Goal: Task Accomplishment & Management: Manage account settings

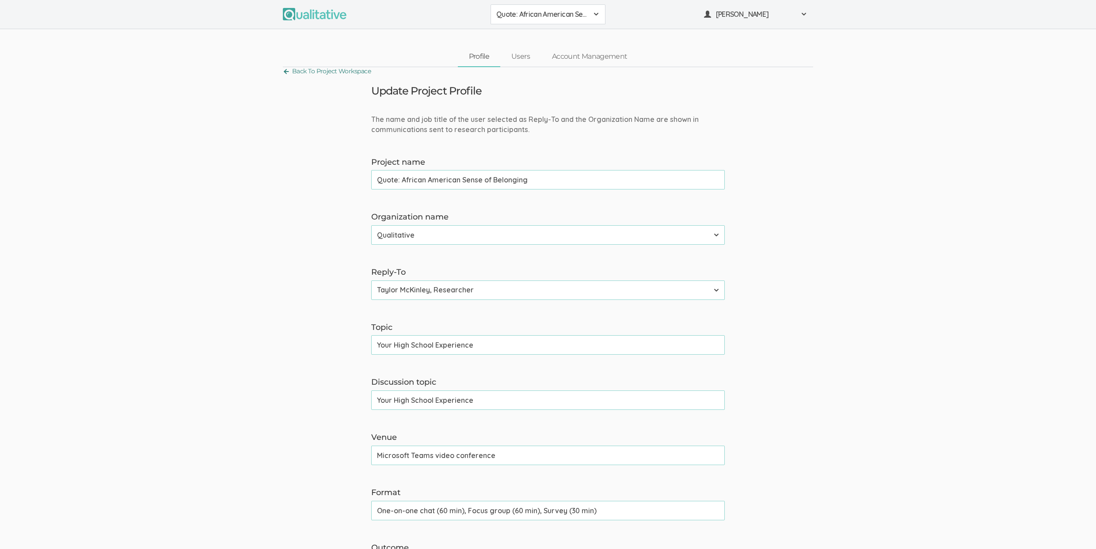
click at [325, 71] on link "Back To Project Workspace" at bounding box center [327, 71] width 88 height 12
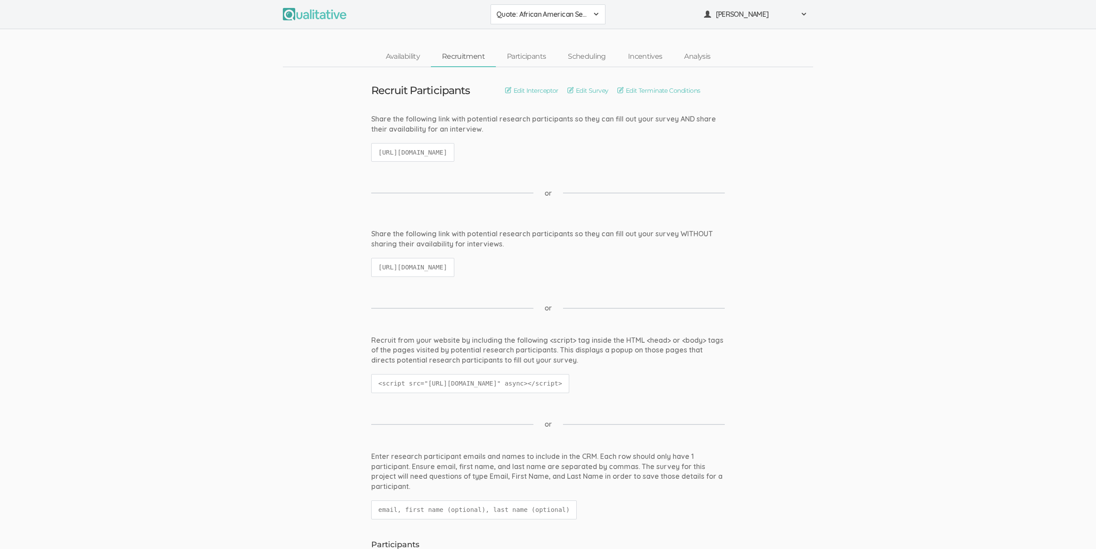
click at [454, 150] on code "https://qualitative.io/screener/68a2e3339f335cd3cccc000f" at bounding box center [412, 152] width 83 height 19
copy code "68a2e3339f335cd3cccc000f"
click at [387, 229] on div "Share the following link with potential research participants so they can fill …" at bounding box center [547, 239] width 353 height 20
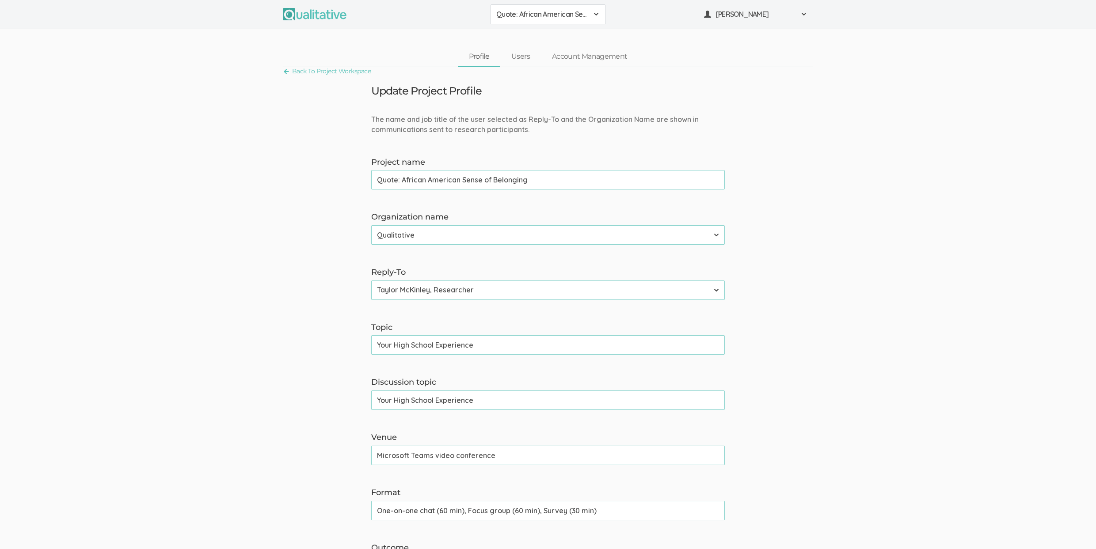
click at [490, 512] on input "One-on-one chat (60 min), Focus group (60 min), Survey (30 min)" at bounding box center [547, 510] width 353 height 19
type input "One-on-one chat (60 min), Group discussion (60 min), Survey (30 min)"
click at [555, 512] on input "One-on-one chat (60 min), Group discussion (60 min), Survey (30 min)" at bounding box center [547, 510] width 353 height 19
type input "One-on-one chat (60 min), Group discussion (60 min), and Survey (30 min)"
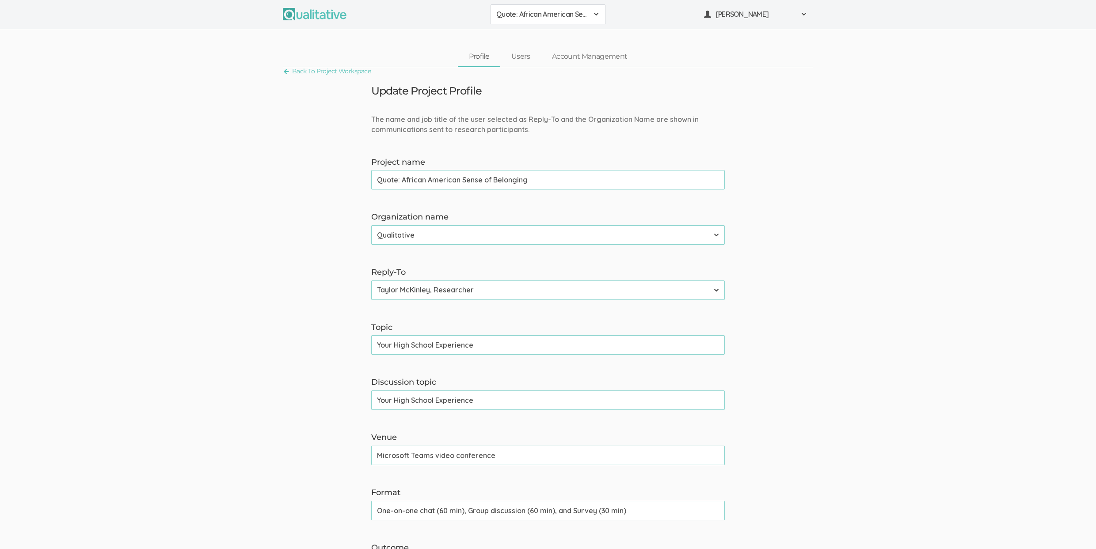
click at [644, 519] on input "One-on-one chat (60 min), Group discussion (60 min), and Survey (30 min)" at bounding box center [547, 510] width 353 height 19
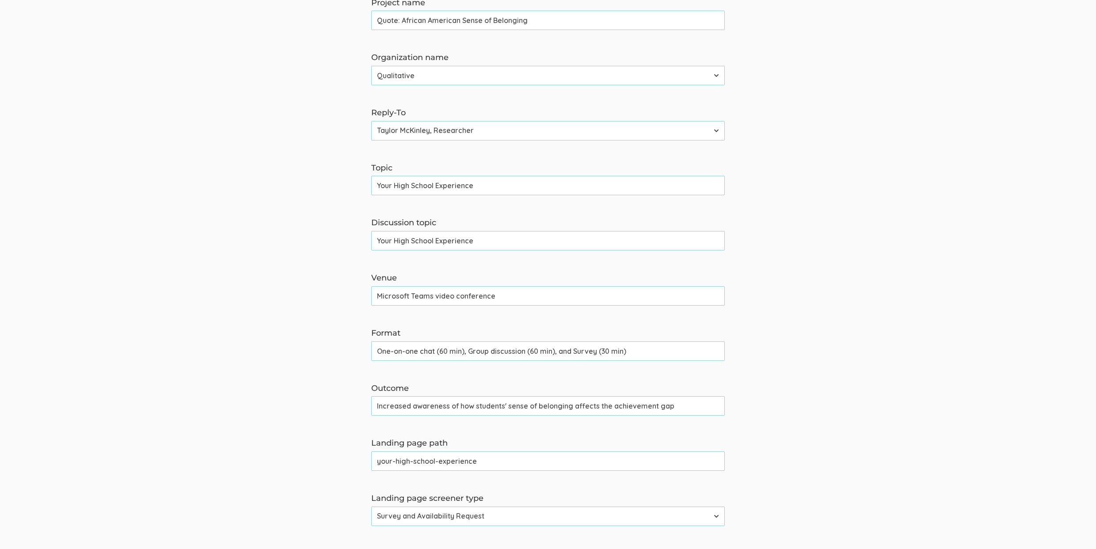
scroll to position [298, 0]
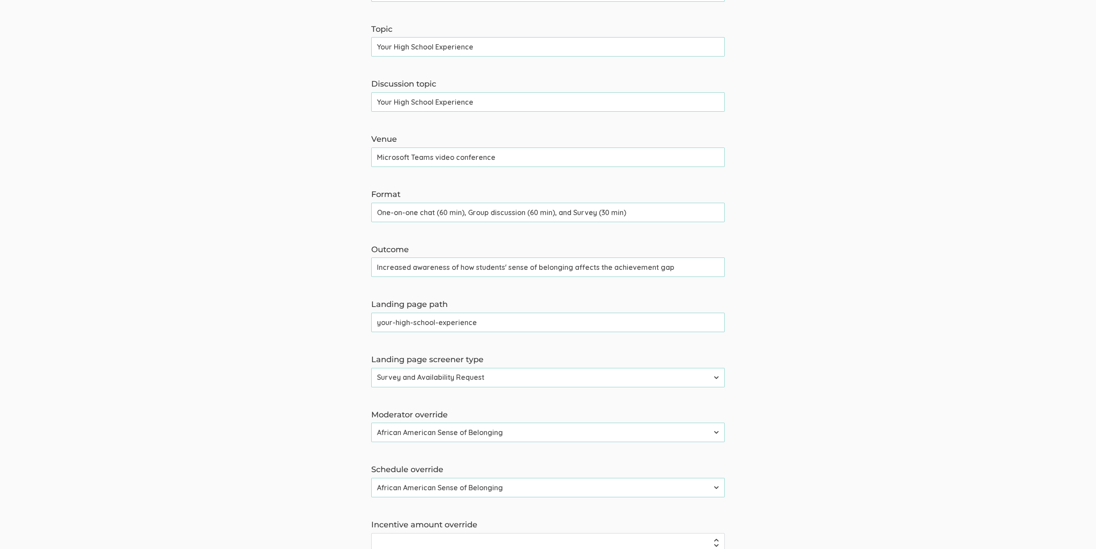
click at [425, 314] on input "your-high-school-experience" at bounding box center [547, 322] width 353 height 19
click at [425, 318] on input "your-high-school-experience" at bounding box center [547, 322] width 353 height 19
drag, startPoint x: 213, startPoint y: 250, endPoint x: 215, endPoint y: 263, distance: 12.6
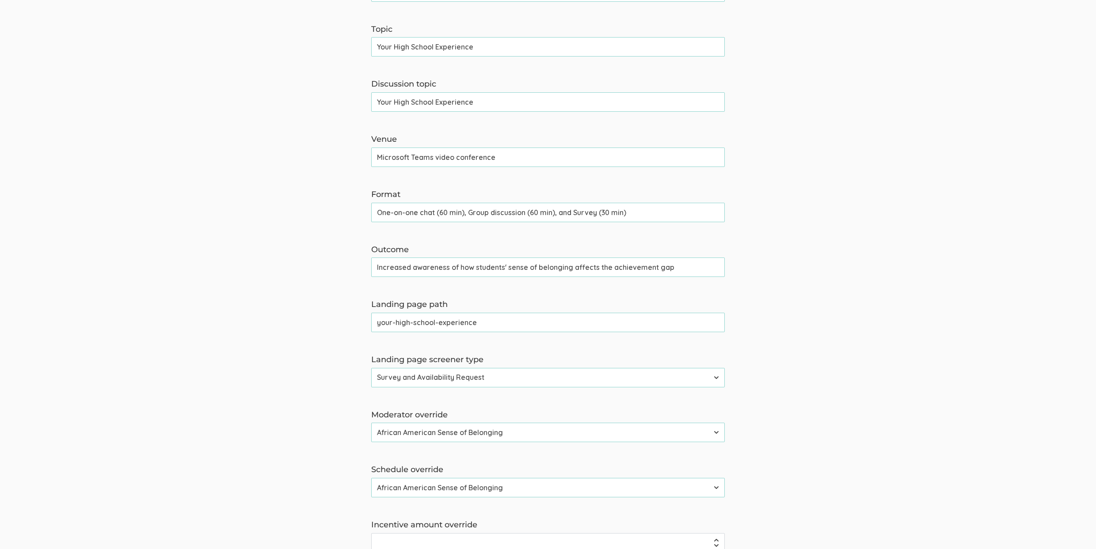
click at [213, 251] on form "The name and job title of the user selected as Reply-To and the Organization Na…" at bounding box center [548, 245] width 1096 height 859
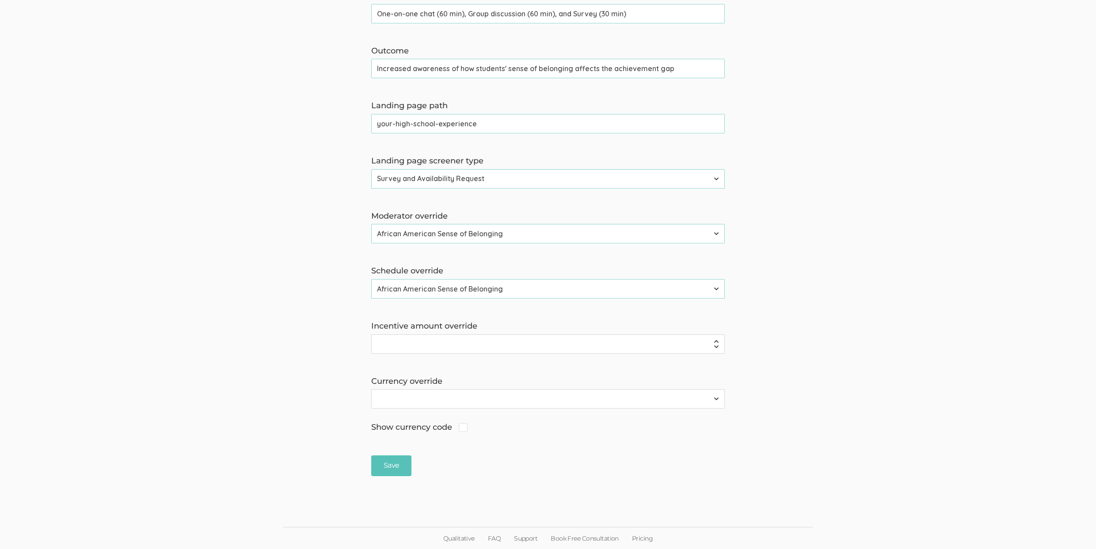
scroll to position [87, 0]
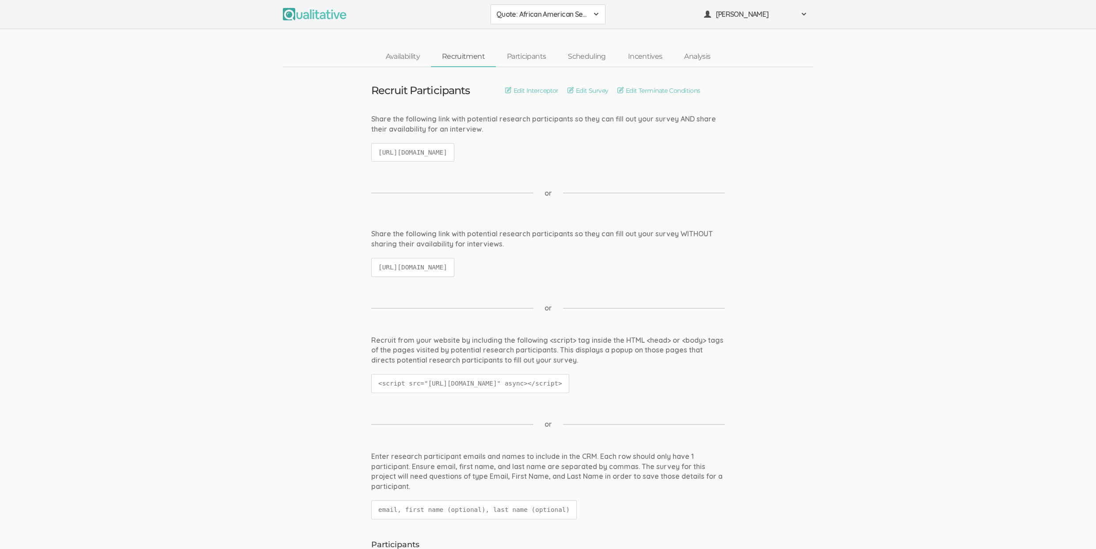
click at [564, 14] on span "Quote: African American Sense of Belonging" at bounding box center [542, 14] width 92 height 10
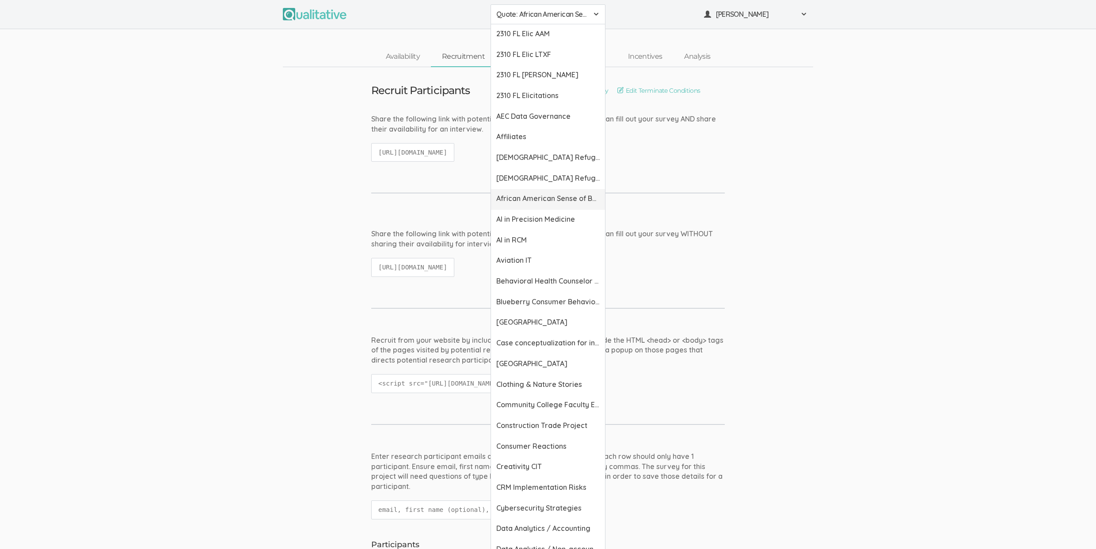
click at [545, 199] on span "African American Sense of Belonging" at bounding box center [547, 198] width 103 height 10
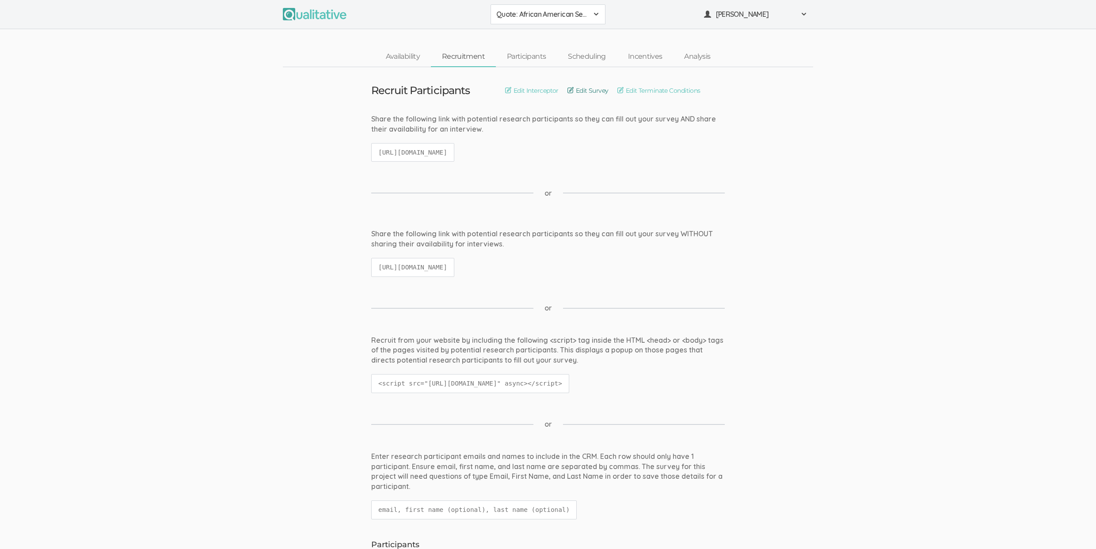
click at [590, 92] on link "Edit Survey" at bounding box center [587, 91] width 41 height 10
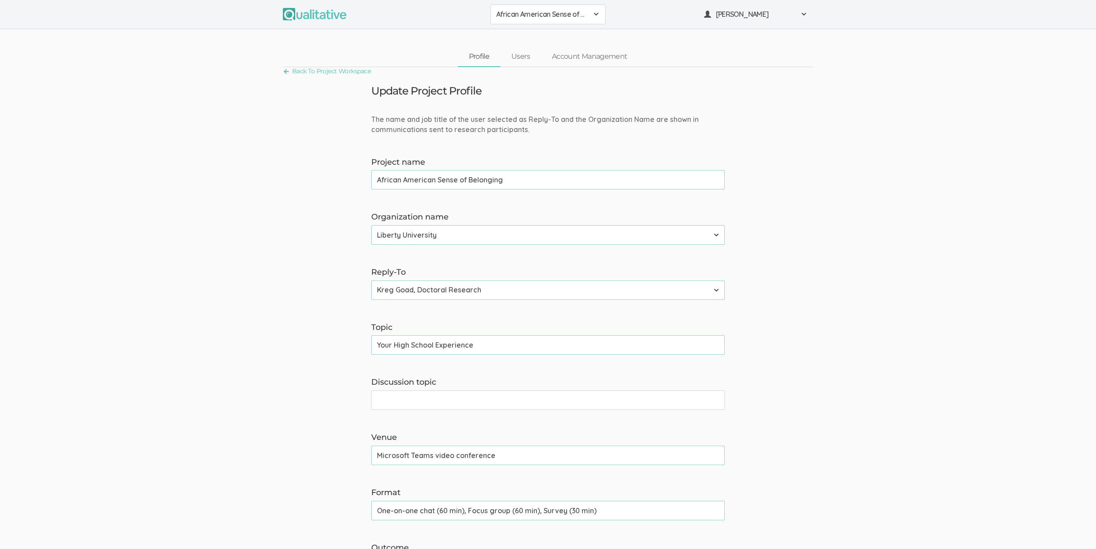
click at [427, 508] on input "One-on-one chat (60 min), Focus group (60 min), Survey (30 min)" at bounding box center [547, 510] width 353 height 19
paste input "Group discussion (60 min), and"
type input "One-on-one chat (60 min), Group discussion (60 min), and Survey (30 min)"
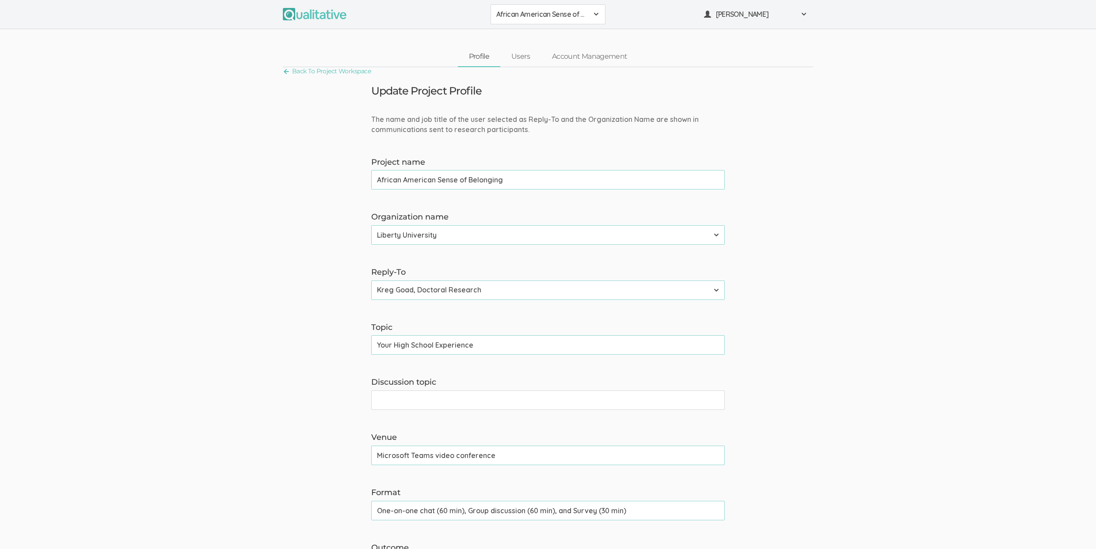
click at [199, 273] on form "The name and job title of the user selected as Reply-To and the Organization Na…" at bounding box center [548, 543] width 1096 height 859
click at [55, 310] on form "The name and job title of the user selected as Reply-To and the Organization Na…" at bounding box center [548, 543] width 1096 height 859
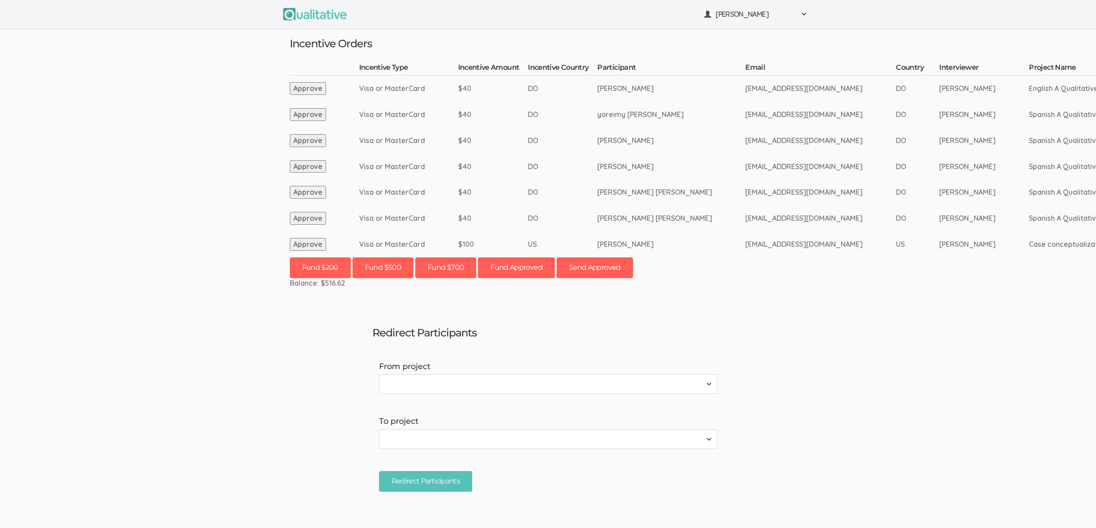
click at [421, 321] on ui-view "Redirect Participants From project 2310 FL Elic AAM 2310 FL Elic LTXF 2310 FL E…" at bounding box center [548, 408] width 365 height 180
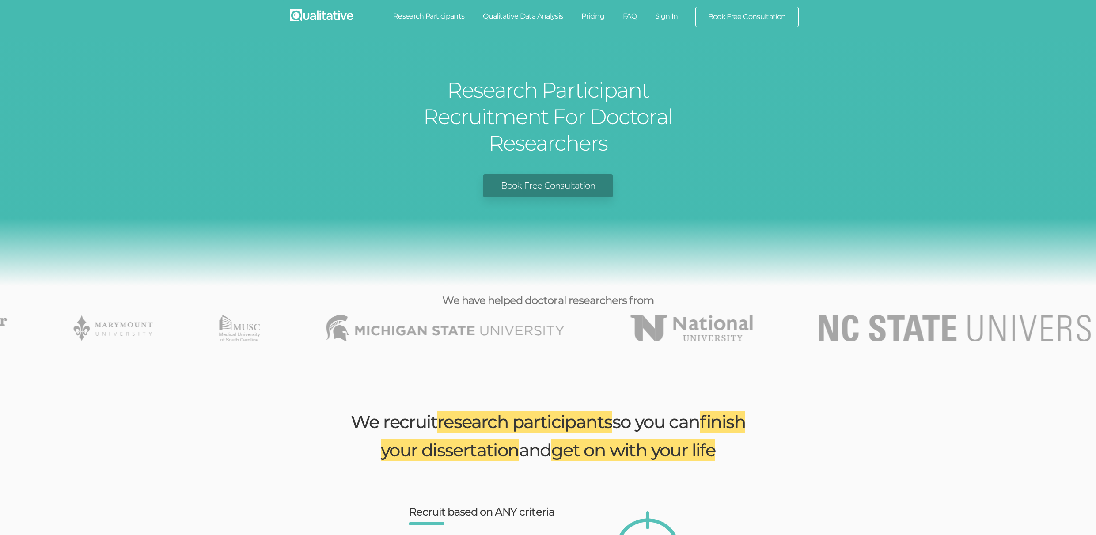
click at [317, 20] on img at bounding box center [322, 15] width 64 height 12
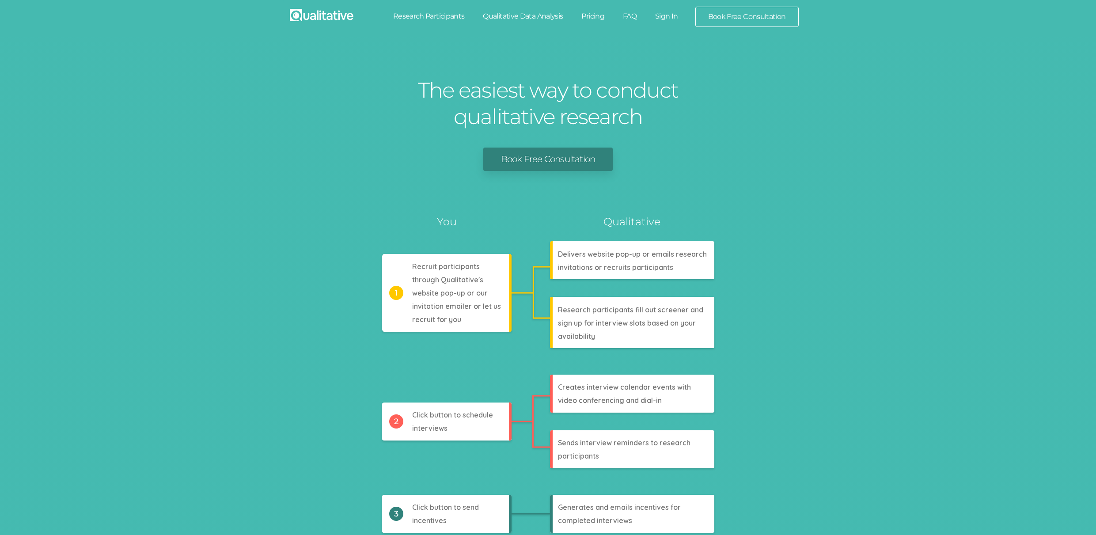
click at [421, 11] on link "Research Participants" at bounding box center [429, 16] width 90 height 19
click at [526, 15] on link "Qualitative Data Analysis" at bounding box center [523, 16] width 99 height 19
click at [589, 17] on link "Pricing" at bounding box center [593, 16] width 42 height 19
click at [629, 18] on link "FAQ" at bounding box center [630, 16] width 32 height 19
click at [663, 18] on link "Sign In" at bounding box center [667, 16] width 42 height 19
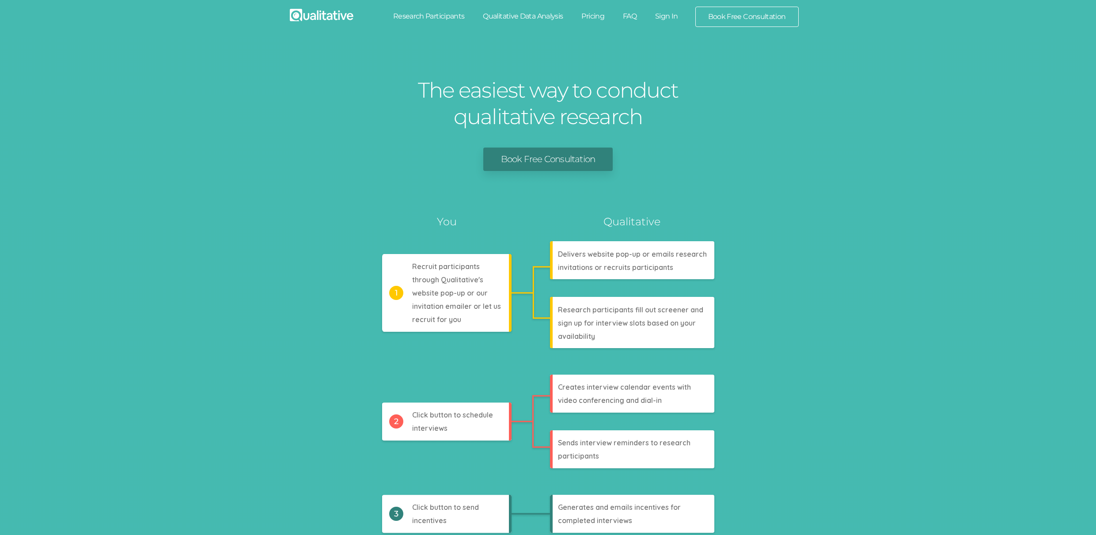
drag, startPoint x: 728, startPoint y: 15, endPoint x: 728, endPoint y: 20, distance: 5.3
click at [728, 15] on link "Book Free Consultation" at bounding box center [747, 16] width 102 height 19
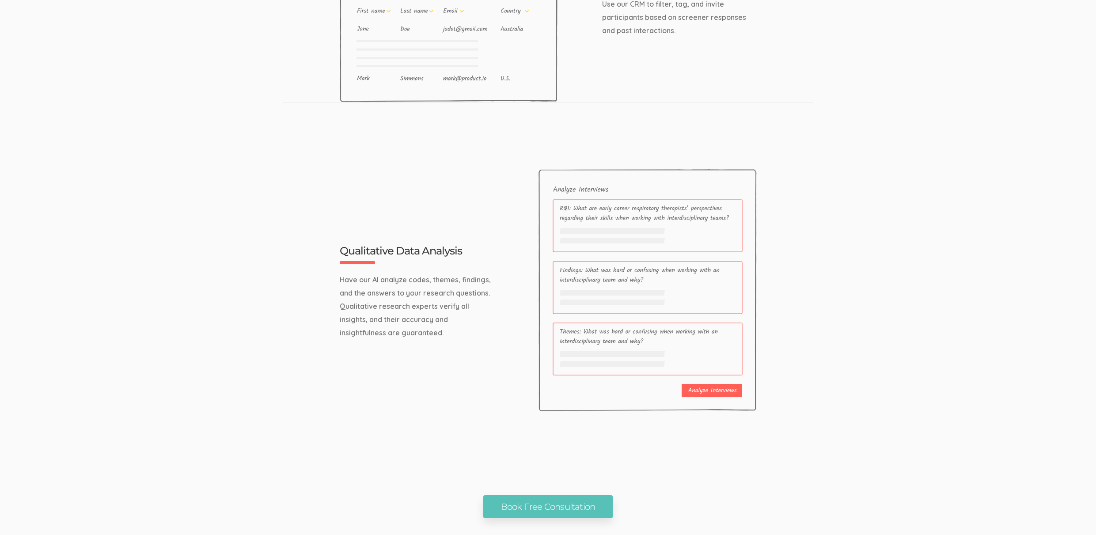
scroll to position [2825, 0]
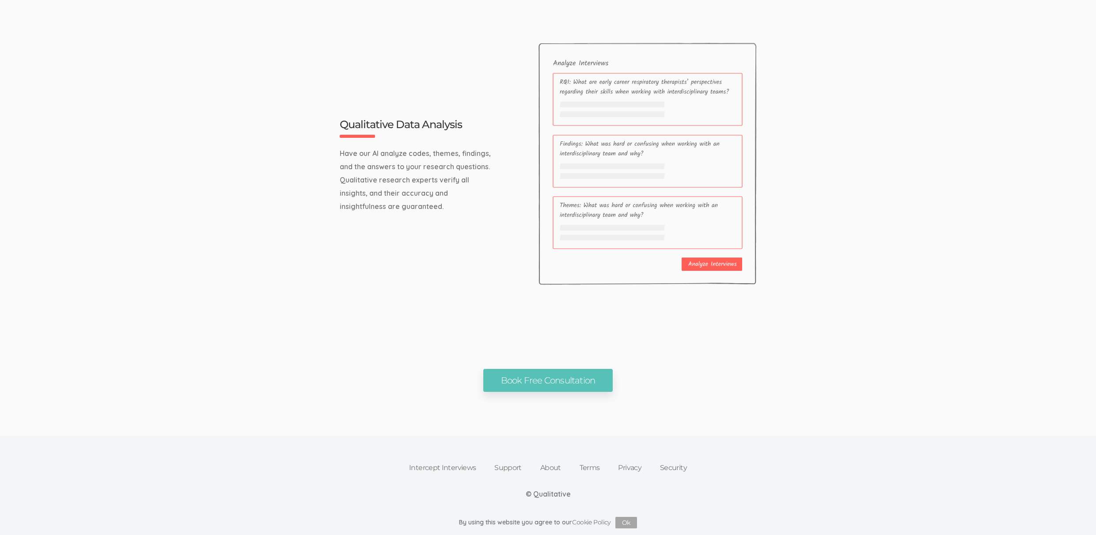
click at [432, 470] on link "Intercept Interviews" at bounding box center [442, 467] width 85 height 19
click at [504, 464] on link "Support" at bounding box center [508, 467] width 46 height 19
click at [550, 466] on link "About" at bounding box center [550, 467] width 39 height 19
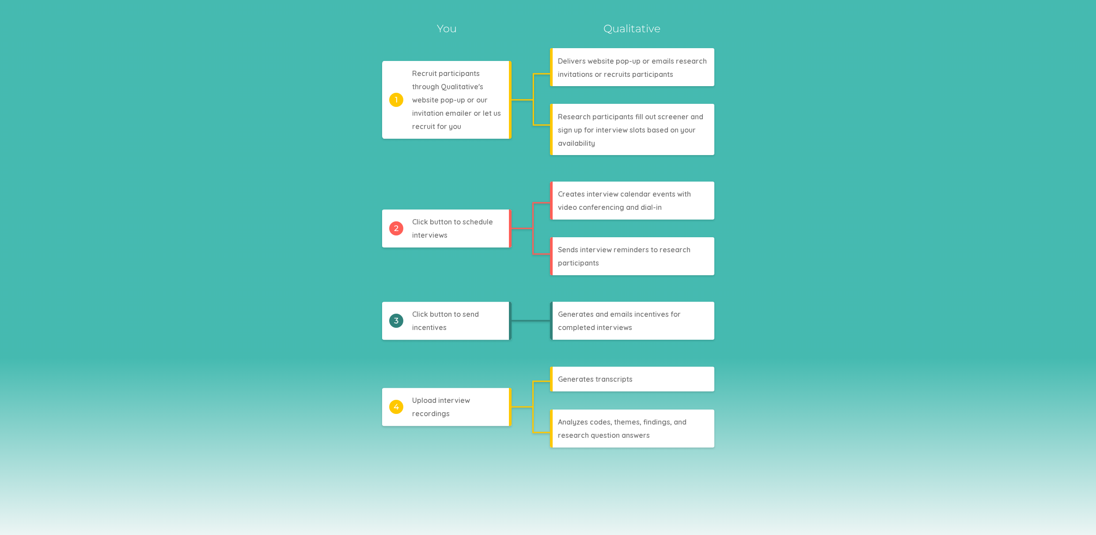
scroll to position [0, 0]
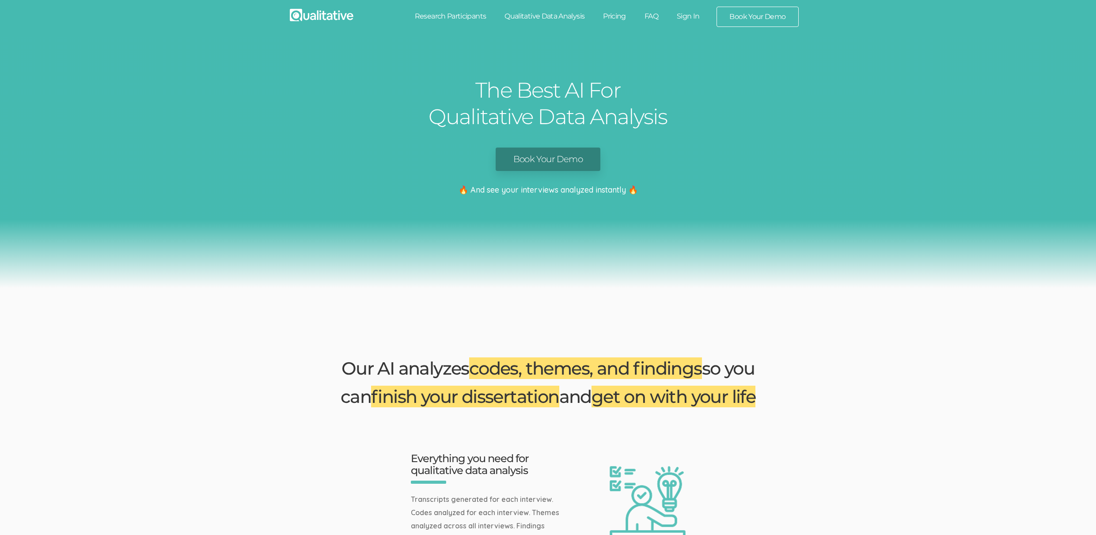
click at [549, 157] on link "Book Your Demo" at bounding box center [548, 159] width 105 height 23
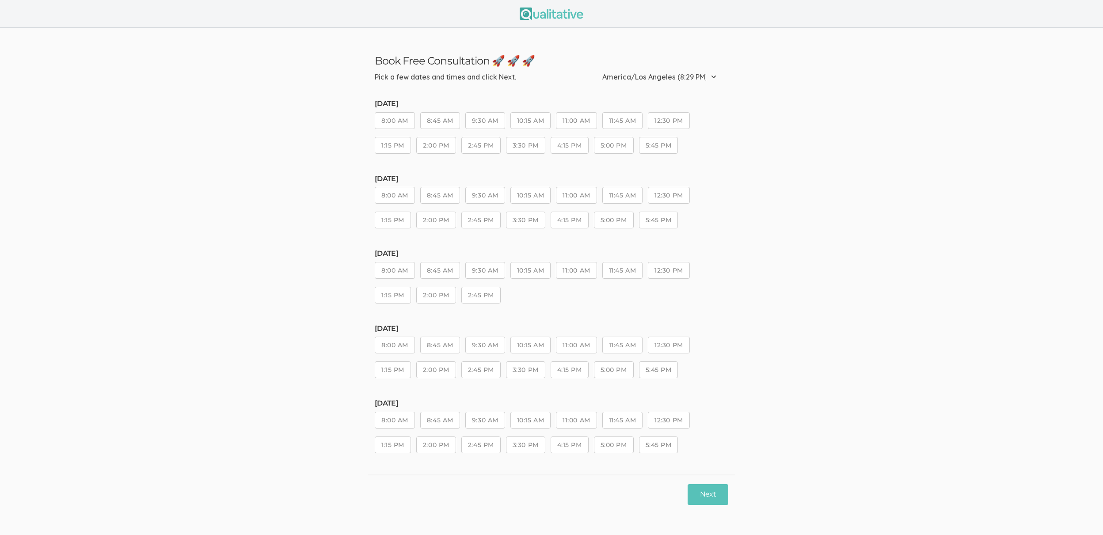
drag, startPoint x: 501, startPoint y: 270, endPoint x: 560, endPoint y: 280, distance: 59.1
click at [501, 270] on button "9:30 AM" at bounding box center [485, 270] width 40 height 17
click at [560, 280] on div "Saturday, Aug 23 8:00 AM 8:45 AM 9:30 AM 10:15 AM 11:00 AM 11:45 AM 12:30 PM 1:…" at bounding box center [551, 281] width 353 height 62
click at [573, 275] on button "11:00 AM" at bounding box center [576, 270] width 41 height 17
click at [714, 497] on button "Next" at bounding box center [707, 494] width 41 height 21
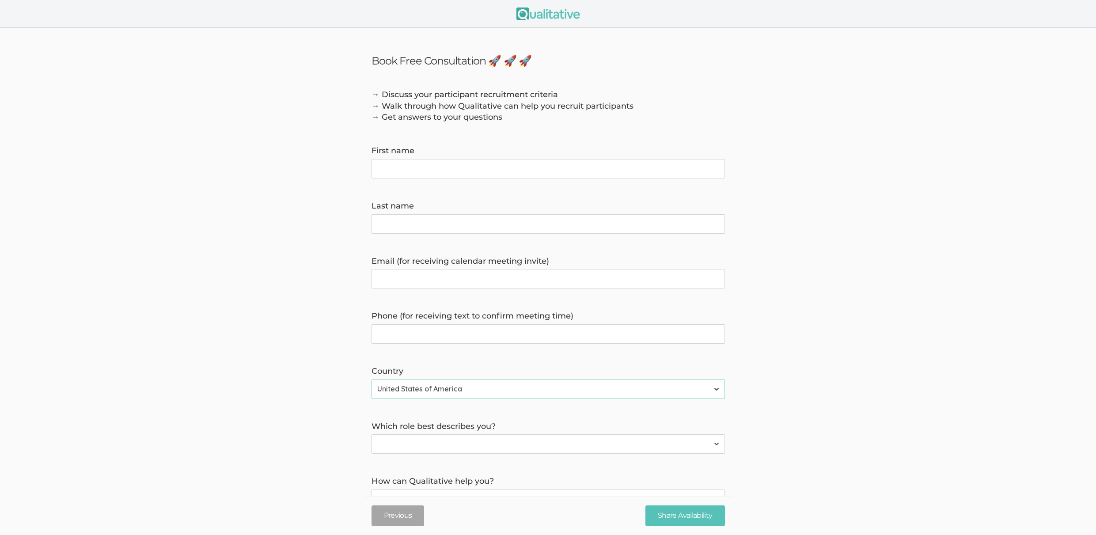
click at [265, 293] on form "→ Discuss your participant recruitment criteria → Walk through how Qualitative …" at bounding box center [548, 346] width 1096 height 515
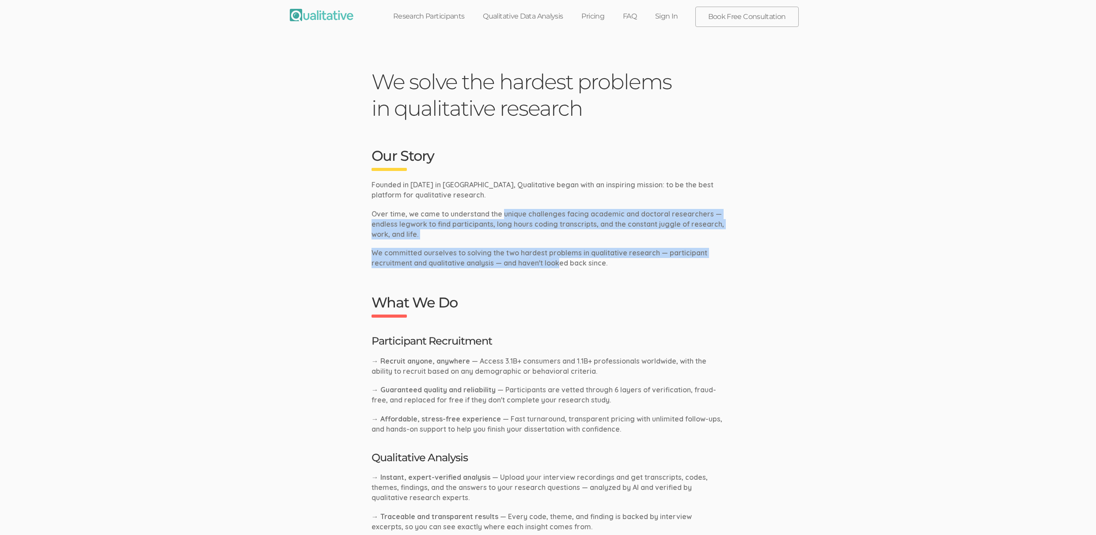
drag, startPoint x: 557, startPoint y: 262, endPoint x: 503, endPoint y: 215, distance: 72.1
click at [503, 215] on div "We solve the hardest problems in qualitative research Our Story Founded in 2018…" at bounding box center [548, 450] width 367 height 764
click at [503, 215] on p "Over time, we came to understand the unique challenges facing academic and doct…" at bounding box center [548, 224] width 353 height 30
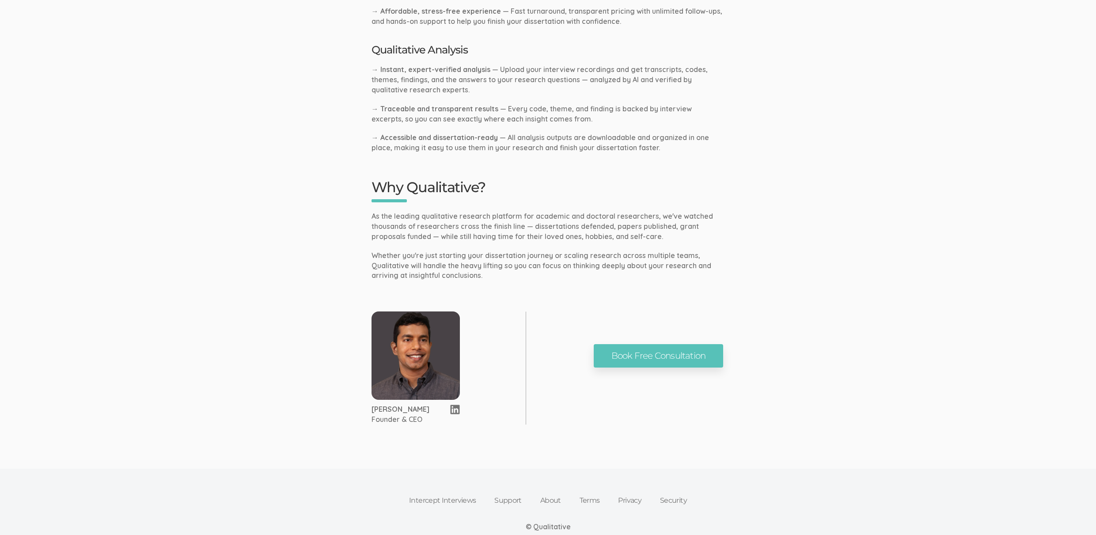
scroll to position [408, 0]
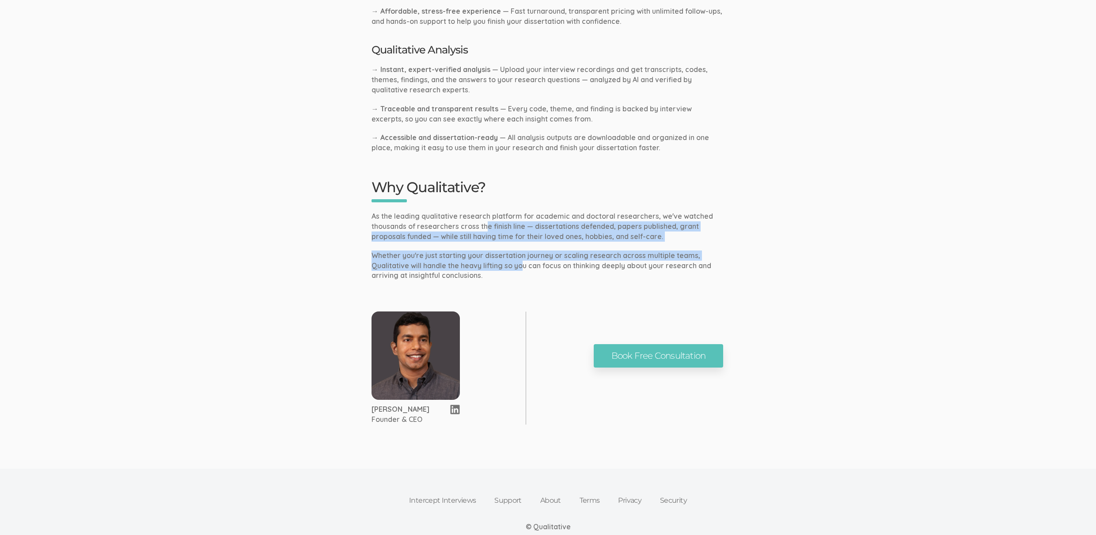
drag, startPoint x: 519, startPoint y: 265, endPoint x: 484, endPoint y: 227, distance: 52.5
click at [484, 227] on div "We solve the hardest problems in qualitative research Our Story Founded in 2018…" at bounding box center [548, 43] width 367 height 764
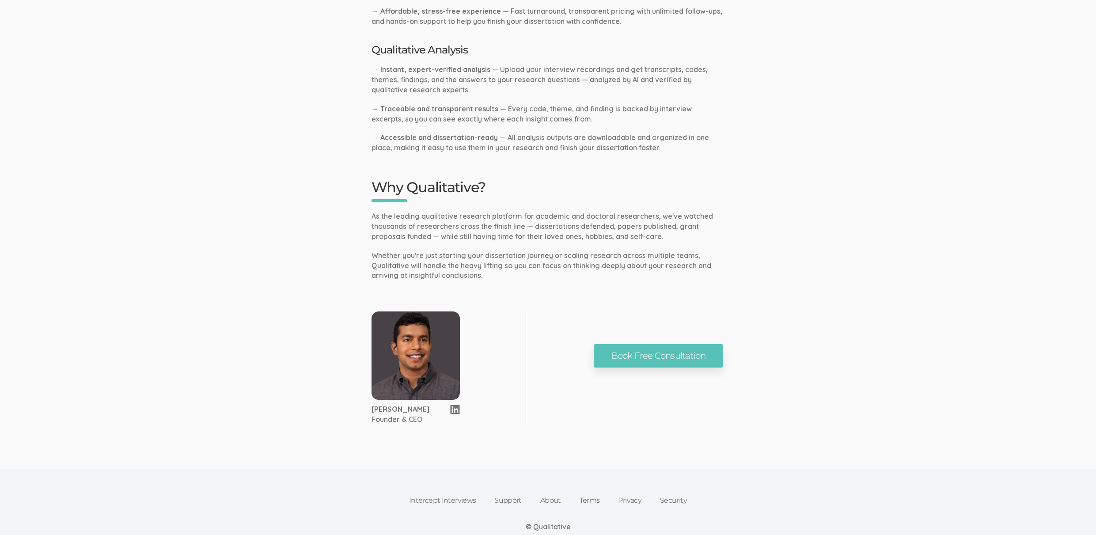
click at [484, 226] on p "As the leading qualitative research platform for academic and doctoral research…" at bounding box center [548, 226] width 353 height 30
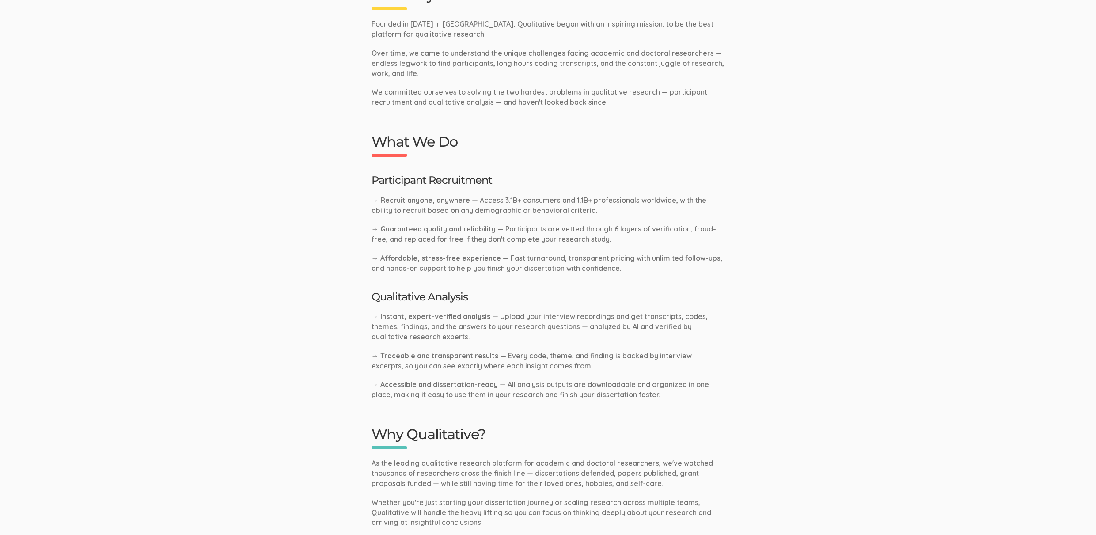
scroll to position [0, 0]
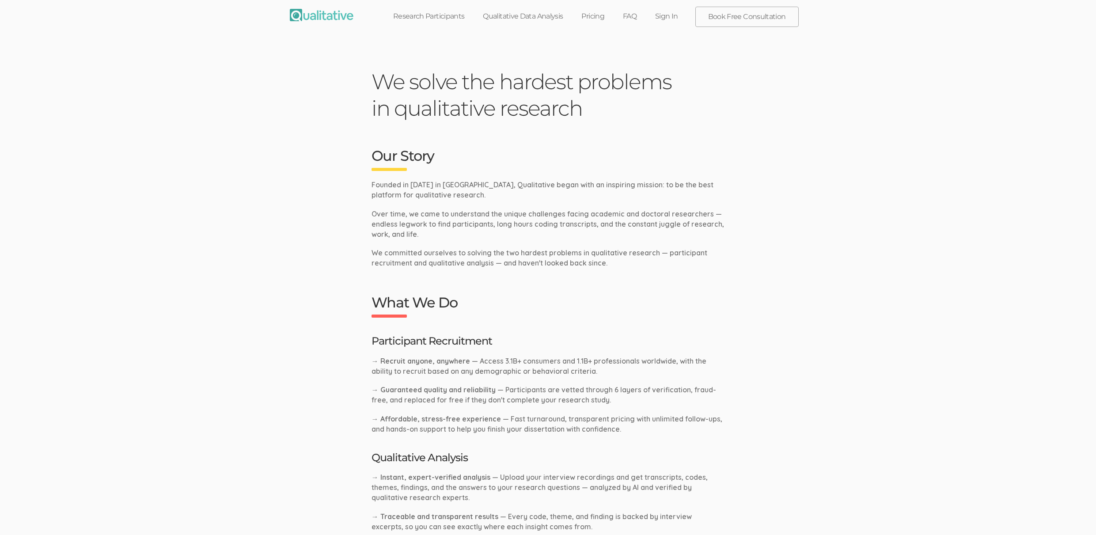
click at [482, 230] on p "Over time, we came to understand the unique challenges facing academic and doct…" at bounding box center [548, 224] width 353 height 30
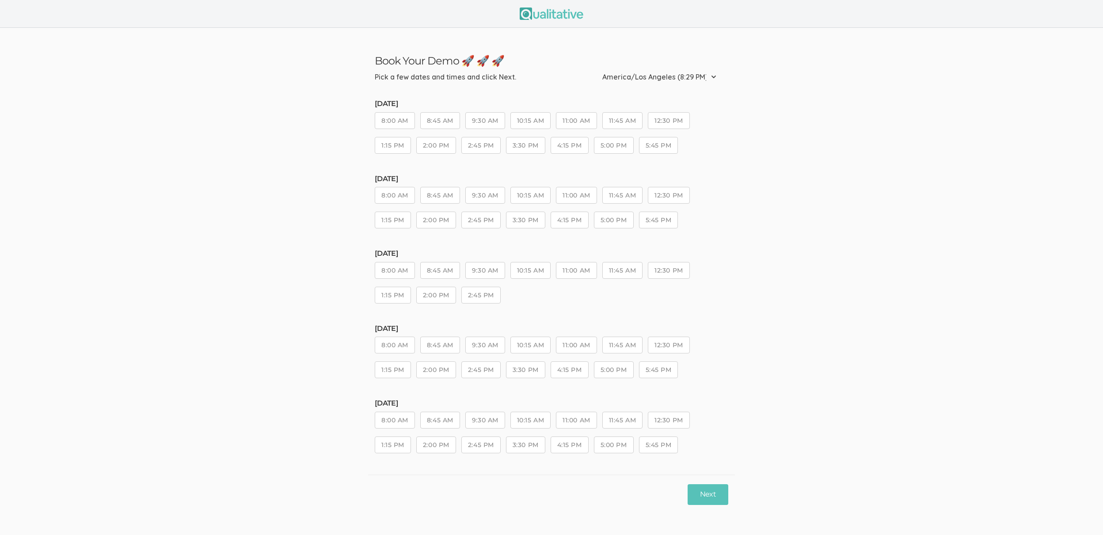
click at [497, 270] on button "9:30 AM" at bounding box center [485, 270] width 40 height 17
click at [584, 275] on button "11:00 AM" at bounding box center [576, 270] width 41 height 17
click at [716, 498] on button "Next" at bounding box center [707, 494] width 41 height 21
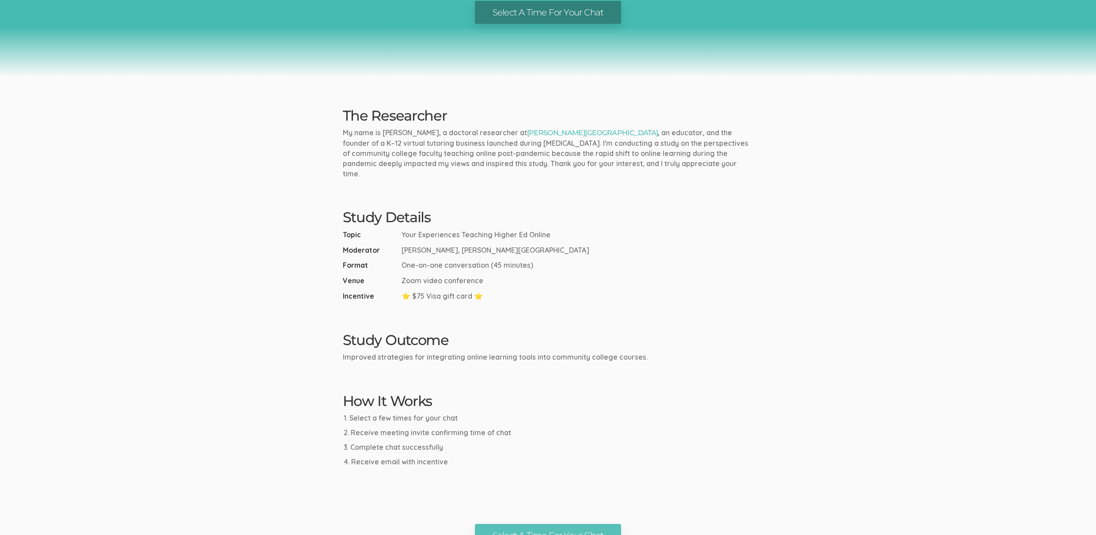
scroll to position [254, 0]
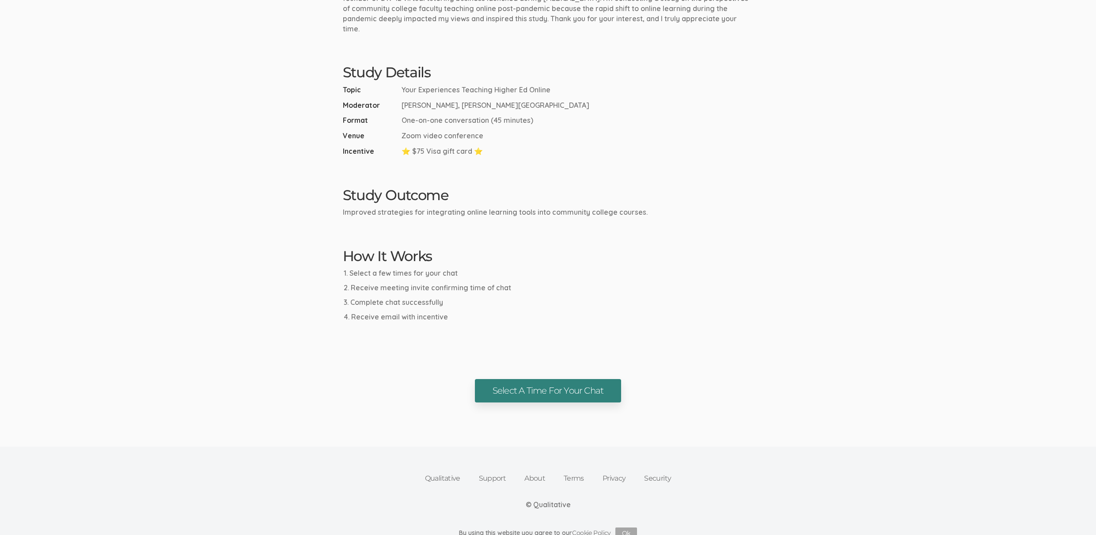
click at [574, 380] on link "Select A Time For Your Chat" at bounding box center [548, 390] width 146 height 23
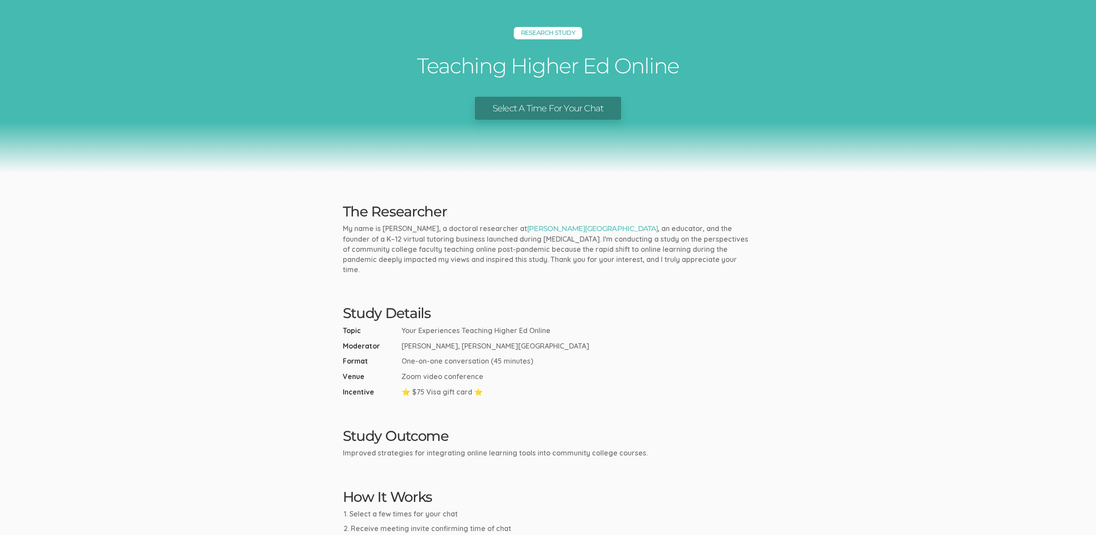
scroll to position [0, 0]
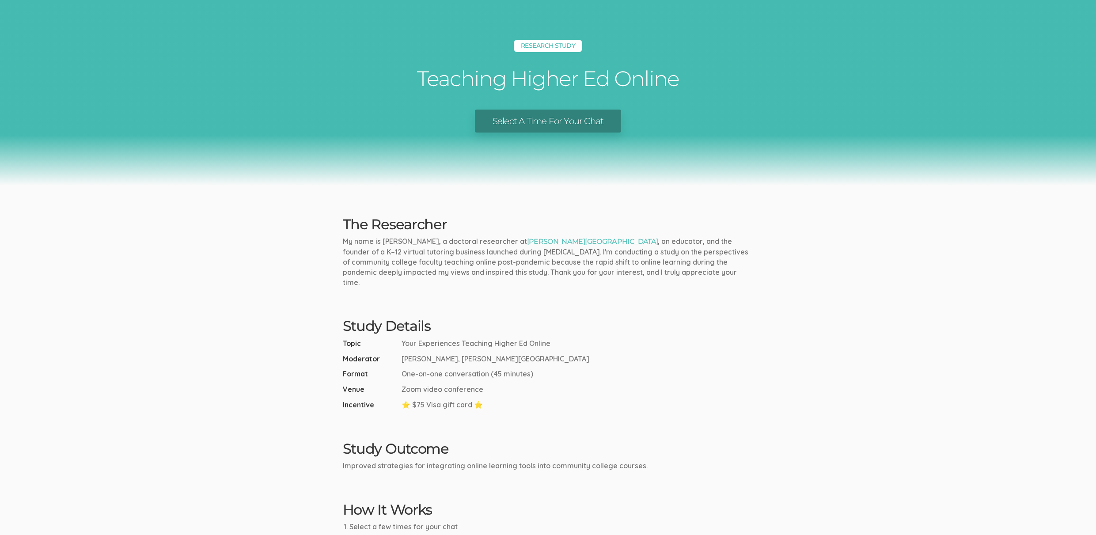
click at [360, 171] on div "Research Study Teaching Higher Ed Online Select A Time For Your Chat" at bounding box center [548, 93] width 1096 height 186
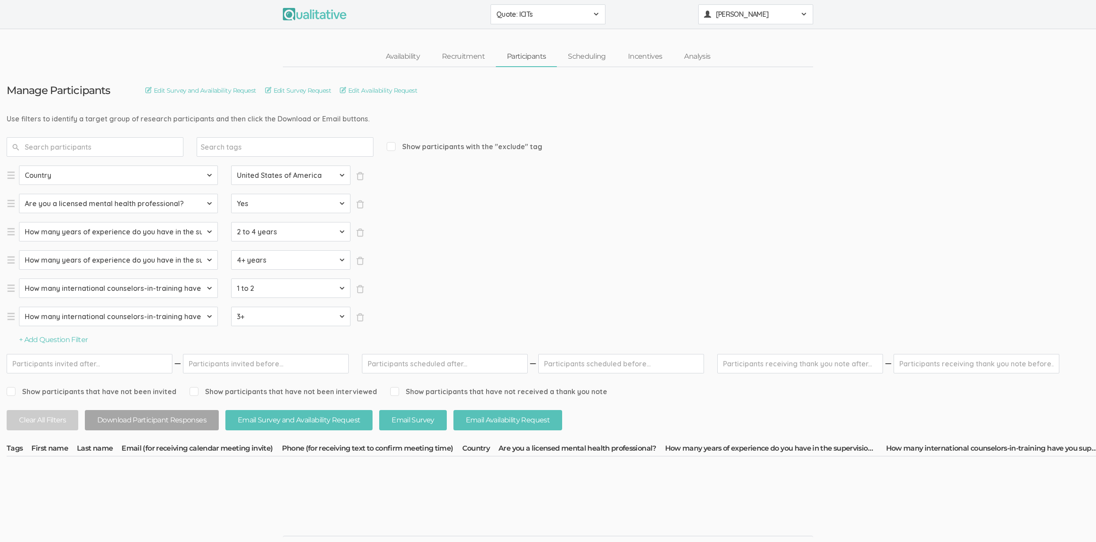
click at [740, 18] on span "[PERSON_NAME]" at bounding box center [756, 14] width 80 height 10
click at [732, 93] on link "Project Settings" at bounding box center [755, 87] width 114 height 18
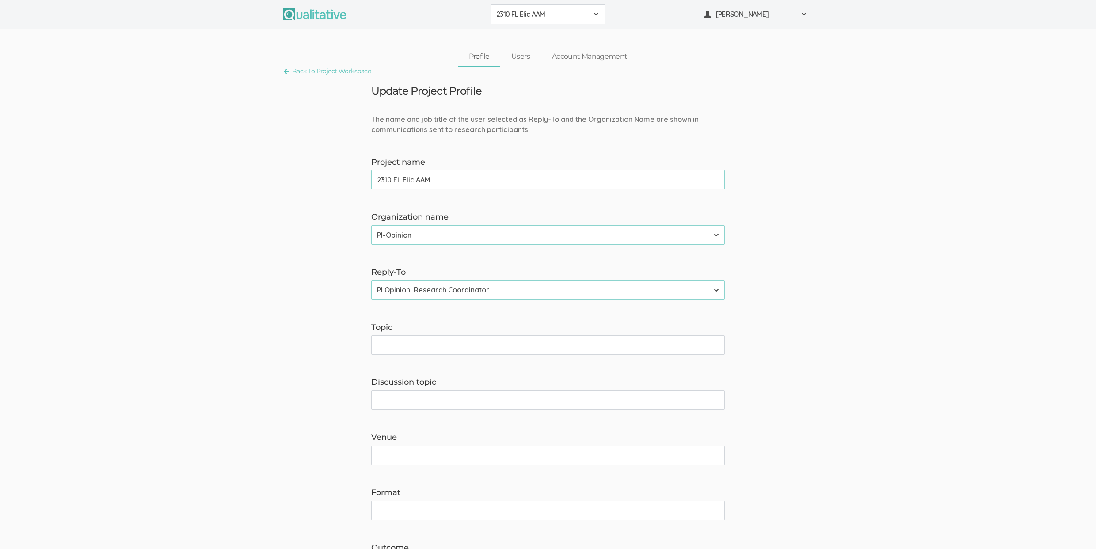
click at [576, 17] on span "2310 FL Elic AAM" at bounding box center [542, 14] width 92 height 10
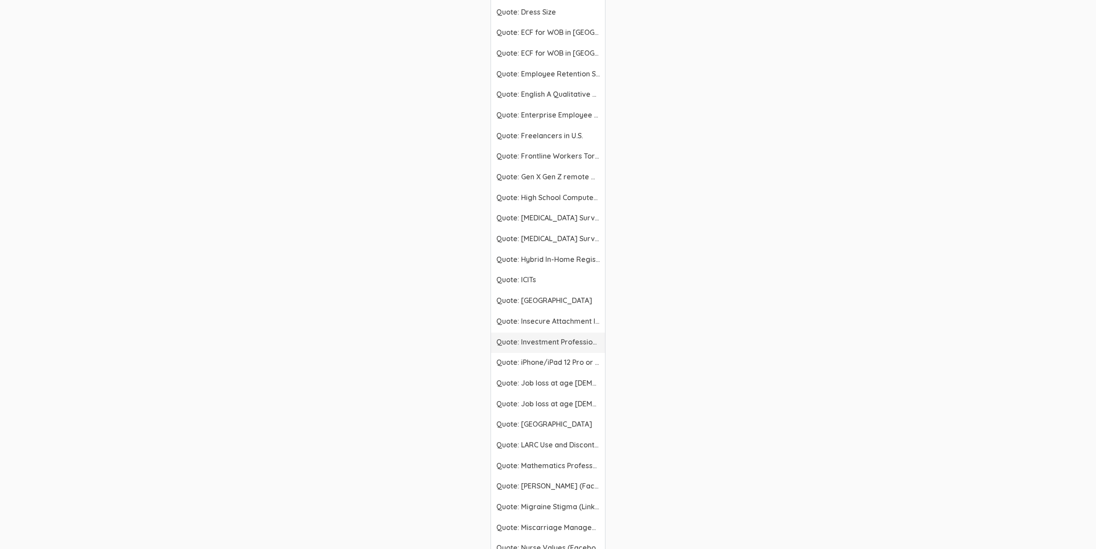
scroll to position [1715, 0]
click at [536, 259] on span "Quote: ICITs" at bounding box center [547, 257] width 103 height 10
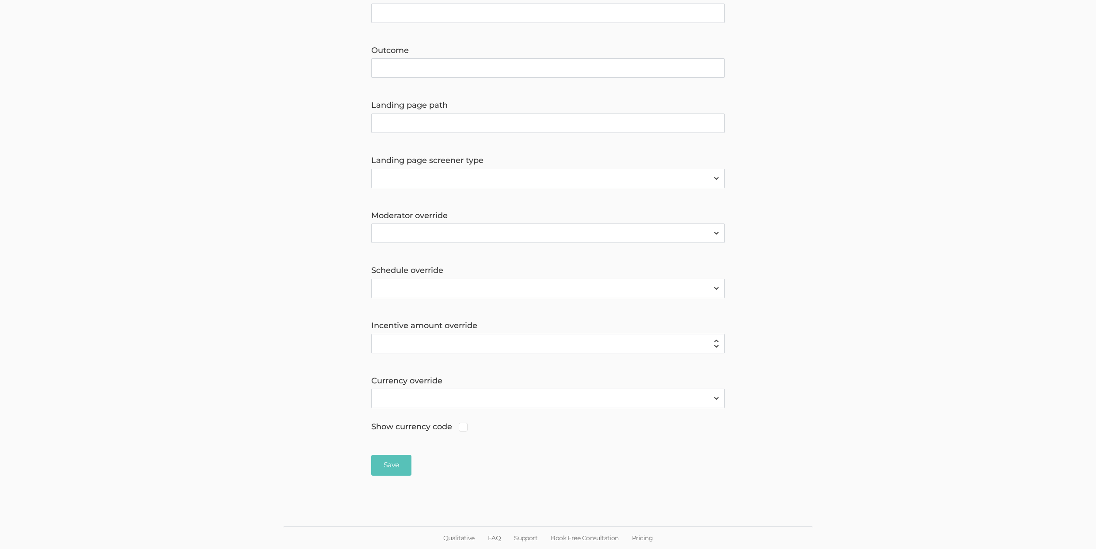
scroll to position [497, 0]
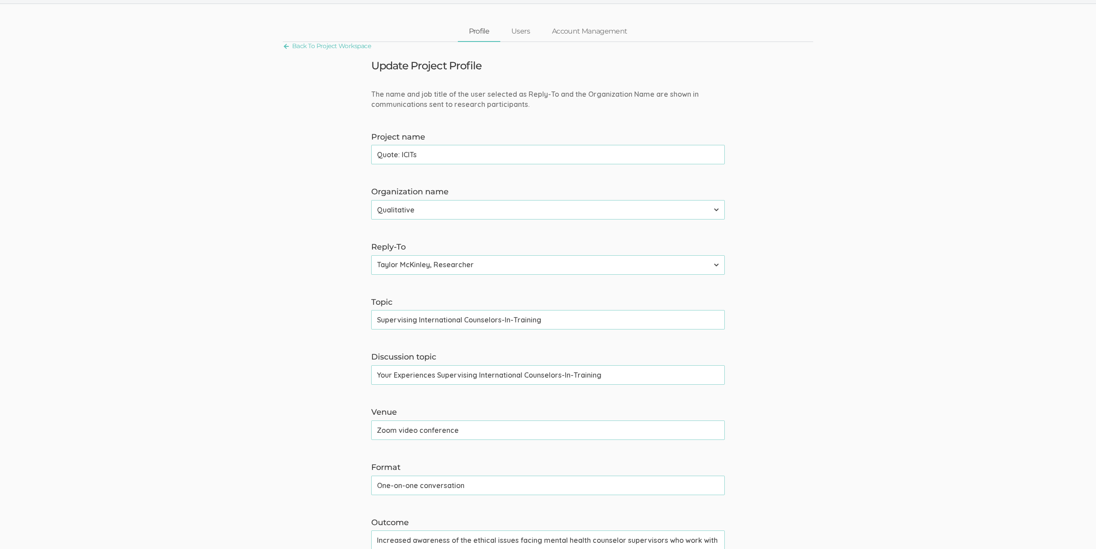
scroll to position [197, 0]
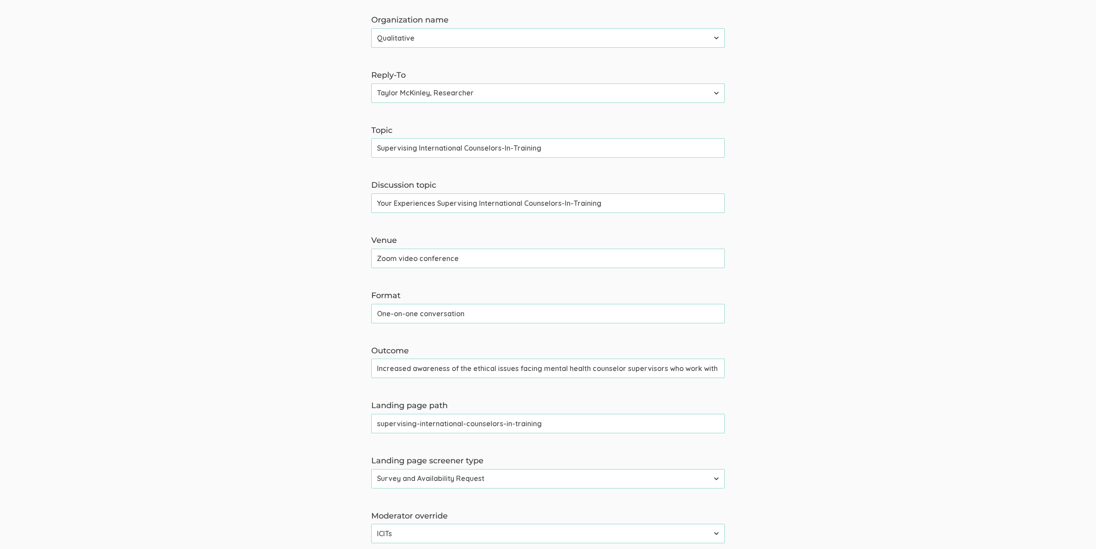
click at [444, 423] on input "supervising-international-counselors-in-training" at bounding box center [547, 423] width 353 height 19
click at [133, 311] on form "The name and job title of the user selected as Reply-To and the Organization Na…" at bounding box center [548, 346] width 1096 height 859
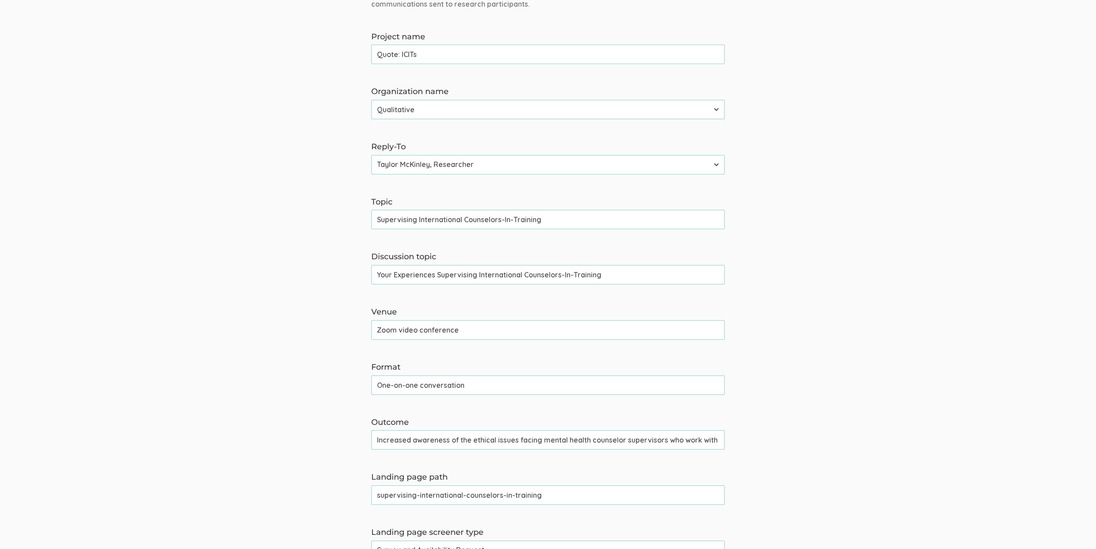
scroll to position [0, 0]
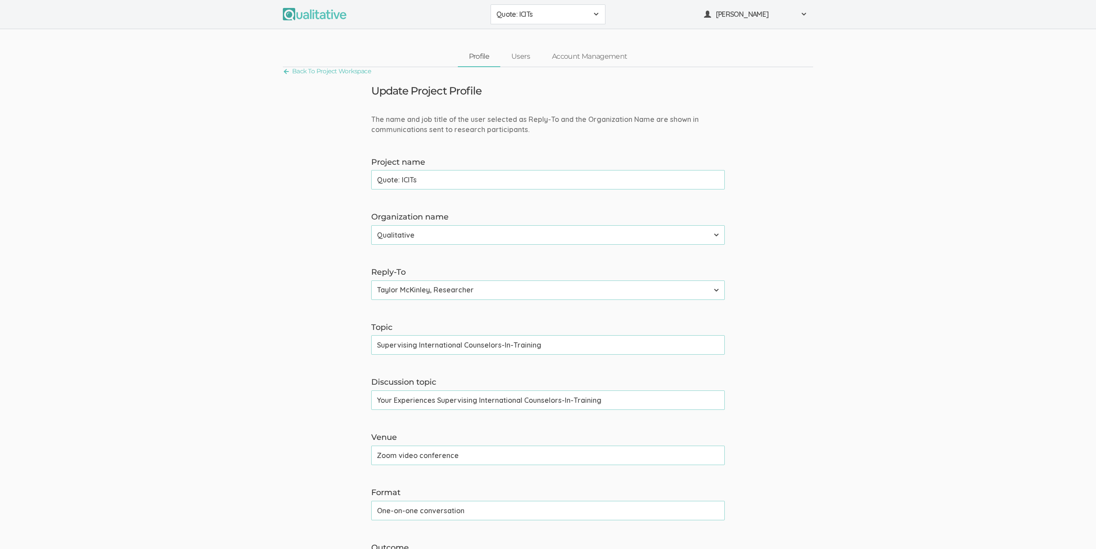
click at [230, 246] on form "The name and job title of the user selected as Reply-To and the Organization Na…" at bounding box center [548, 543] width 1096 height 859
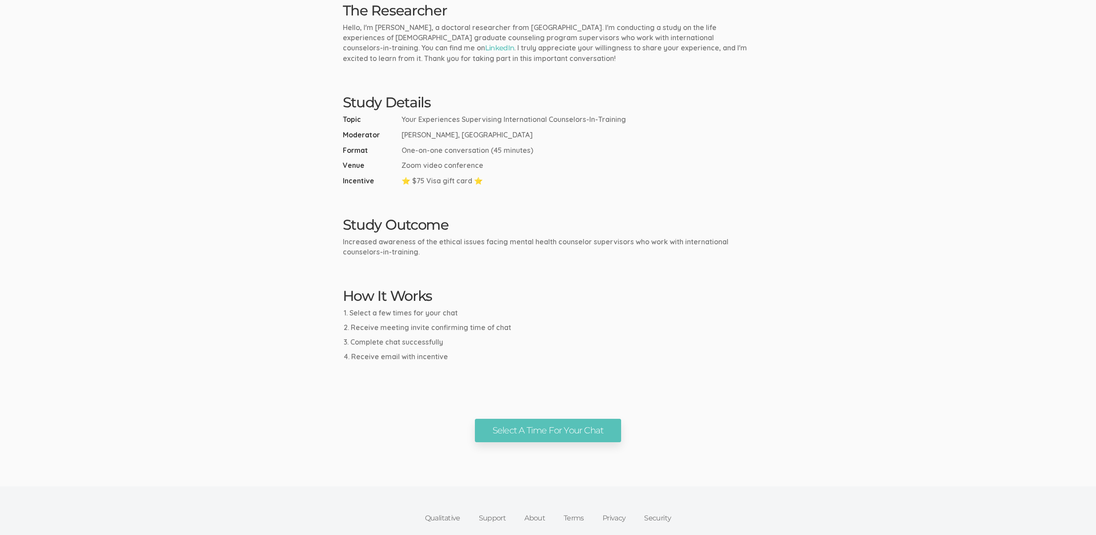
scroll to position [240, 0]
click at [523, 427] on link "Select A Time For Your Chat" at bounding box center [548, 430] width 146 height 23
click at [136, 298] on ui-view "Research Study Supervising International Counselors-In-Training Select A Time F…" at bounding box center [548, 101] width 1096 height 682
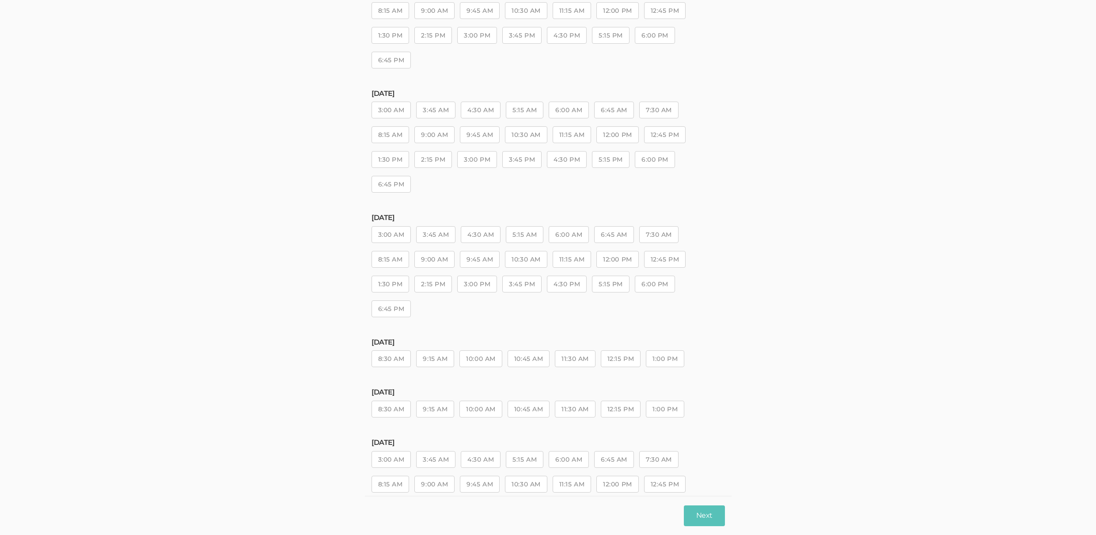
scroll to position [180, 0]
click at [474, 360] on button "10:00 AM" at bounding box center [480, 363] width 42 height 17
click at [709, 519] on button "Next" at bounding box center [704, 515] width 41 height 21
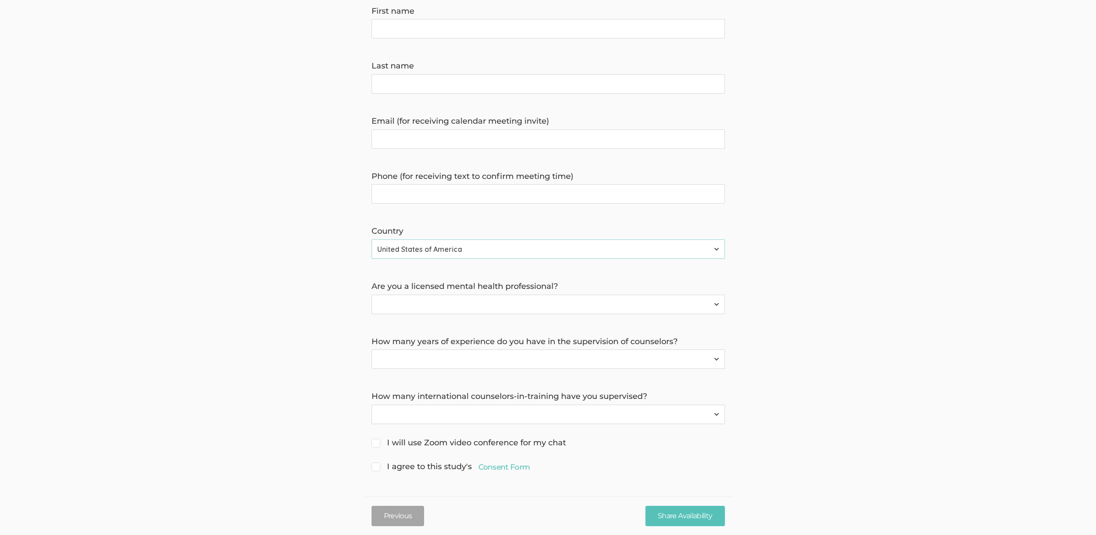
scroll to position [0, 0]
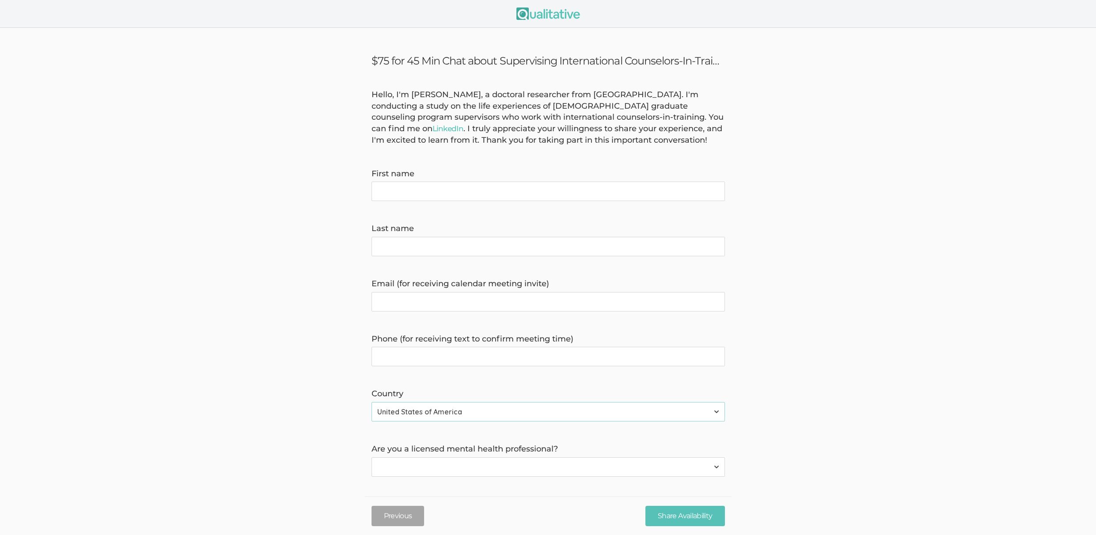
click at [187, 308] on form "Hello, I'm [PERSON_NAME], a doctoral researcher from [GEOGRAPHIC_DATA]. I'm con…" at bounding box center [548, 362] width 1096 height 547
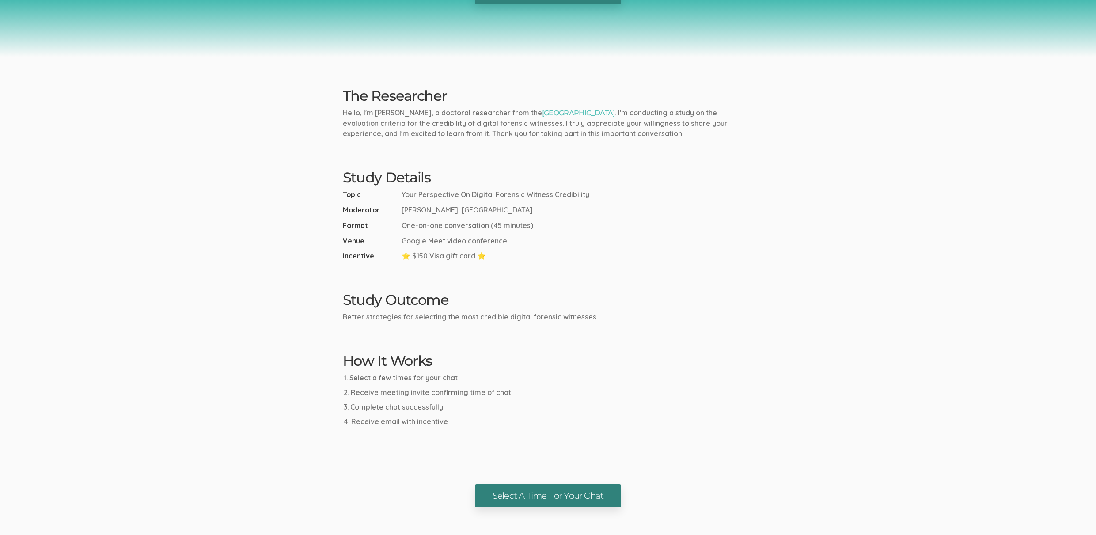
scroll to position [155, 0]
click at [516, 489] on link "Select A Time For Your Chat" at bounding box center [548, 495] width 146 height 23
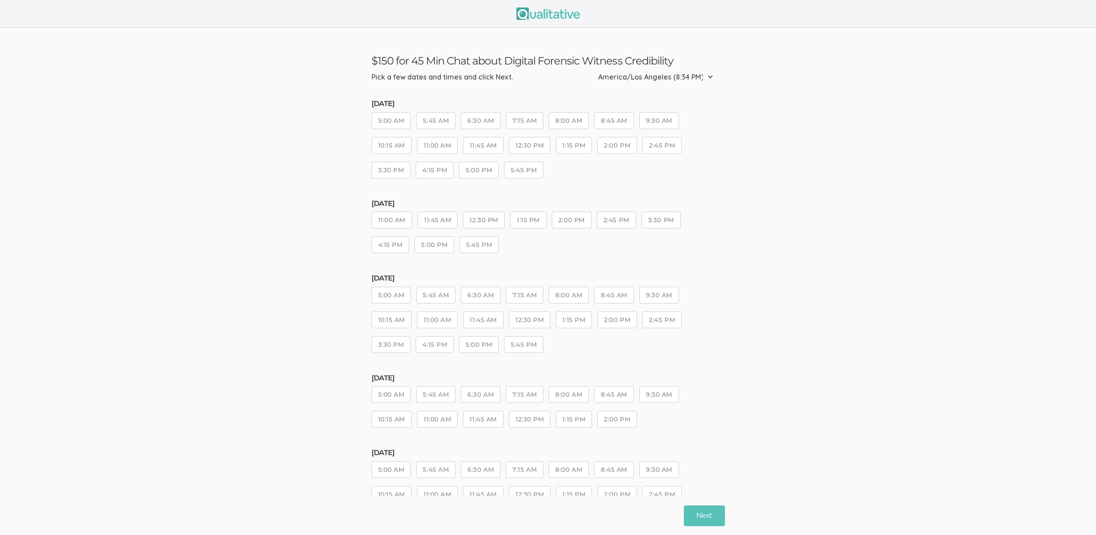
click at [424, 123] on button "5:45 AM" at bounding box center [435, 120] width 39 height 17
click at [709, 523] on button "Next" at bounding box center [704, 515] width 41 height 21
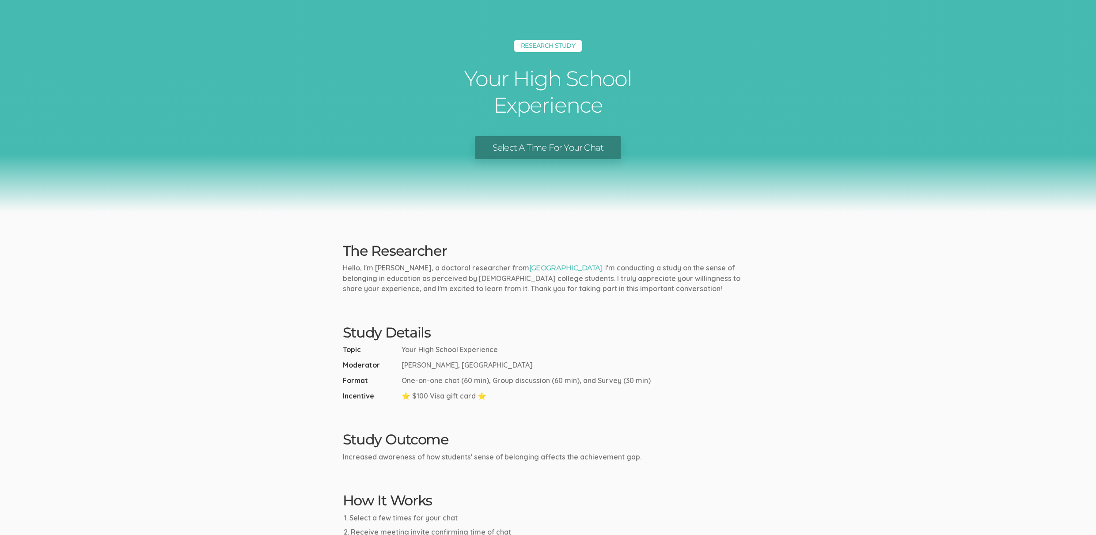
click at [535, 160] on div "Research Study Your High School Experience Select A Time For Your Chat" at bounding box center [548, 106] width 1096 height 212
click at [537, 149] on link "Select A Time For Your Chat" at bounding box center [548, 147] width 146 height 23
click at [131, 155] on div "Select A Time For Your Chat" at bounding box center [548, 147] width 1083 height 23
click at [190, 300] on ui-view "Research Study Your High School Experience Select A Time For Your Chat The Rese…" at bounding box center [548, 352] width 1096 height 705
click at [596, 143] on link "Select A Time For Your Chat" at bounding box center [548, 147] width 146 height 23
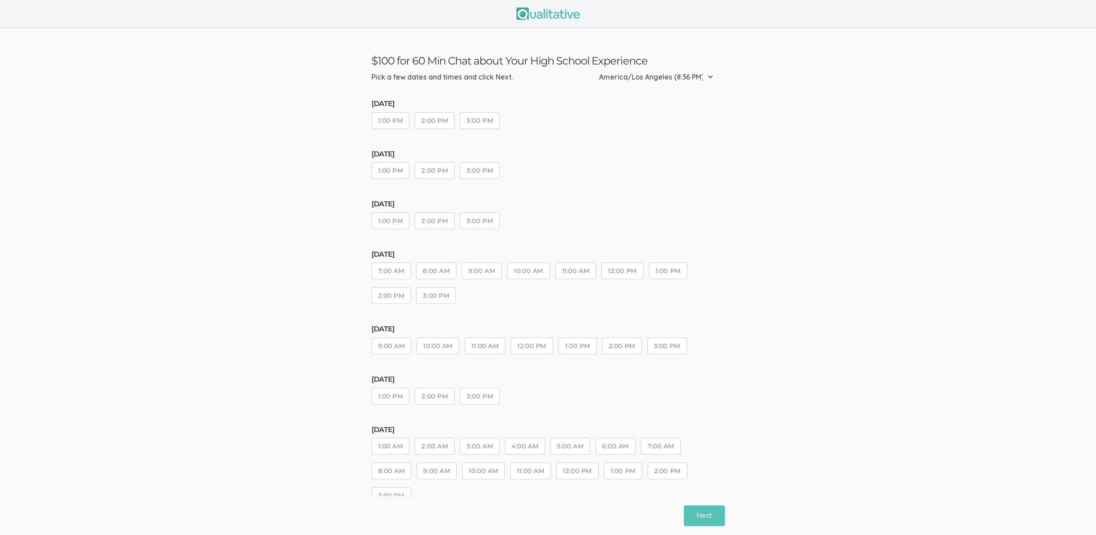
click at [487, 272] on button "9:00 AM" at bounding box center [482, 270] width 40 height 17
click at [589, 187] on ui-view "Wednesday, Aug 20 1:00 PM 2:00 PM 3:00 PM Thursday, Aug 21 1:00 PM 2:00 PM 3:00…" at bounding box center [548, 309] width 353 height 430
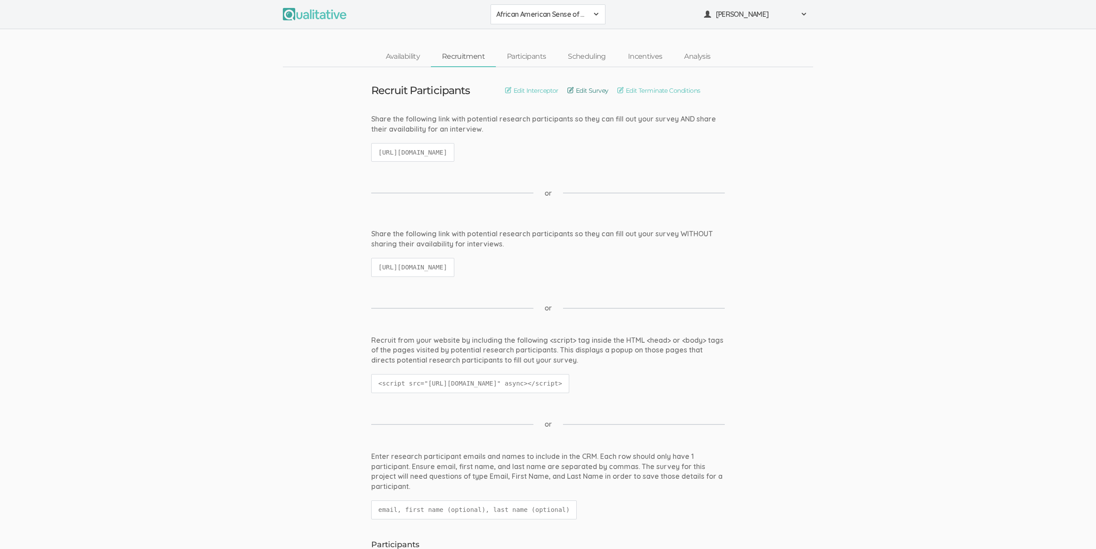
click at [590, 92] on link "Edit Survey" at bounding box center [587, 91] width 41 height 10
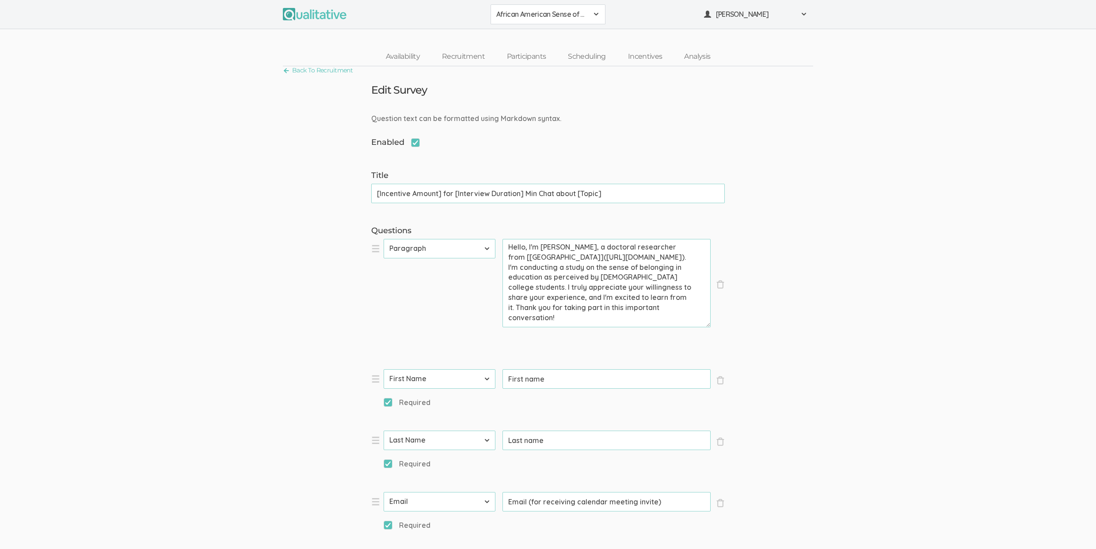
drag, startPoint x: 454, startPoint y: 193, endPoint x: 553, endPoint y: 194, distance: 99.0
click at [553, 194] on input "[Incentive Amount] for [Interview Duration] Min Chat about [Topic]" at bounding box center [547, 193] width 353 height 19
type input "[Incentive Amount] for Telling Us about [Topic]"
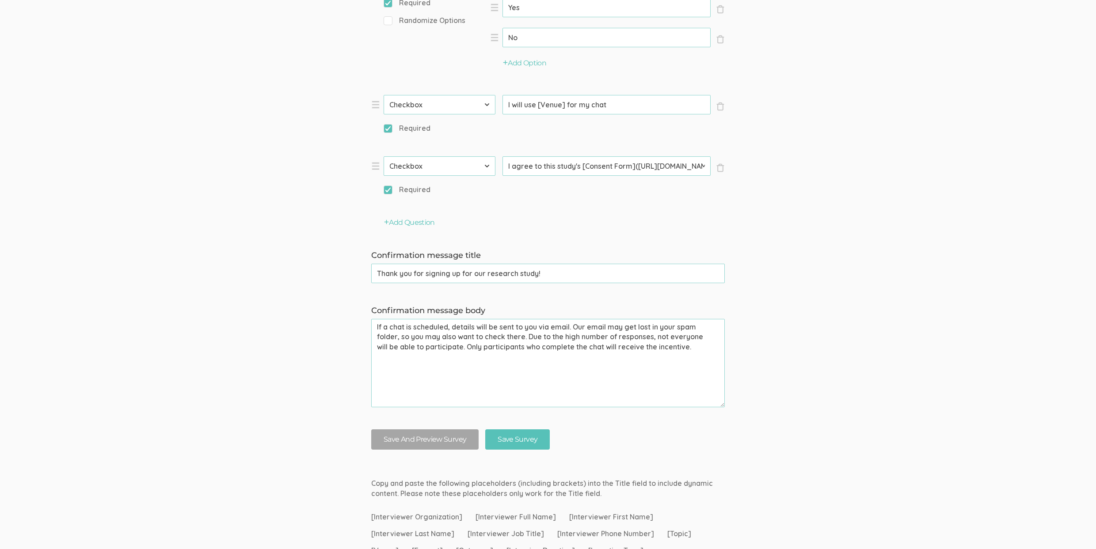
scroll to position [1359, 0]
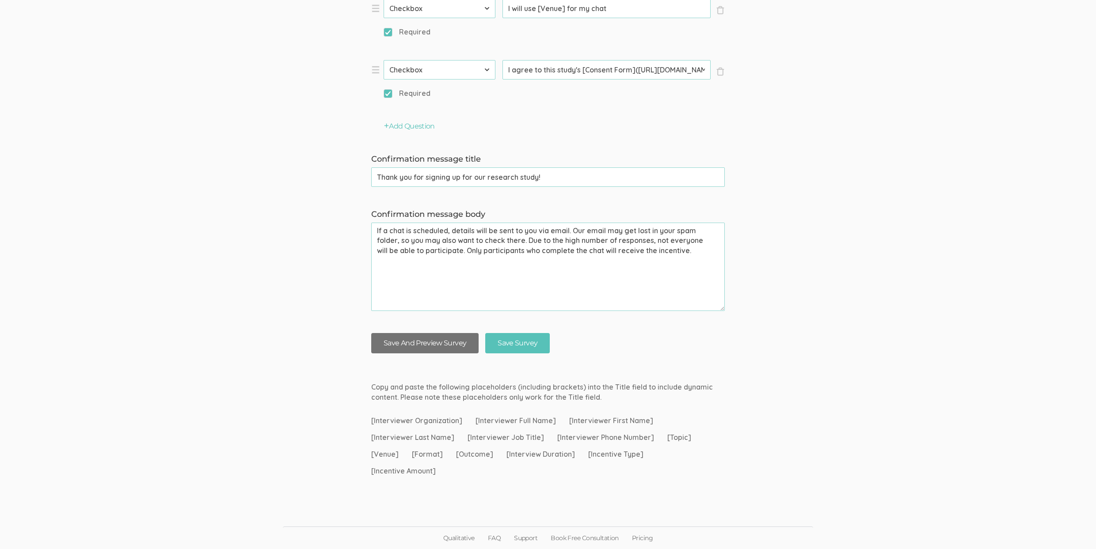
click at [425, 341] on button "Save And Preview Survey" at bounding box center [424, 343] width 107 height 21
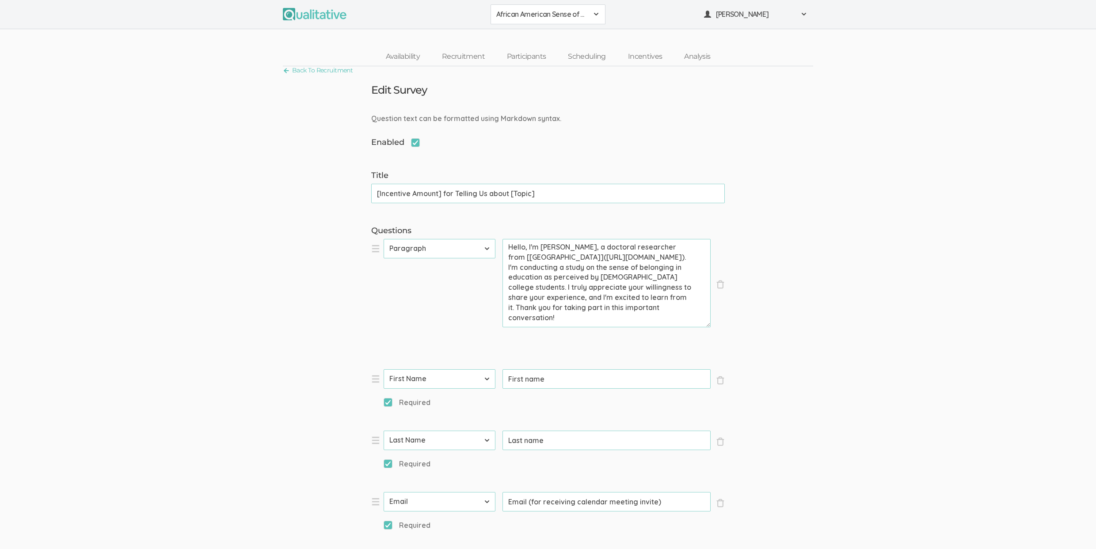
click at [450, 190] on input "[Incentive Amount] for Telling Us about [Topic]" at bounding box center [547, 193] width 353 height 19
click at [533, 57] on link "Participants" at bounding box center [526, 56] width 61 height 19
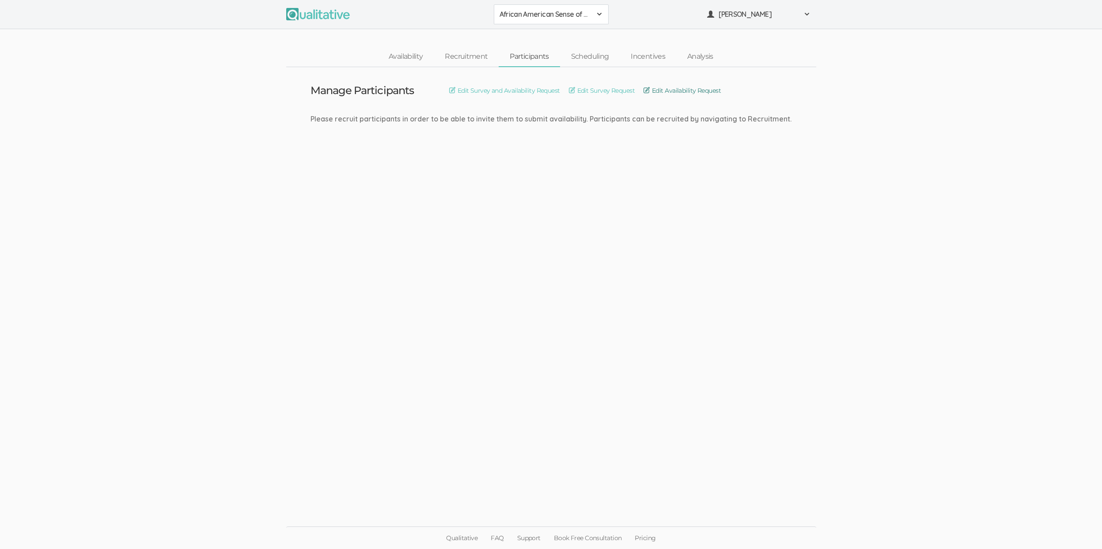
click at [685, 91] on link "Edit Availability Request" at bounding box center [682, 91] width 77 height 10
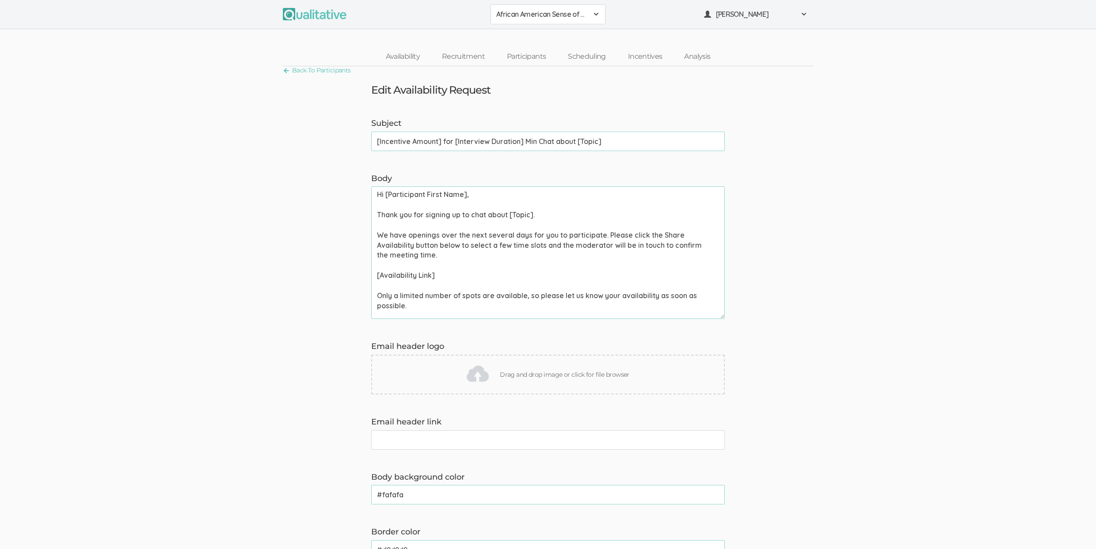
click at [527, 138] on input "[Incentive Amount] for [Interview Duration] Min Chat about [Topic]" at bounding box center [547, 141] width 353 height 19
type input "[Incentive Amount] for Telling Us about [Topic]"
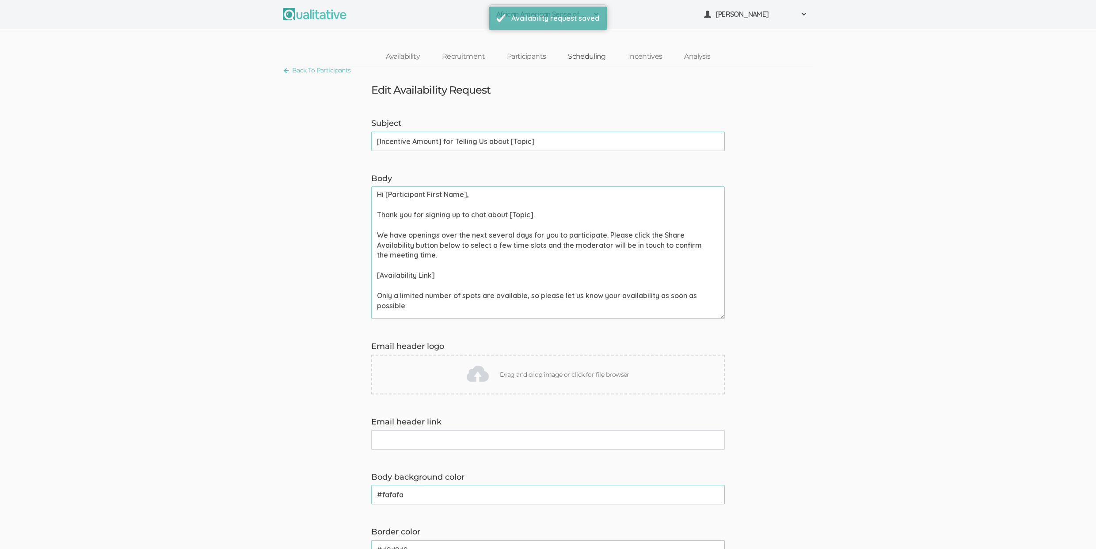
click at [579, 57] on link "Scheduling" at bounding box center [587, 56] width 60 height 19
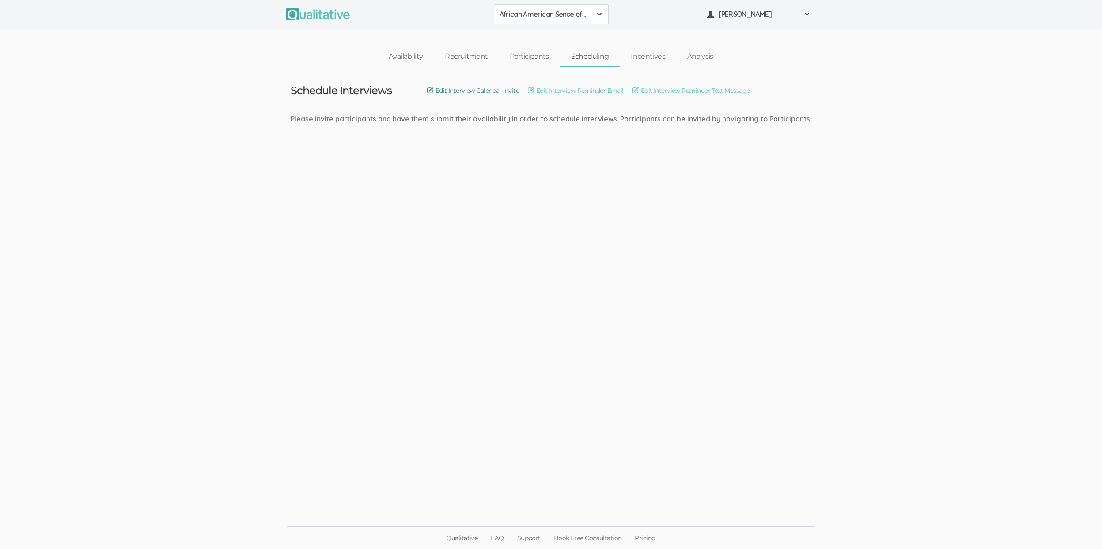
click at [511, 92] on link "Edit Interview Calendar Invite" at bounding box center [473, 91] width 92 height 10
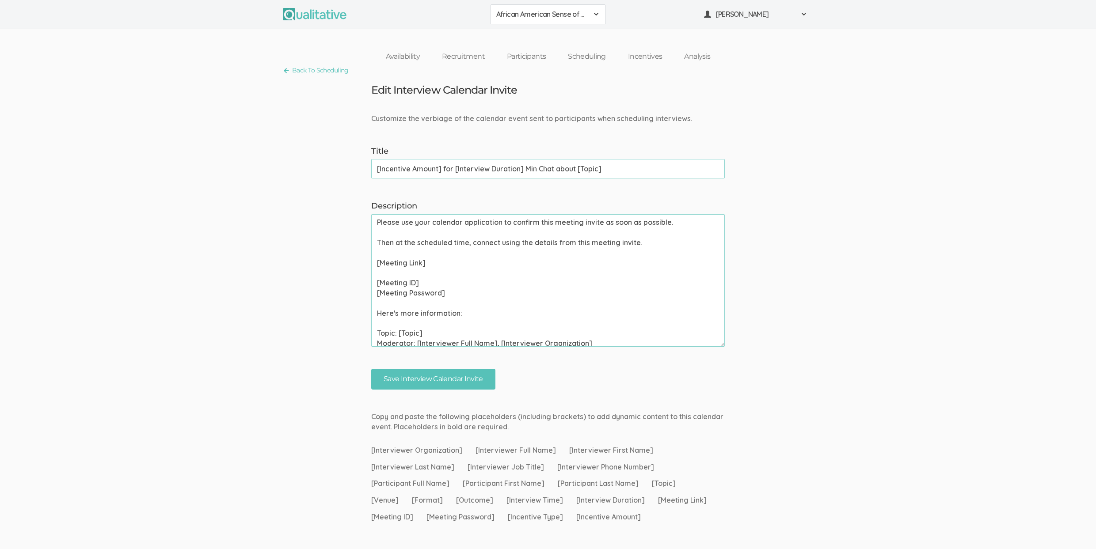
click at [432, 166] on input "[Incentive Amount] for [Interview Duration] Min Chat about [Topic]" at bounding box center [547, 168] width 353 height 19
paste input "Telling Us"
type input "[Incentive Amount] for Telling Us about [Topic]"
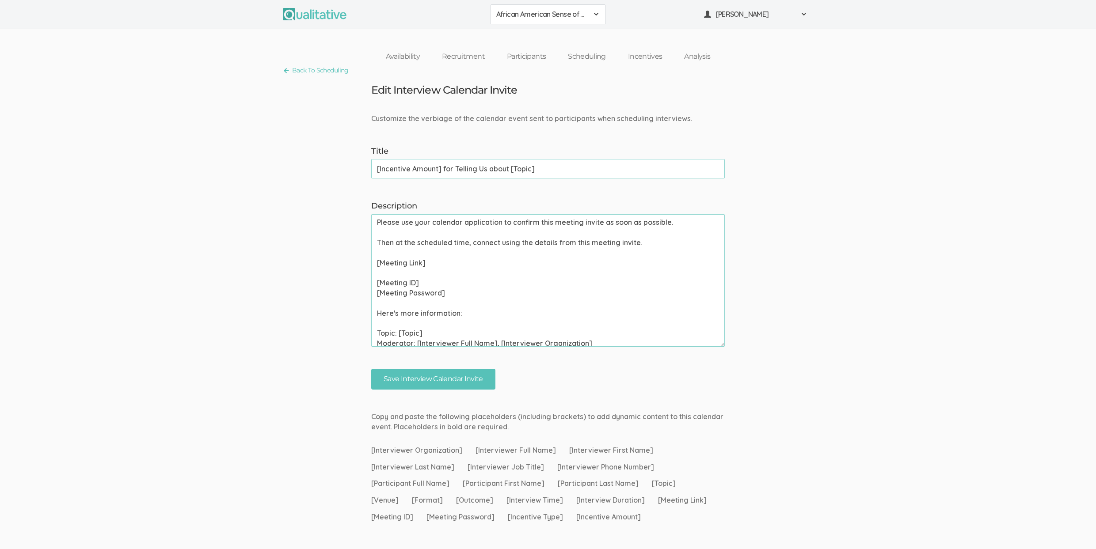
click at [371, 369] on input "Save Interview Calendar Invite" at bounding box center [433, 379] width 124 height 21
click at [590, 55] on link "Scheduling" at bounding box center [587, 56] width 60 height 19
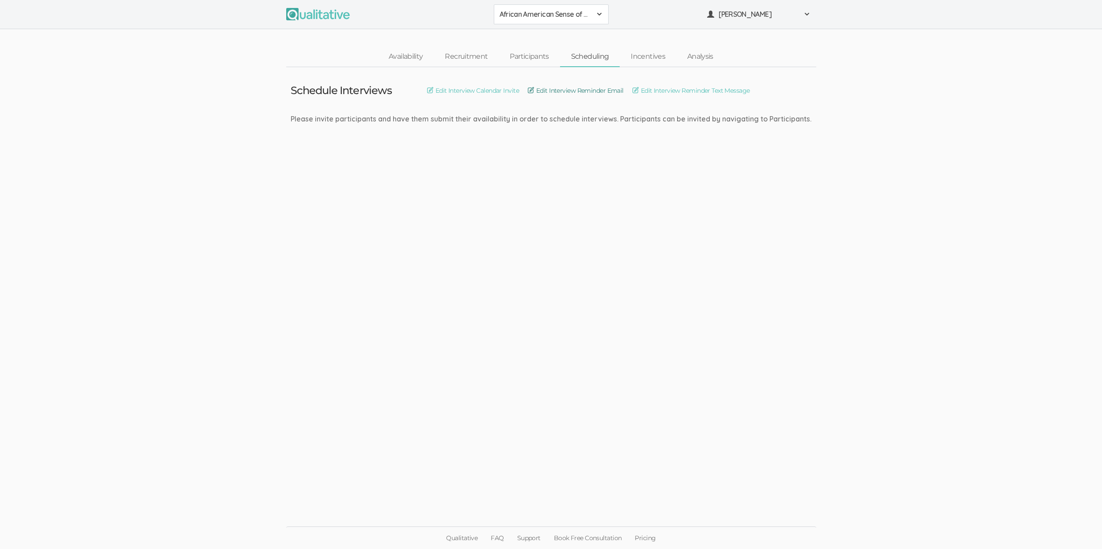
click at [597, 89] on link "Edit Interview Reminder Email" at bounding box center [576, 91] width 96 height 10
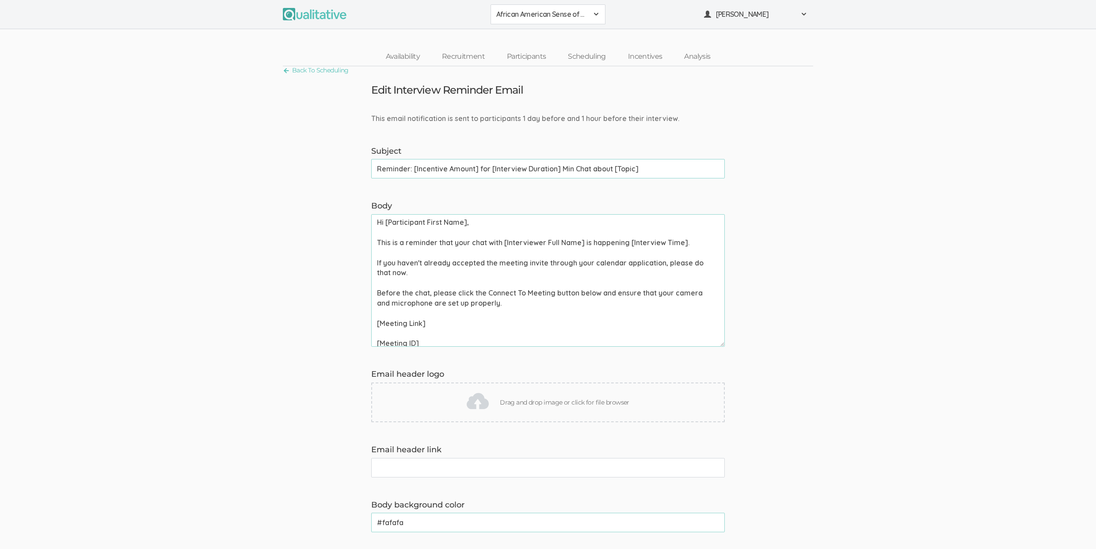
click at [532, 165] on input "Reminder: [Incentive Amount] for [Interview Duration] Min Chat about [Topic]" at bounding box center [547, 168] width 353 height 19
type input "[Incentive Amount] for Telling Us about [Topic]"
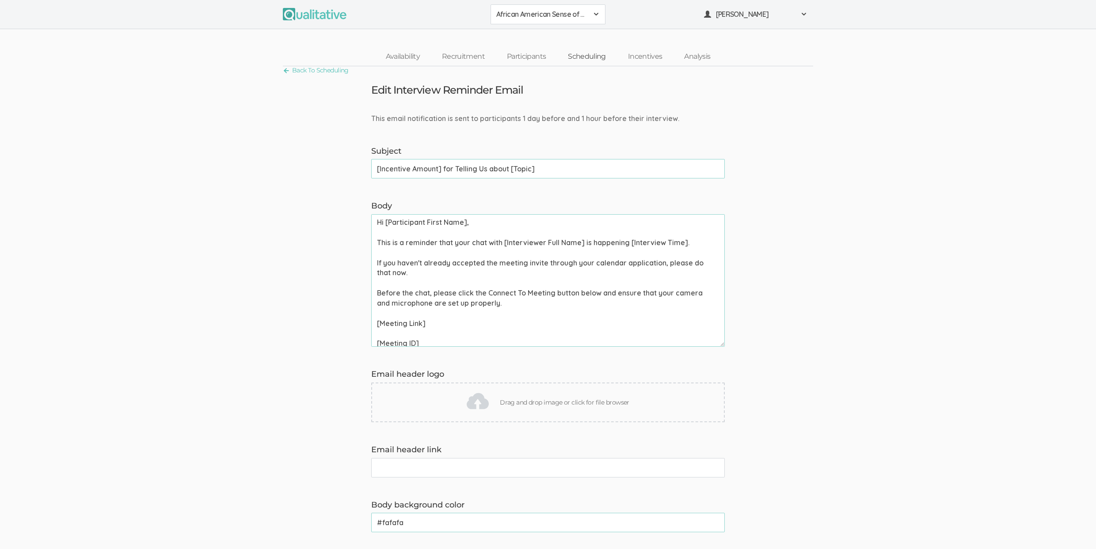
click at [590, 59] on link "Scheduling" at bounding box center [587, 56] width 60 height 19
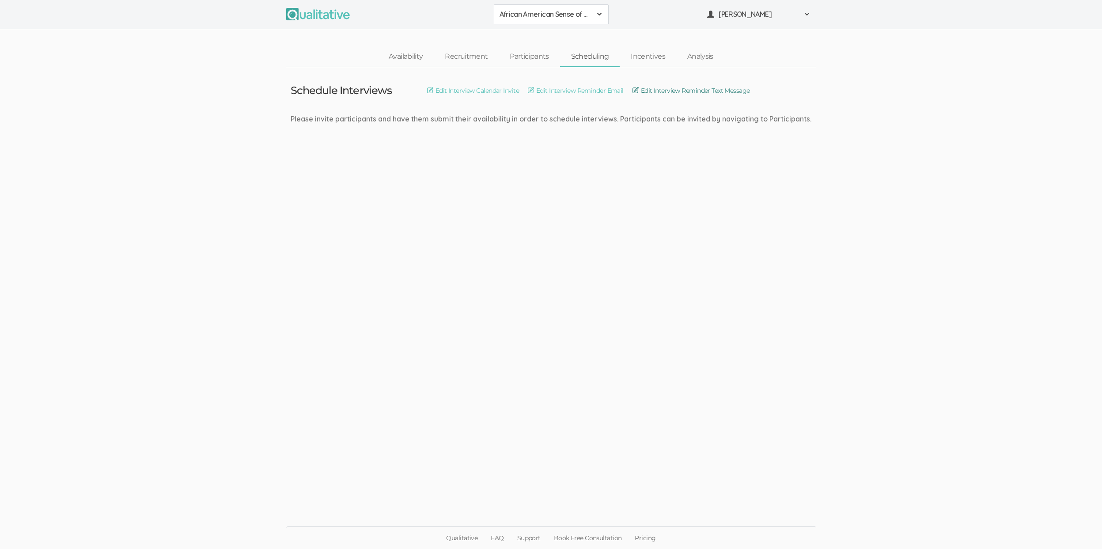
click at [670, 86] on link "Edit Interview Reminder Text Message" at bounding box center [692, 91] width 118 height 10
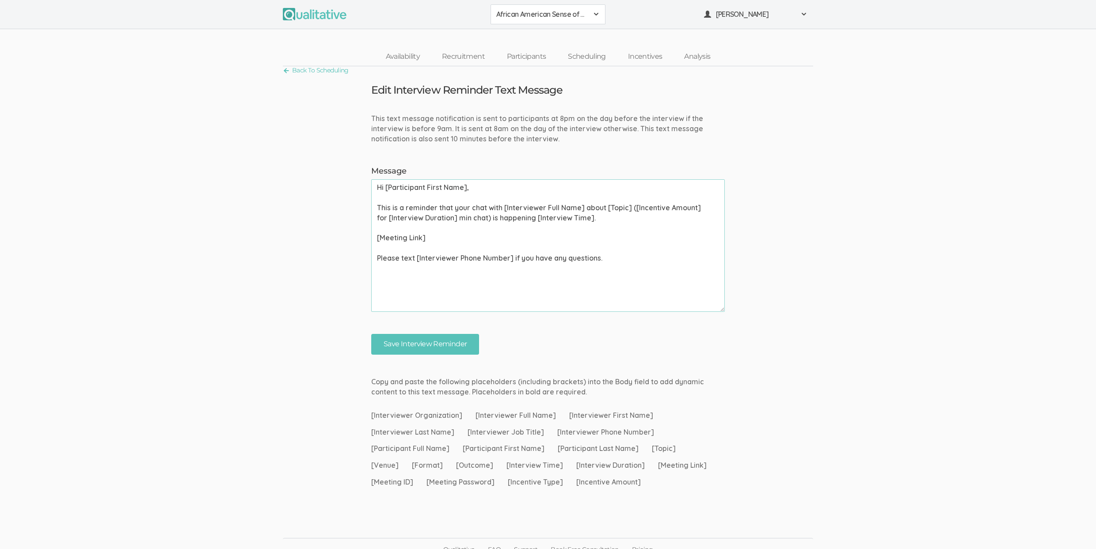
drag, startPoint x: 632, startPoint y: 208, endPoint x: 489, endPoint y: 220, distance: 143.7
click at [489, 220] on textarea "Hi [Participant First Name], This is a reminder that your chat with [Interviewe…" at bounding box center [547, 245] width 353 height 133
type textarea "Hi [Participant First Name], This is a reminder that your chat with [Interviewe…"
click at [453, 351] on input "Save Interview Reminder" at bounding box center [425, 344] width 108 height 21
click at [475, 53] on link "Recruitment" at bounding box center [463, 56] width 65 height 19
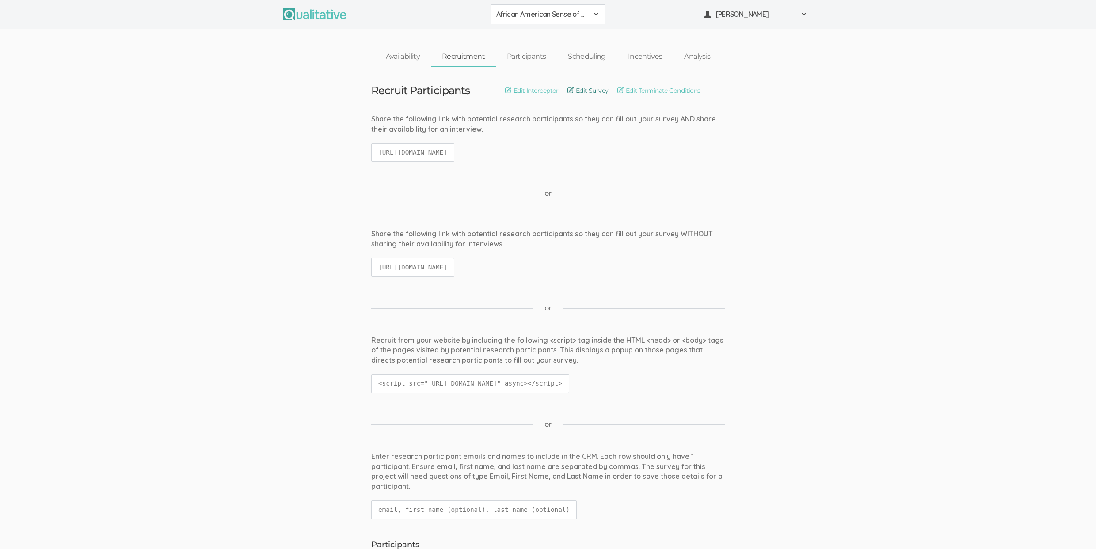
click at [586, 87] on link "Edit Survey" at bounding box center [587, 91] width 41 height 10
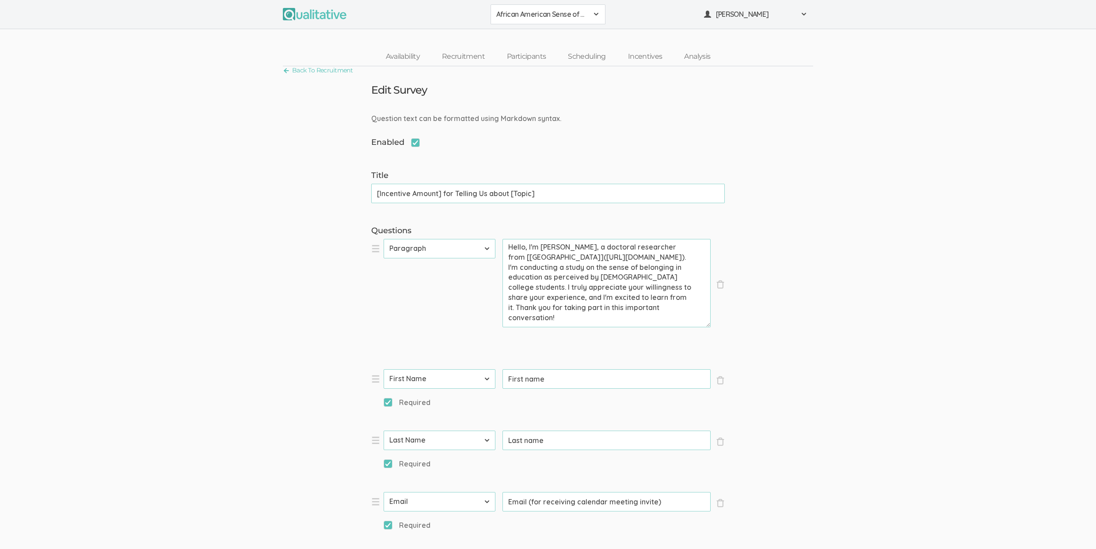
drag, startPoint x: 377, startPoint y: 194, endPoint x: 380, endPoint y: 189, distance: 5.8
click at [377, 194] on input "[Incentive Amount] for Telling Us about [Topic]" at bounding box center [547, 193] width 353 height 19
type input "Get [Incentive Amount] for Telling Us about [Topic]"
click at [534, 55] on link "Participants" at bounding box center [526, 56] width 61 height 19
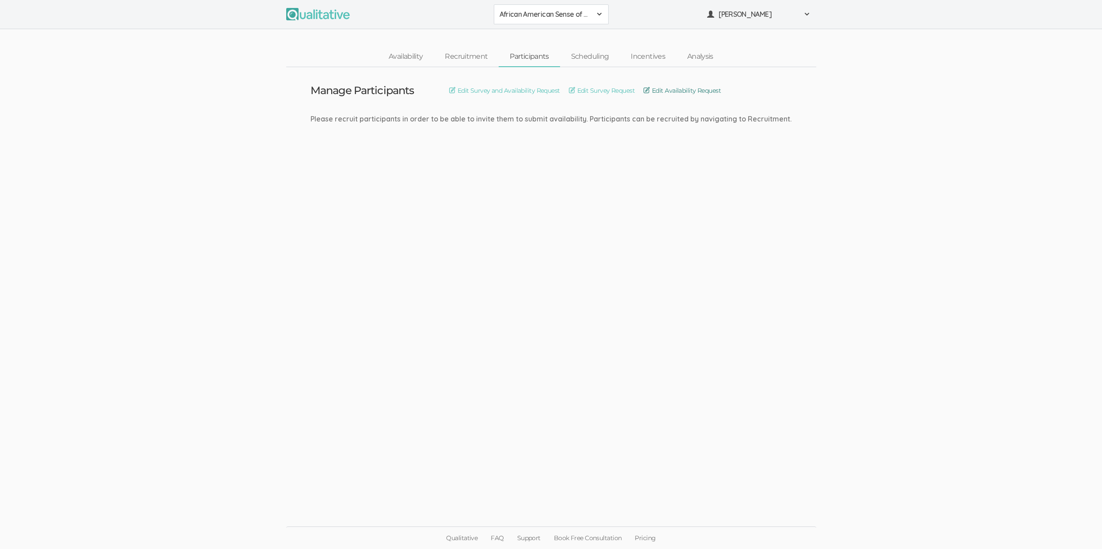
click at [671, 89] on link "Edit Availability Request" at bounding box center [682, 91] width 77 height 10
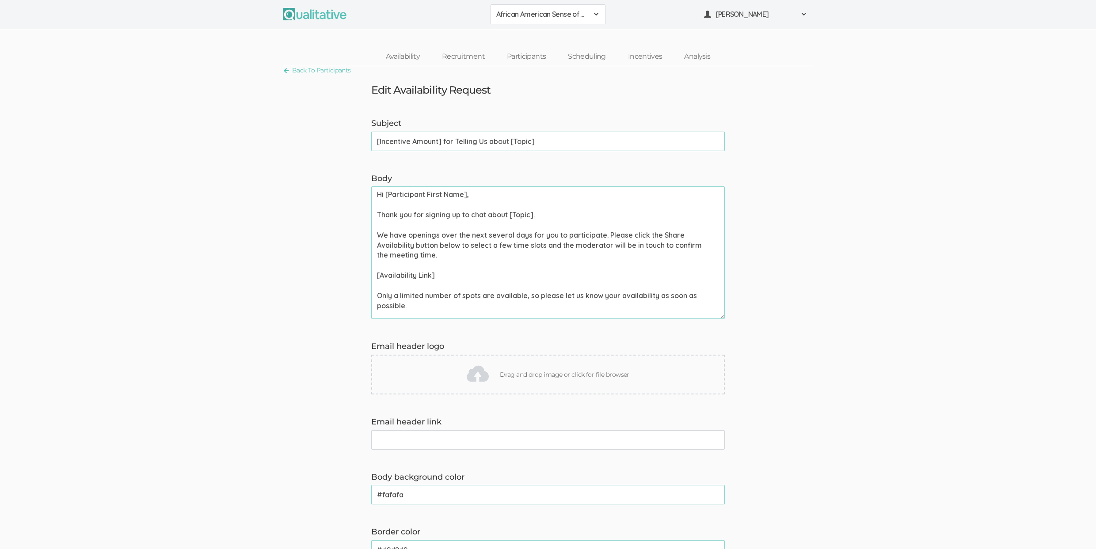
click at [453, 140] on input "[Incentive Amount] for Telling Us about [Topic]" at bounding box center [547, 141] width 353 height 19
paste input "Get"
type input "Get [Incentive Amount] for Telling Us about [Topic]"
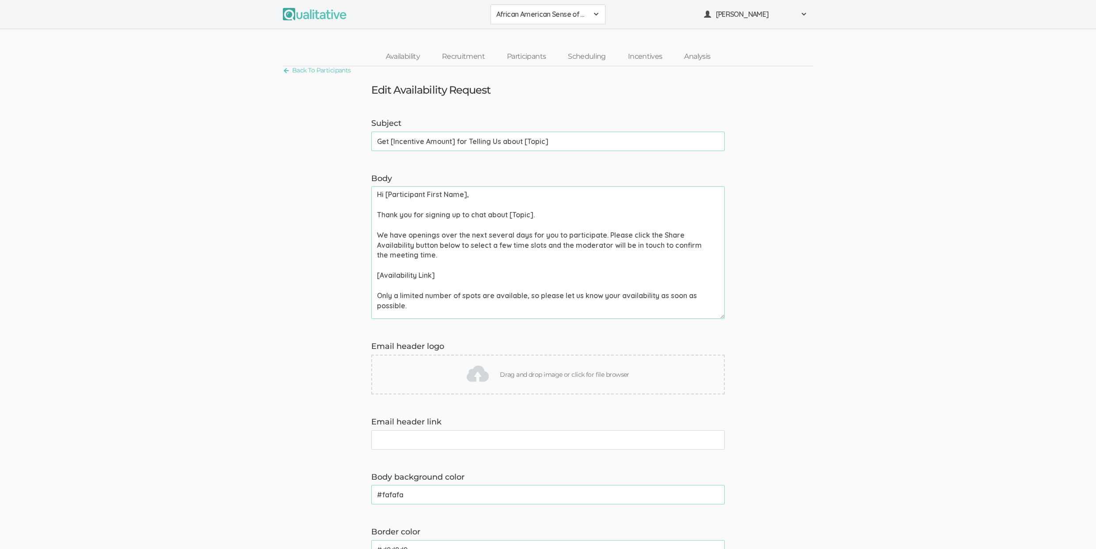
click at [584, 58] on link "Scheduling" at bounding box center [587, 56] width 60 height 19
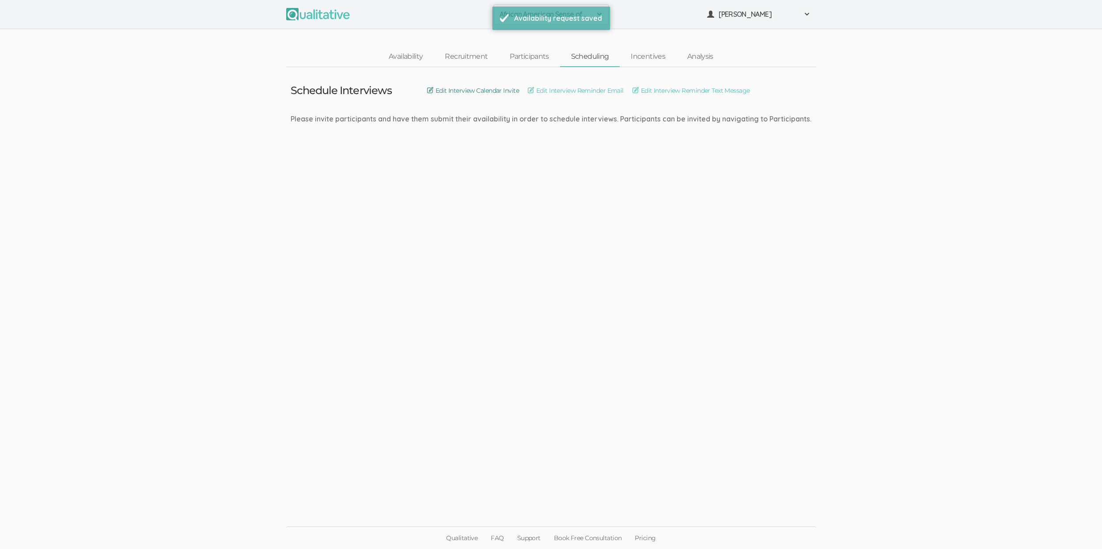
click at [489, 92] on link "Edit Interview Calendar Invite" at bounding box center [473, 91] width 92 height 10
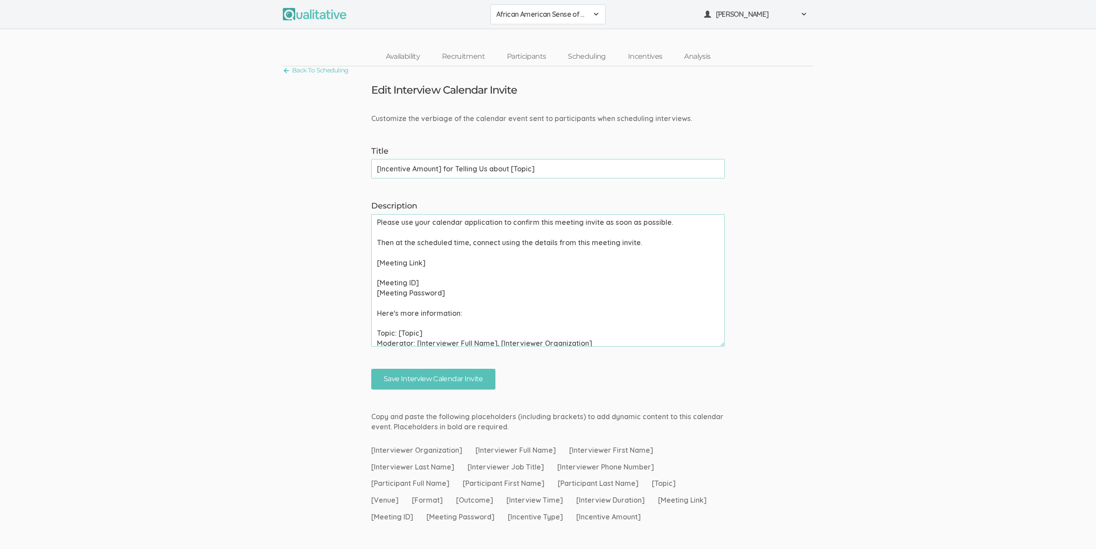
click at [444, 168] on input "[Incentive Amount] for Telling Us about [Topic]" at bounding box center [547, 168] width 353 height 19
paste input "Get"
type input "Get [Incentive Amount] for Telling Us about [Topic]"
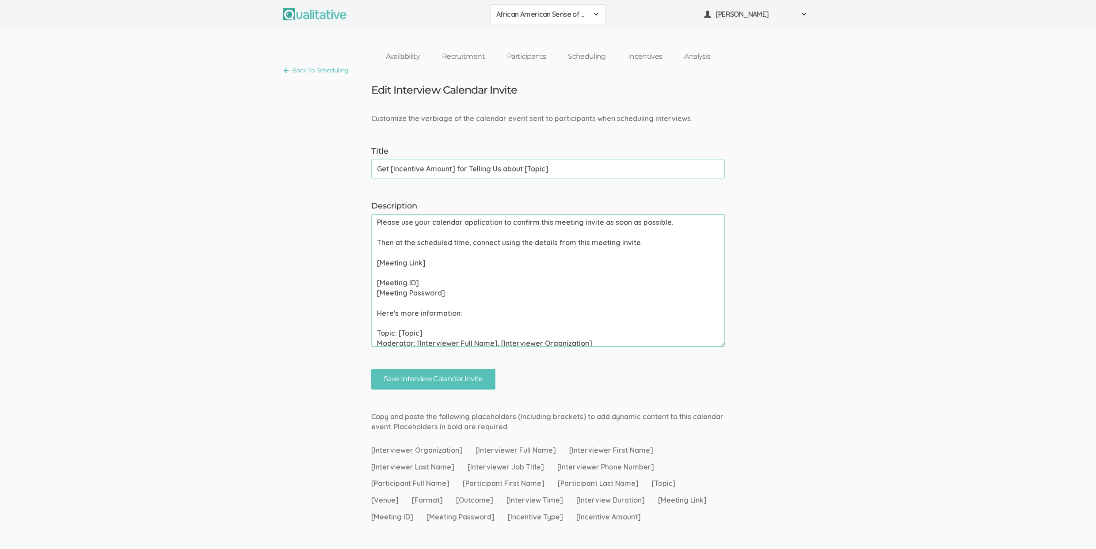
click at [371, 369] on input "Save Interview Calendar Invite" at bounding box center [433, 379] width 124 height 21
click at [582, 57] on link "Scheduling" at bounding box center [587, 56] width 60 height 19
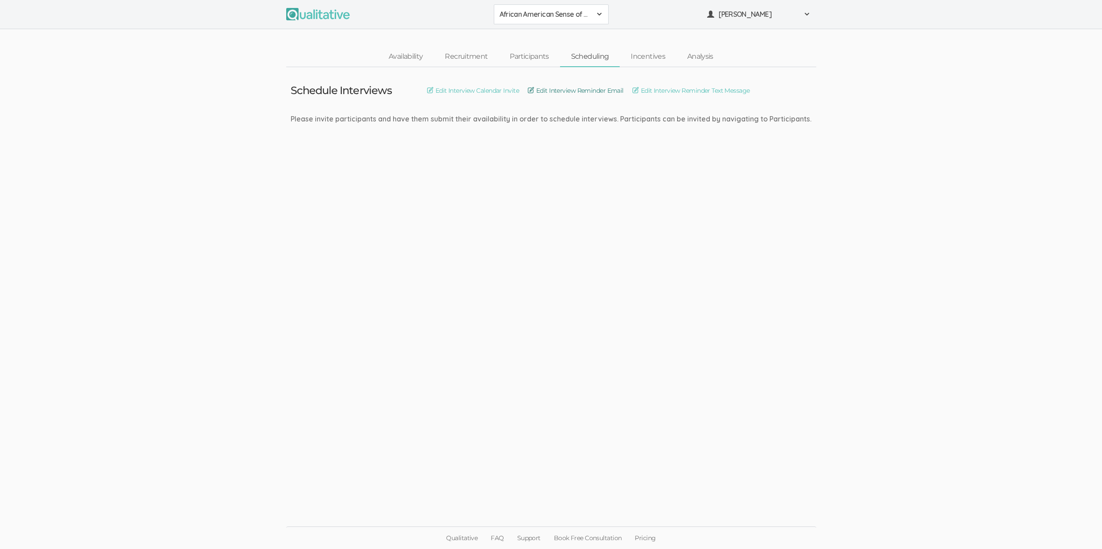
click at [576, 93] on link "Edit Interview Reminder Email" at bounding box center [576, 91] width 96 height 10
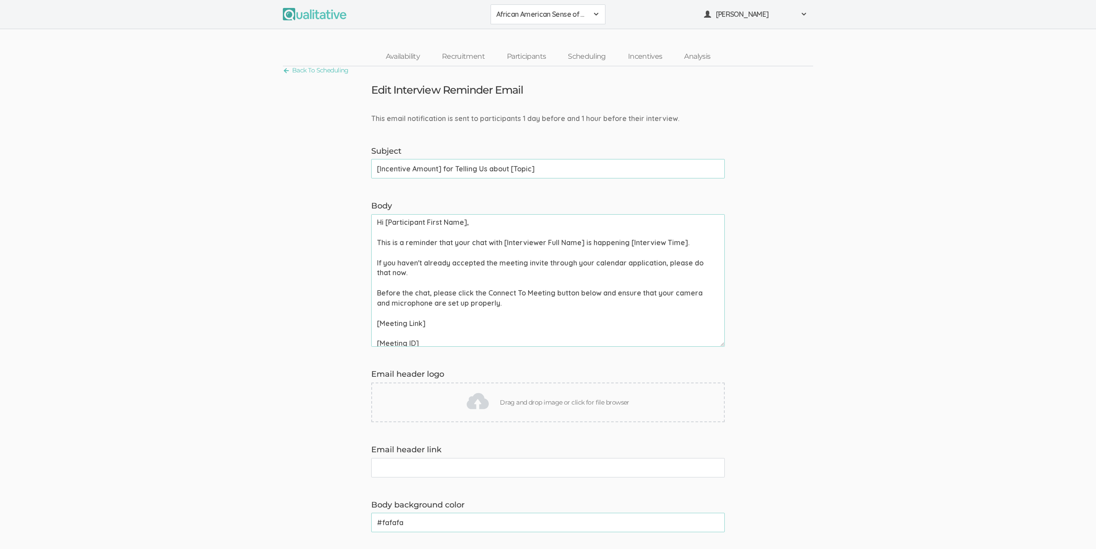
click at [497, 176] on input "[Incentive Amount] for Telling Us about [Topic]" at bounding box center [547, 168] width 353 height 19
click at [497, 175] on input "[Incentive Amount] for Telling Us about [Topic]" at bounding box center [547, 168] width 353 height 19
type input "Get [Incentive Amount] for Telling Us about [Topic]"
click at [545, 167] on input "Get [Incentive Amount] for Telling Us about [Topic]" at bounding box center [547, 168] width 353 height 19
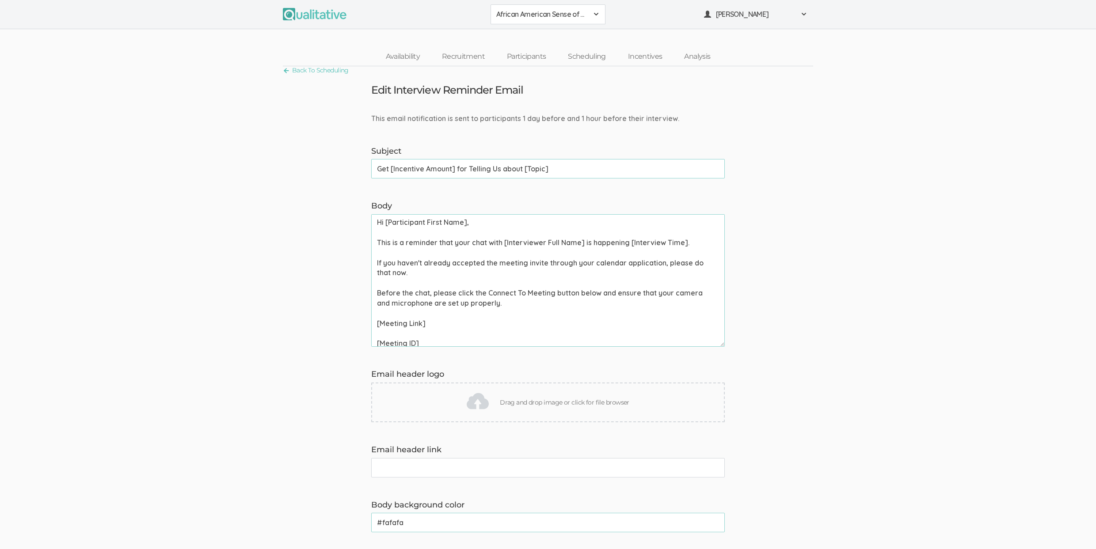
click at [593, 61] on link "Scheduling" at bounding box center [587, 56] width 60 height 19
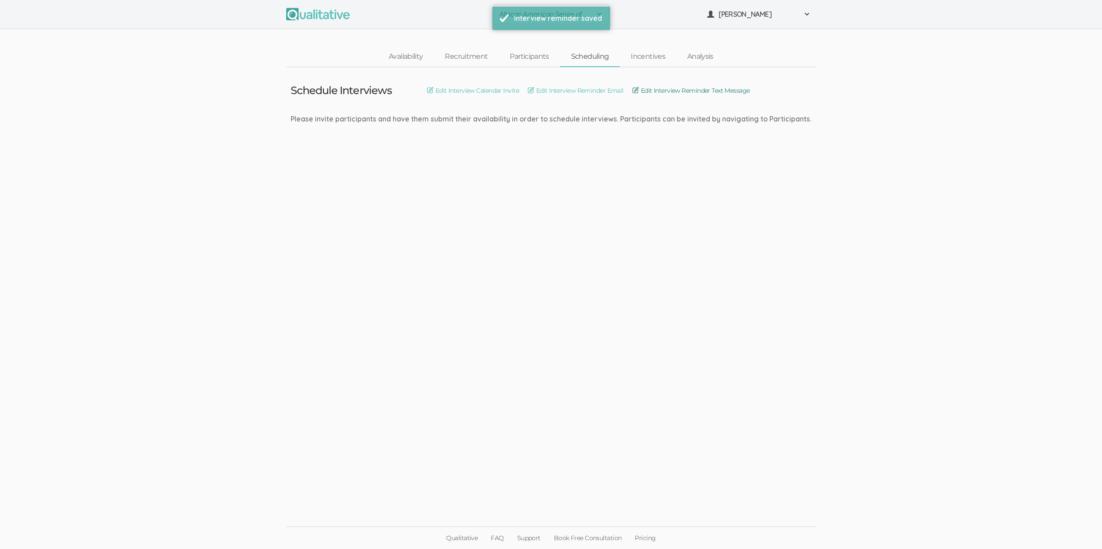
click at [656, 90] on link "Edit Interview Reminder Text Message" at bounding box center [692, 91] width 118 height 10
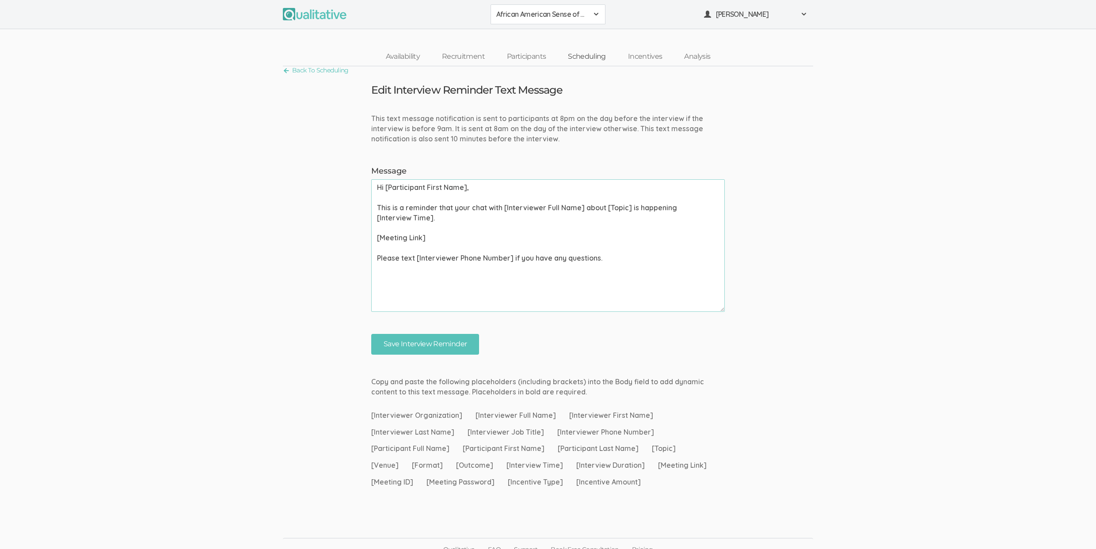
click at [591, 55] on link "Scheduling" at bounding box center [587, 56] width 60 height 19
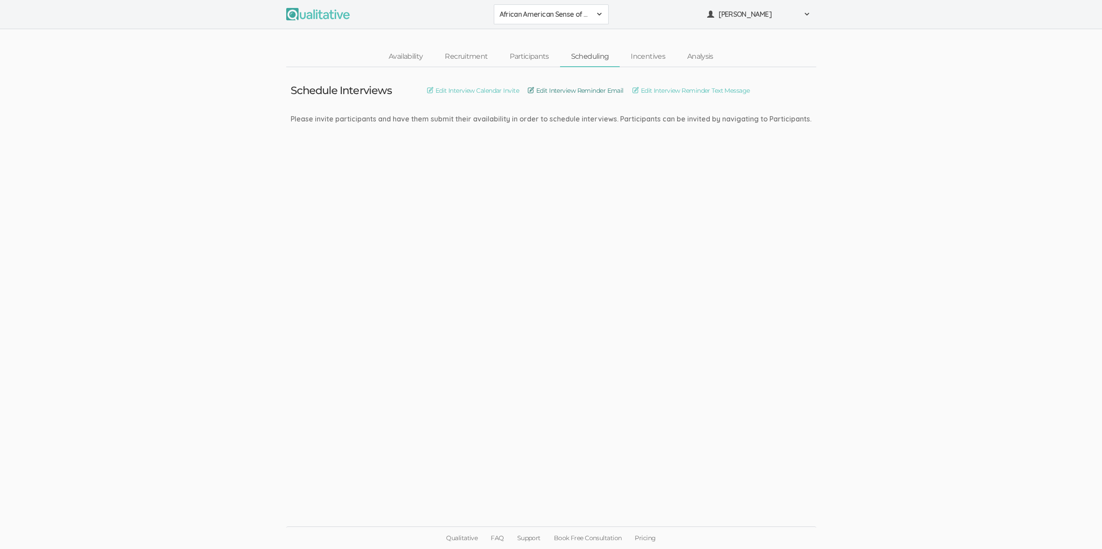
click at [582, 89] on link "Edit Interview Reminder Email" at bounding box center [576, 91] width 96 height 10
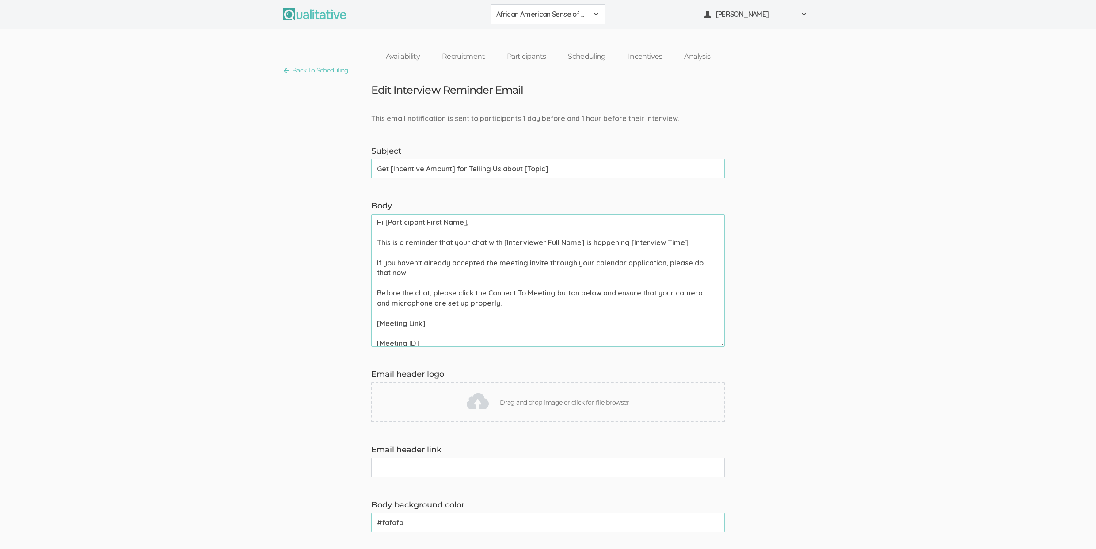
click at [375, 168] on input "Get [Incentive Amount] for Telling Us about [Topic]" at bounding box center [547, 168] width 353 height 19
click at [567, 14] on span "African American Sense of Belonging" at bounding box center [542, 14] width 92 height 10
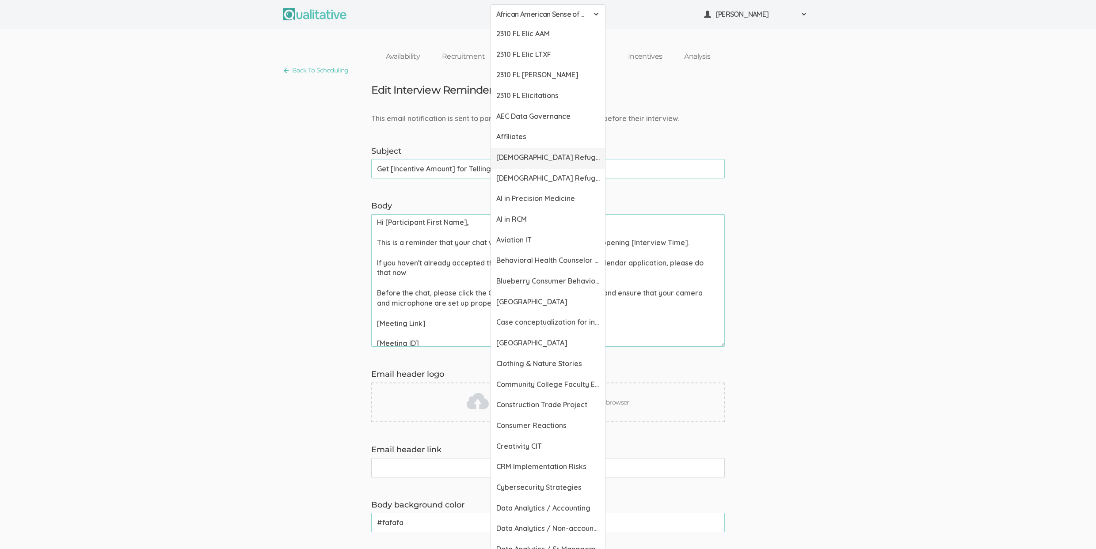
click at [538, 157] on span "Afghan Refugee Resettlement" at bounding box center [547, 157] width 103 height 10
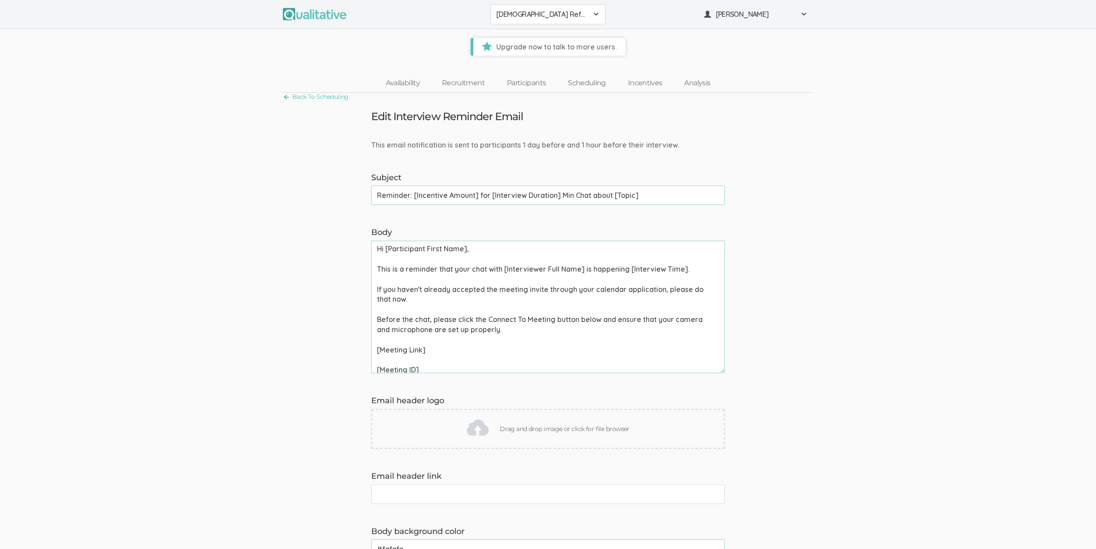
drag, startPoint x: 413, startPoint y: 196, endPoint x: 351, endPoint y: 192, distance: 62.4
click at [351, 192] on form "This email notification is sent to participants 1 day before and 1 hour before …" at bounding box center [548, 508] width 1096 height 737
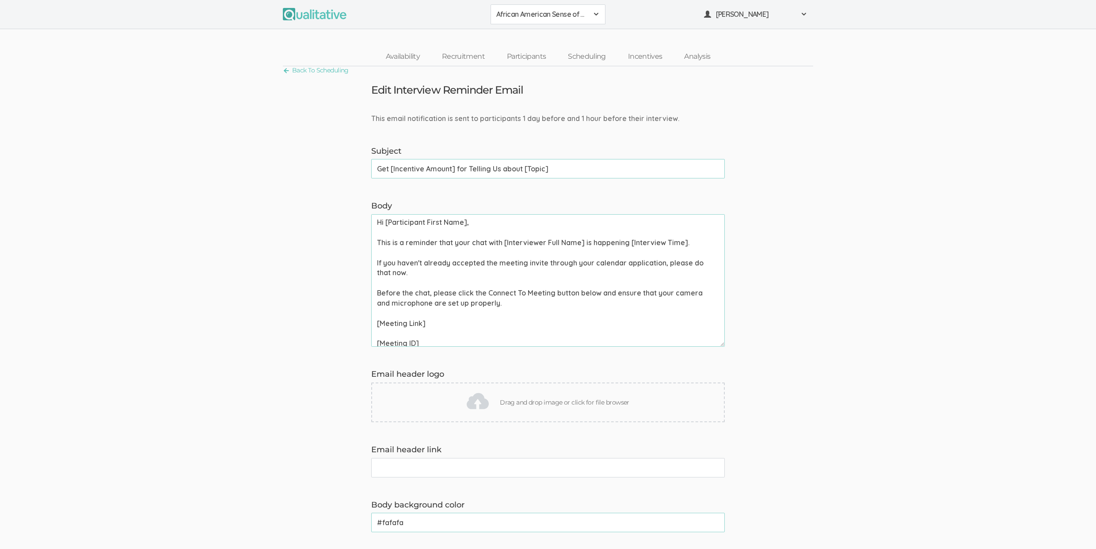
click at [379, 169] on input "Get [Incentive Amount] for Telling Us about [Topic]" at bounding box center [547, 168] width 353 height 19
type input "Reminder: Get [Incentive Amount] for Telling Us about [Topic]"
click at [587, 59] on link "Scheduling" at bounding box center [587, 56] width 60 height 19
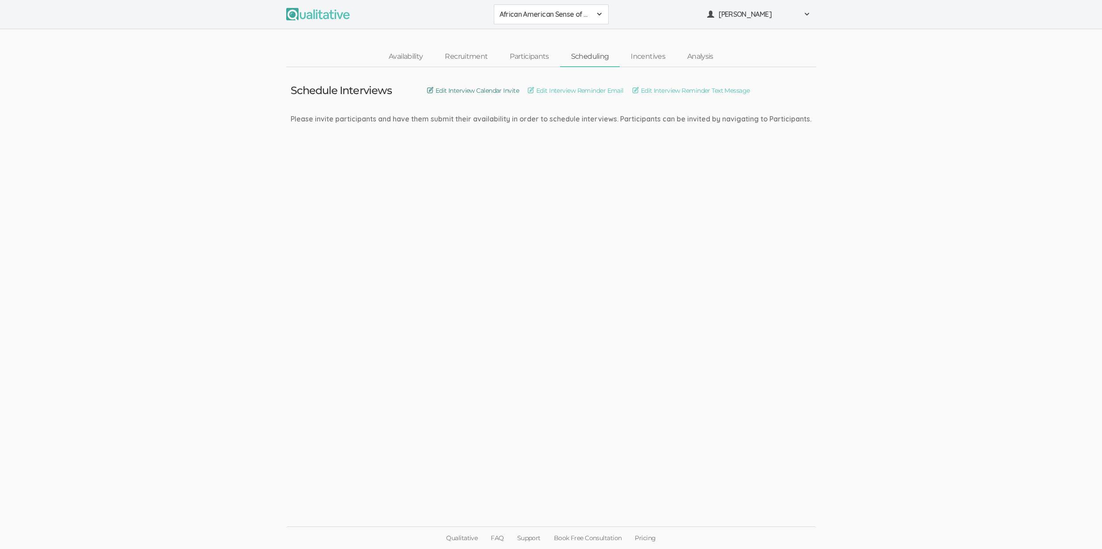
click at [484, 92] on link "Edit Interview Calendar Invite" at bounding box center [473, 91] width 92 height 10
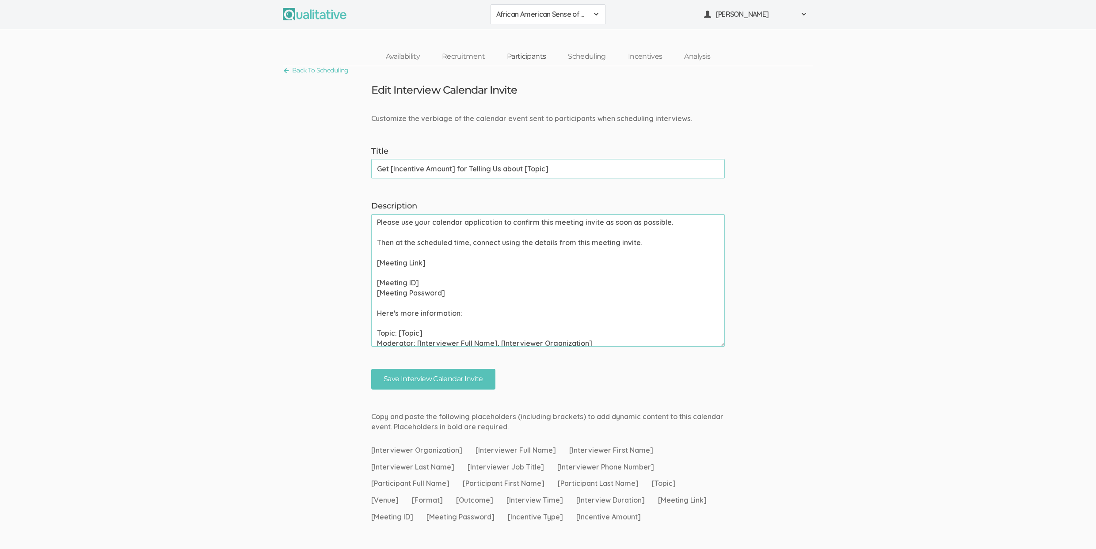
click at [545, 59] on link "Participants" at bounding box center [526, 56] width 61 height 19
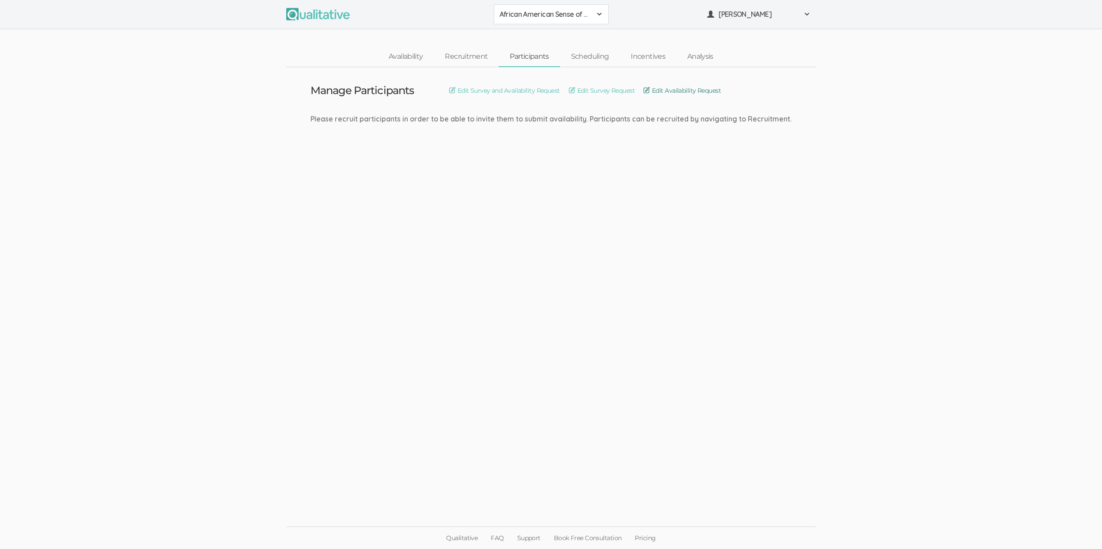
click at [656, 90] on link "Edit Availability Request" at bounding box center [682, 91] width 77 height 10
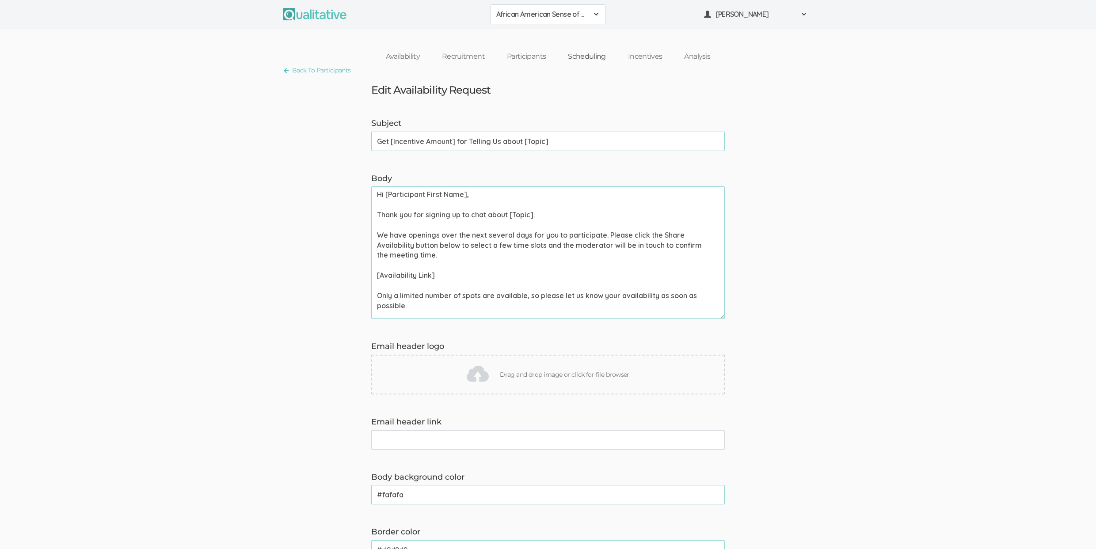
click at [592, 62] on link "Scheduling" at bounding box center [587, 56] width 60 height 19
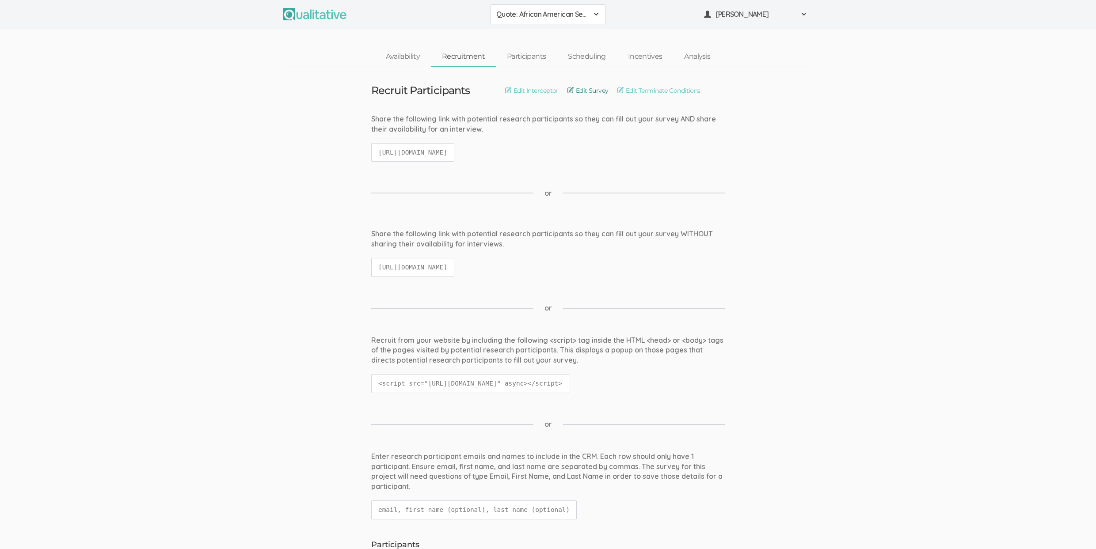
click at [583, 88] on link "Edit Survey" at bounding box center [587, 91] width 41 height 10
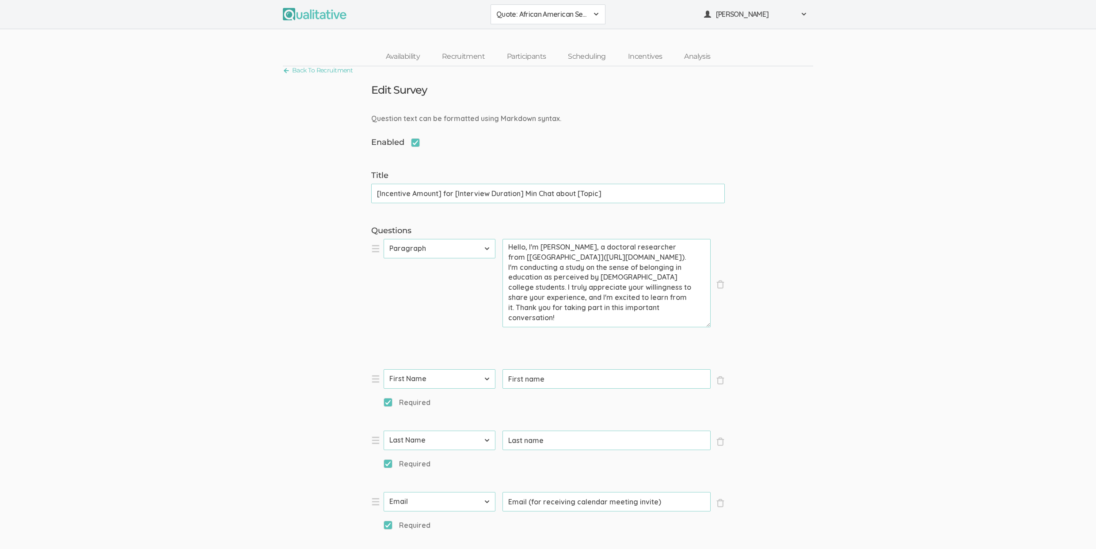
click at [459, 195] on input "[Incentive Amount] for [Interview Duration] Min Chat about [Topic]" at bounding box center [547, 193] width 353 height 19
paste input "Telling Us"
type input "[Incentive Amount] for Telling Us about [Topic]"
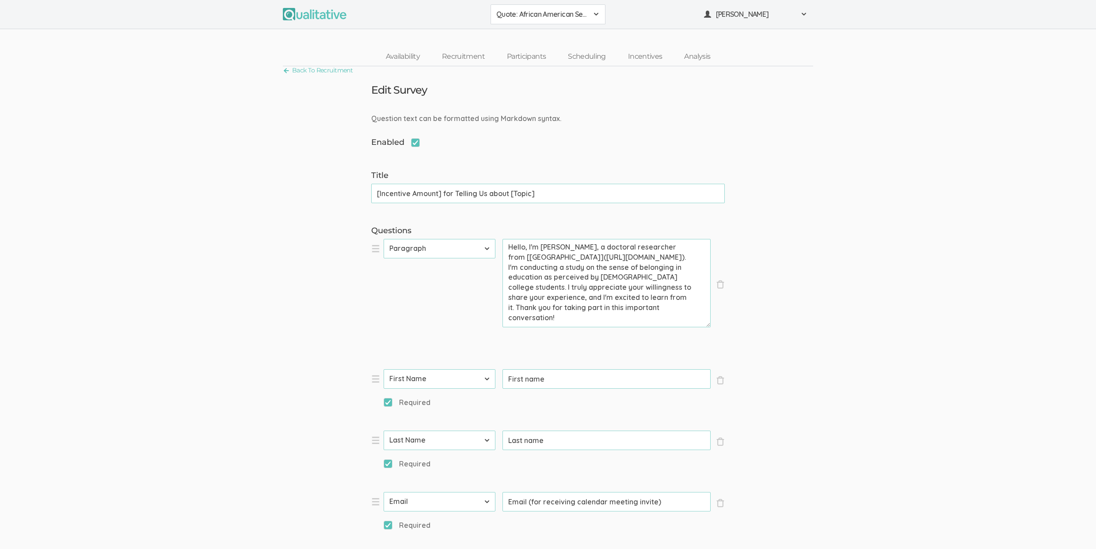
click at [327, 66] on link "Back To Recruitment" at bounding box center [318, 70] width 70 height 12
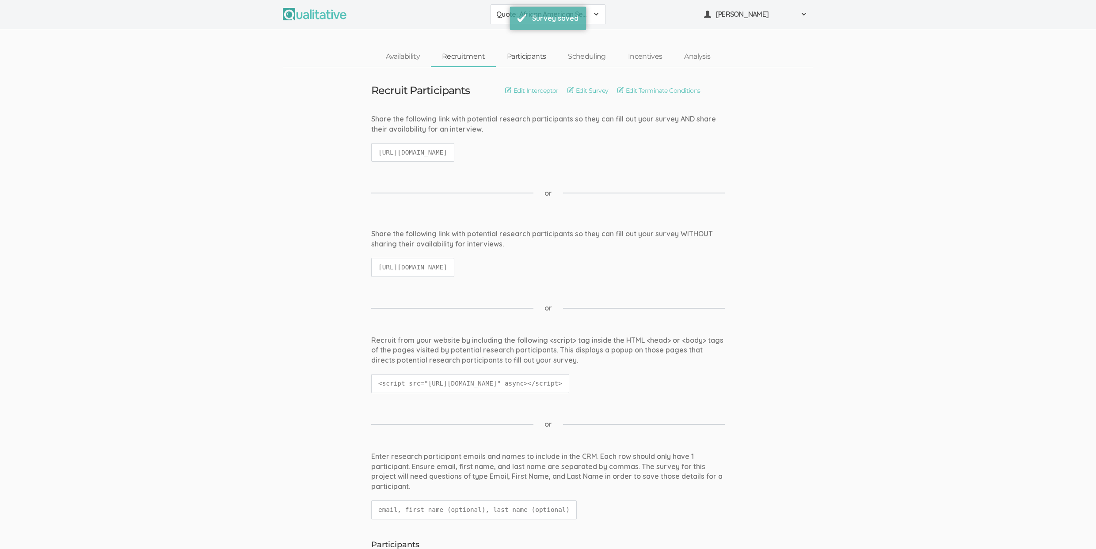
click at [531, 55] on link "Participants" at bounding box center [526, 56] width 61 height 19
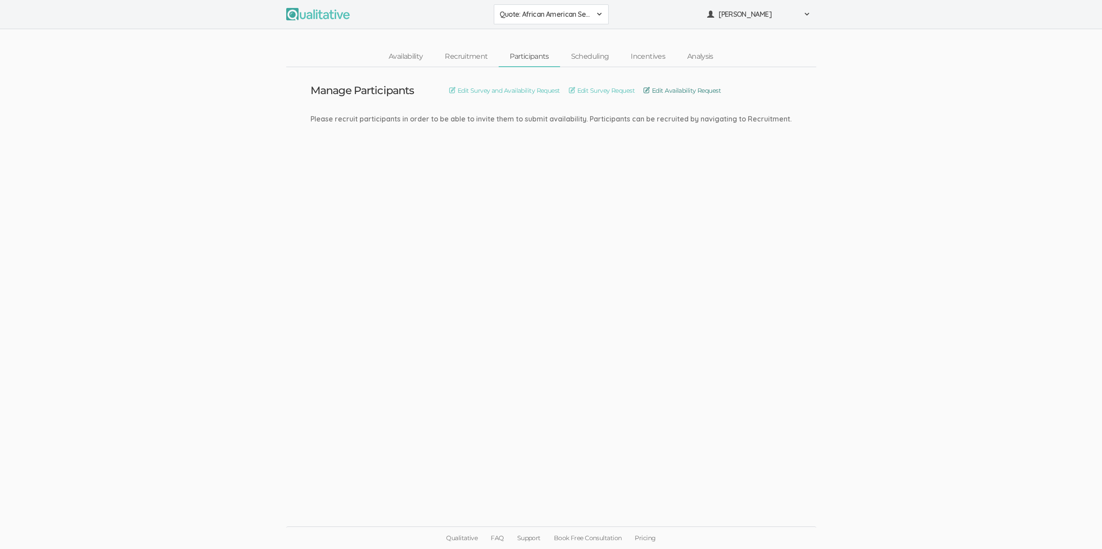
click at [665, 91] on link "Edit Availability Request" at bounding box center [682, 91] width 77 height 10
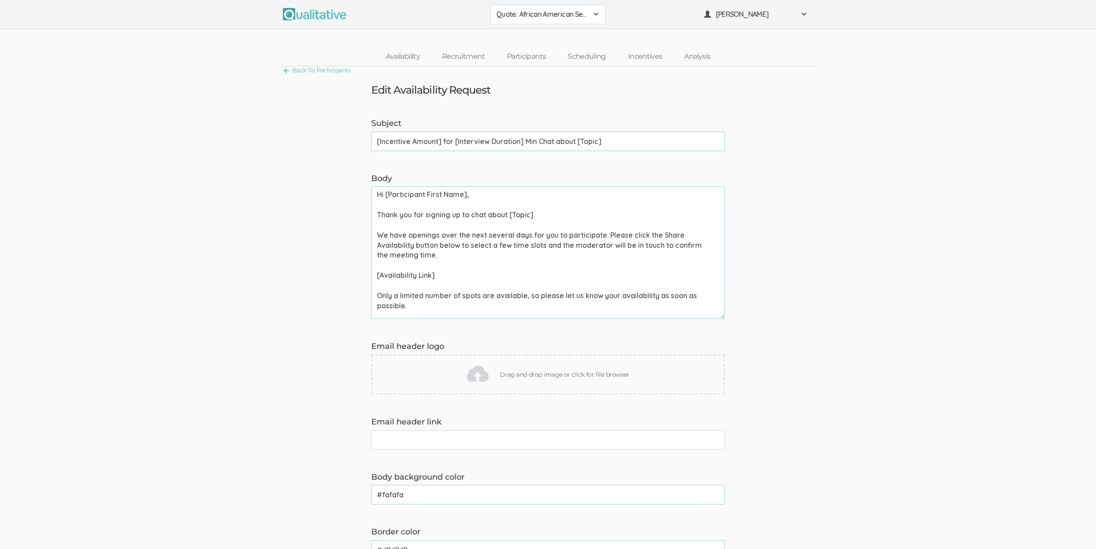
click at [527, 134] on input "[Incentive Amount] for [Interview Duration] Min Chat about [Topic]" at bounding box center [547, 141] width 353 height 19
type input "[Incentive Amount] for Telling Us about [Topic]"
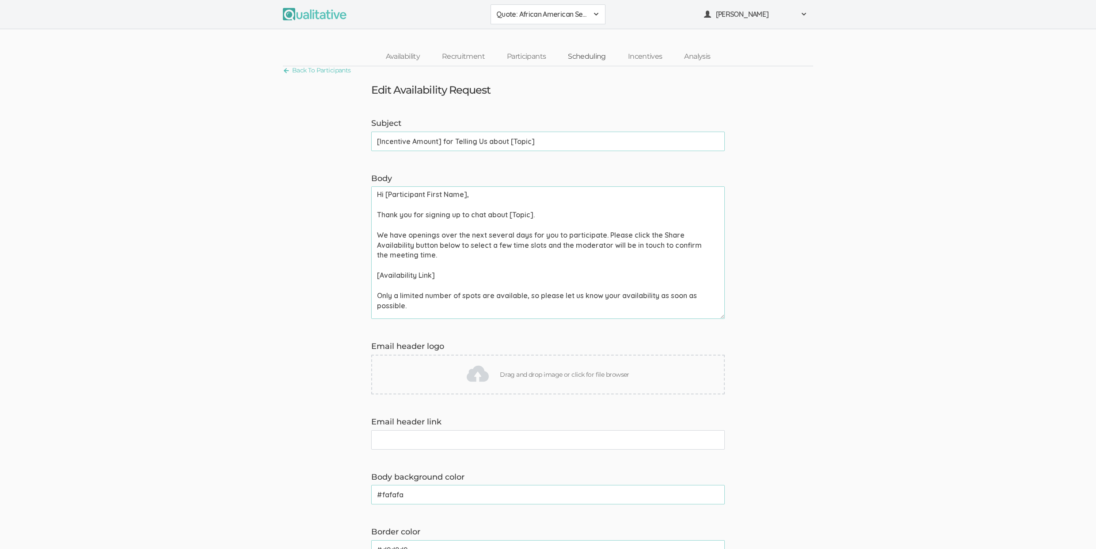
click at [585, 56] on link "Scheduling" at bounding box center [587, 56] width 60 height 19
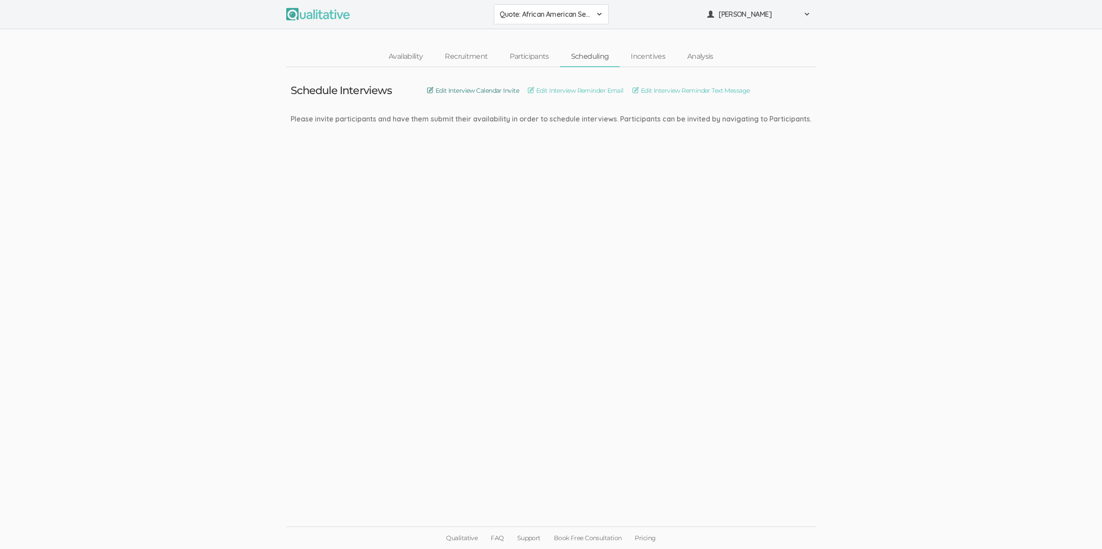
click at [507, 89] on link "Edit Interview Calendar Invite" at bounding box center [473, 91] width 92 height 10
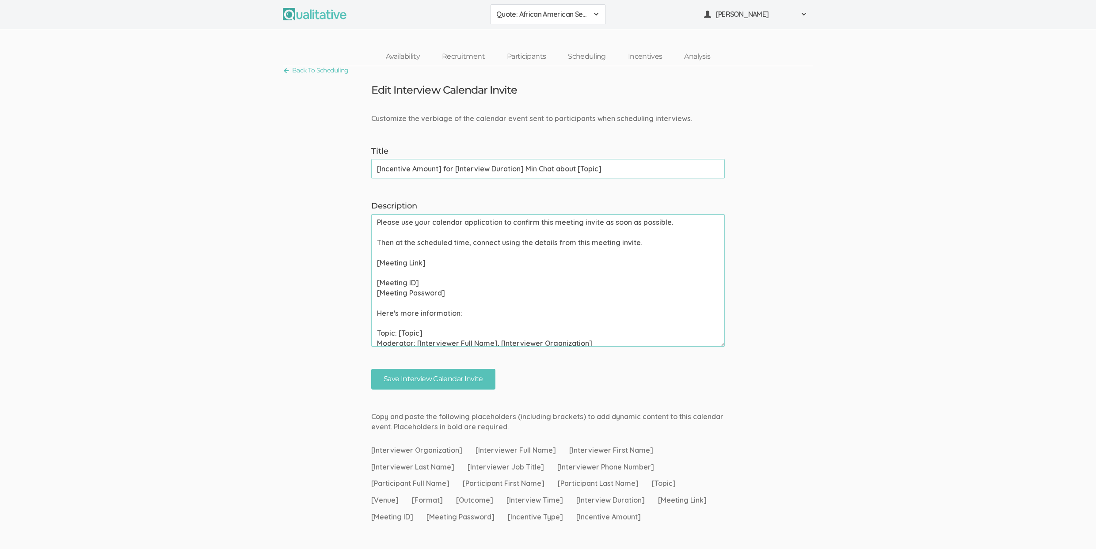
click at [466, 163] on input "[Incentive Amount] for [Interview Duration] Min Chat about [Topic]" at bounding box center [547, 168] width 353 height 19
type input "[Incentive Amount] for Telling Us about [Topic]"
click at [371, 369] on input "Save Interview Calendar Invite" at bounding box center [433, 379] width 124 height 21
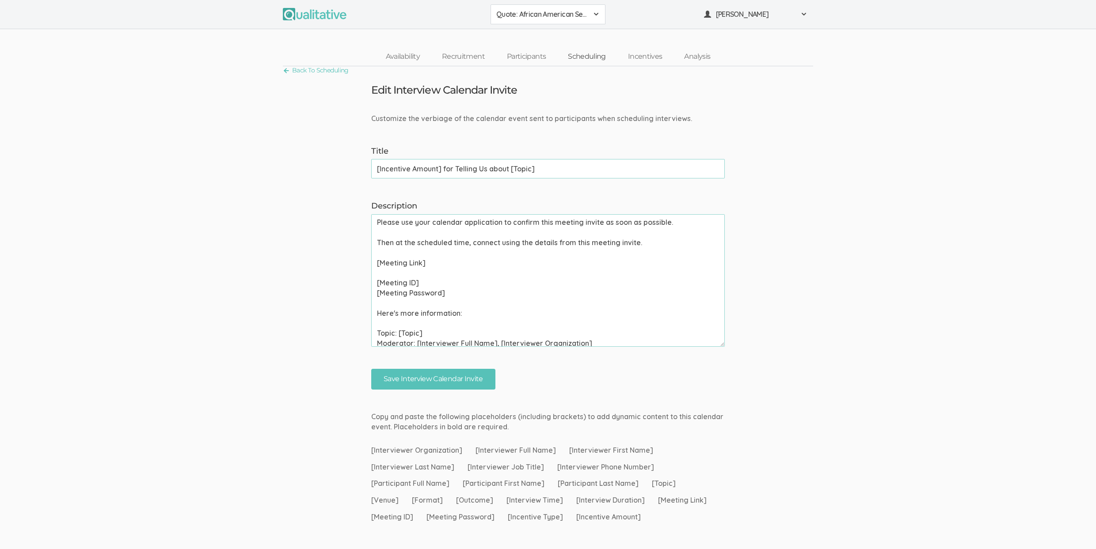
click at [575, 55] on link "Scheduling" at bounding box center [587, 56] width 60 height 19
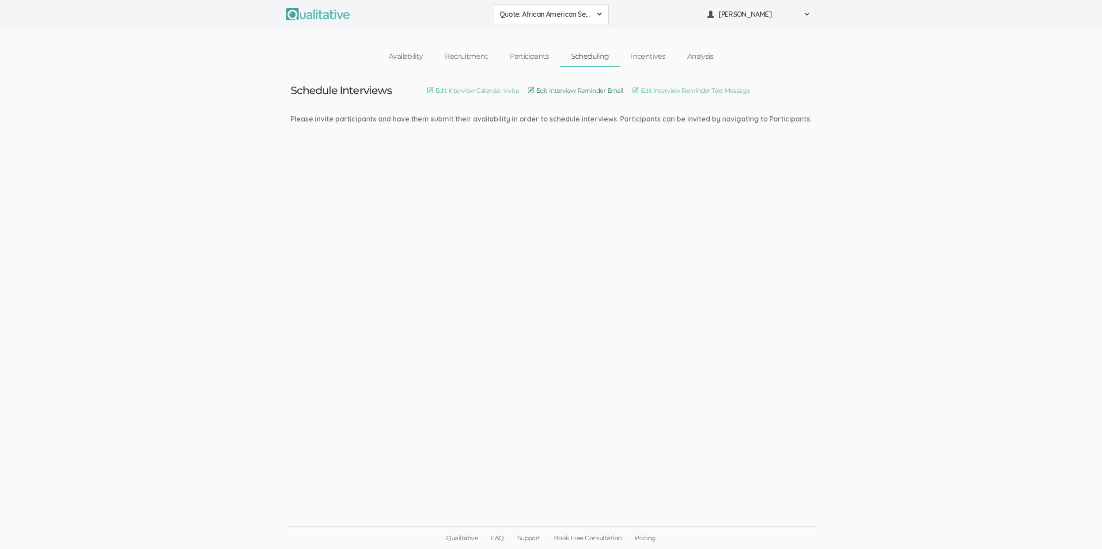
click at [579, 94] on link "Edit Interview Reminder Email" at bounding box center [576, 91] width 96 height 10
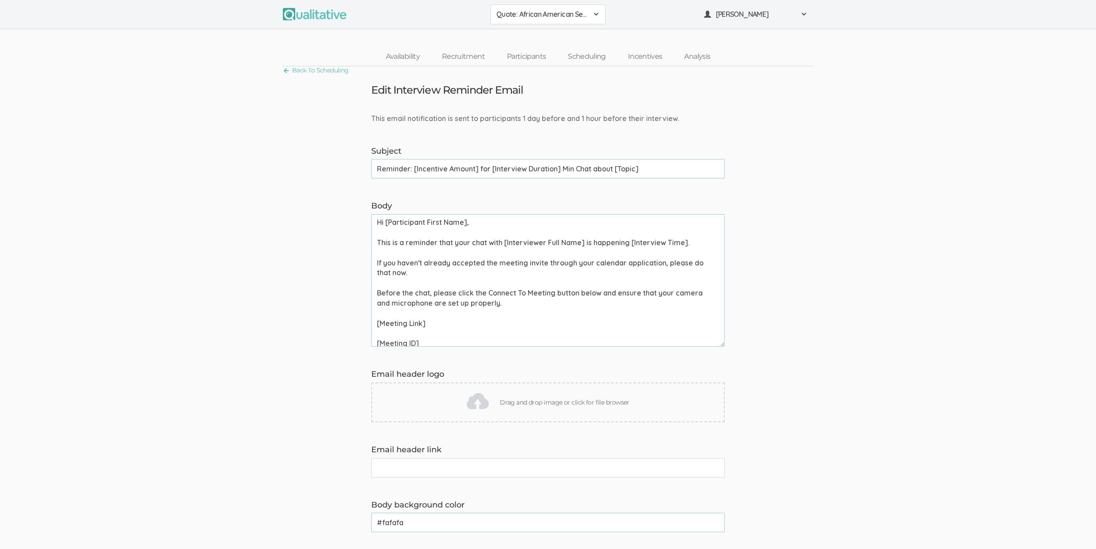
click at [494, 167] on input "Reminder: [Incentive Amount] for [Interview Duration] Min Chat about [Topic]" at bounding box center [547, 168] width 353 height 19
drag, startPoint x: 494, startPoint y: 167, endPoint x: 480, endPoint y: 162, distance: 14.9
click at [494, 167] on input "Reminder: [Incentive Amount] for [Interview Duration] Min Chat about [Topic]" at bounding box center [547, 168] width 353 height 19
type input "[Incentive Amount] for Telling Us about [Topic]"
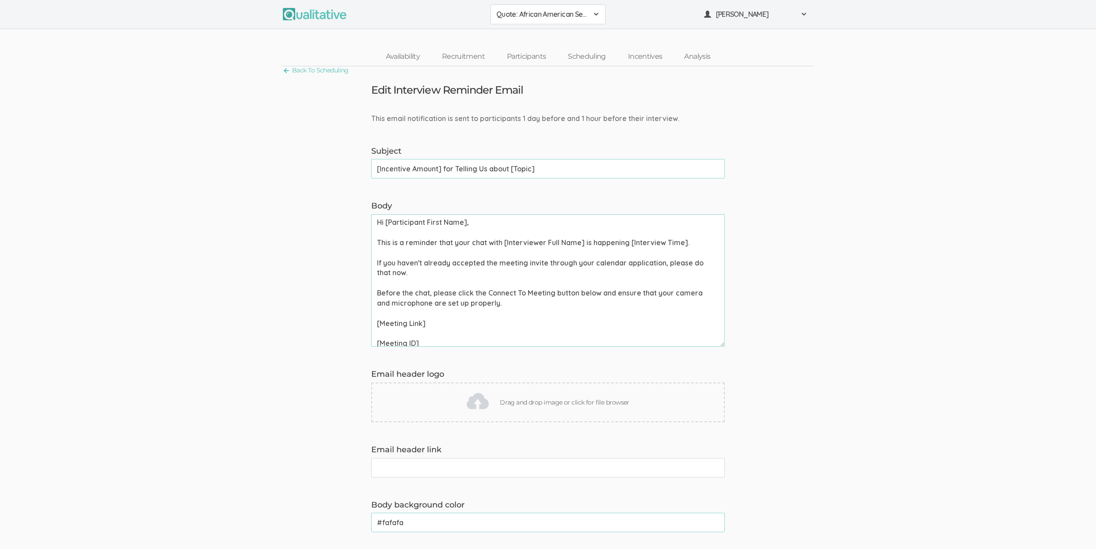
click at [595, 56] on link "Scheduling" at bounding box center [587, 56] width 60 height 19
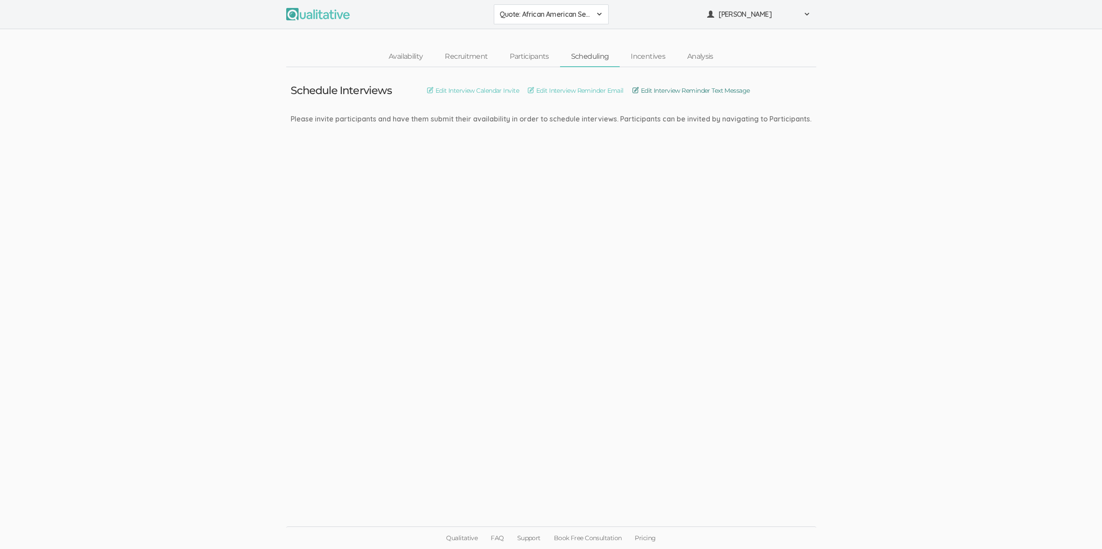
click at [671, 90] on link "Edit Interview Reminder Text Message" at bounding box center [692, 91] width 118 height 10
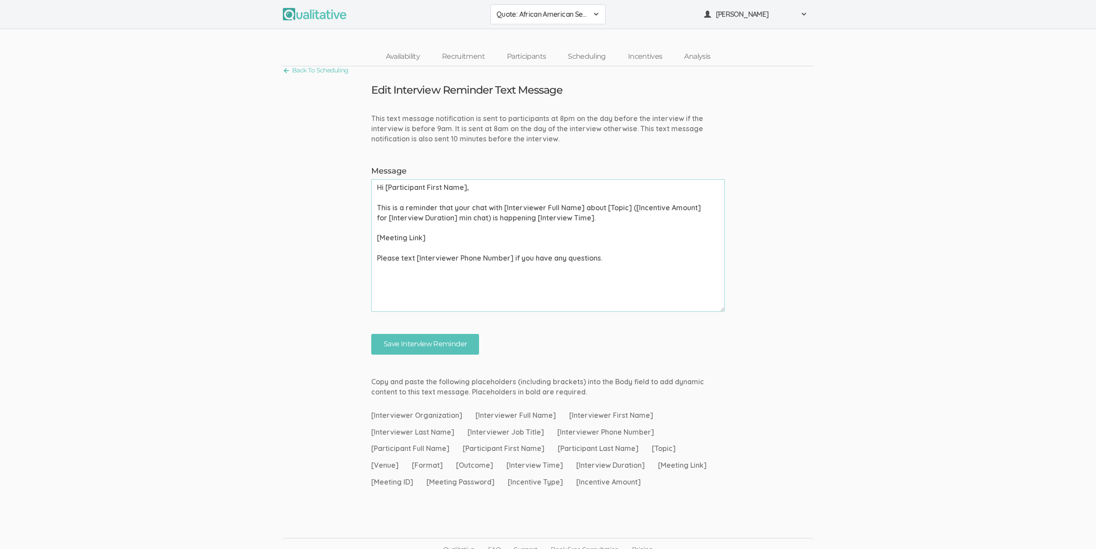
click at [506, 229] on textarea "Hi [Participant First Name], This is a reminder that your chat with [Interviewe…" at bounding box center [547, 245] width 353 height 133
paste textarea
type textarea "Hi [Participant First Name], This is a reminder that your chat with [Interviewe…"
click at [466, 341] on input "Save Interview Reminder" at bounding box center [425, 344] width 108 height 21
click at [474, 53] on link "Recruitment" at bounding box center [463, 56] width 65 height 19
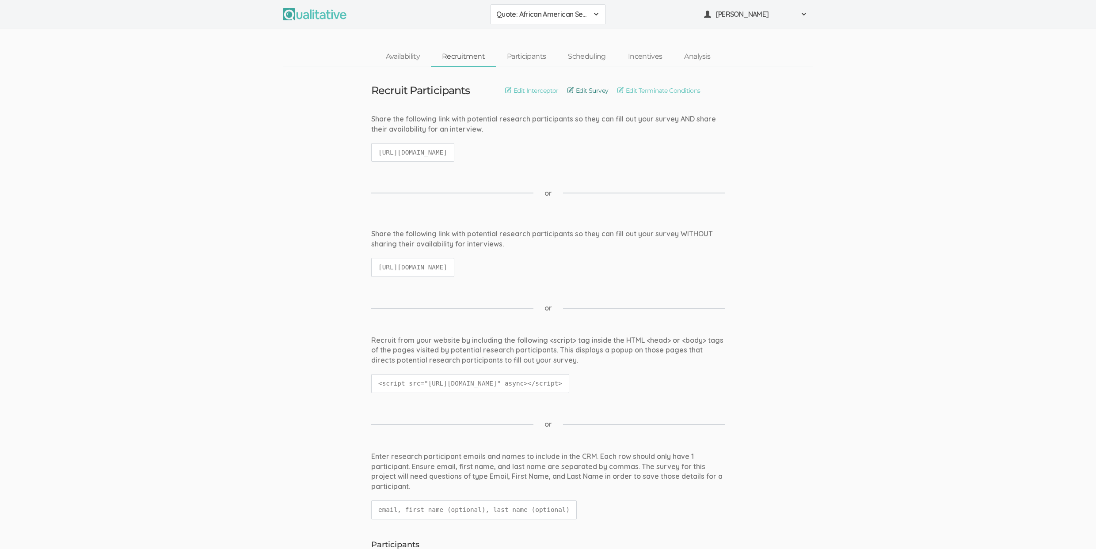
click at [586, 87] on link "Edit Survey" at bounding box center [587, 91] width 41 height 10
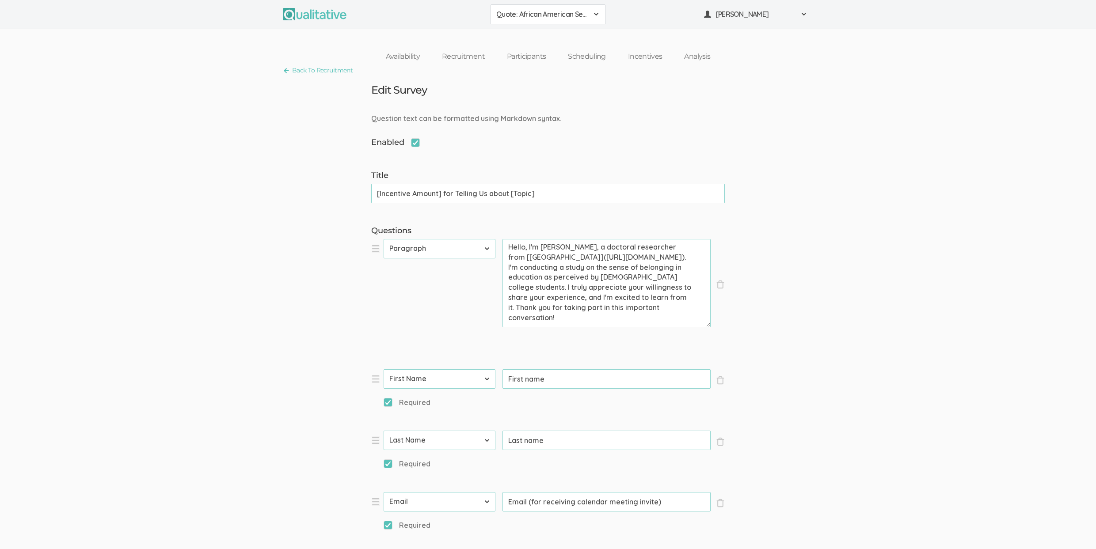
click at [437, 193] on input "[Incentive Amount] for Telling Us about [Topic]" at bounding box center [547, 193] width 353 height 19
paste input "Get"
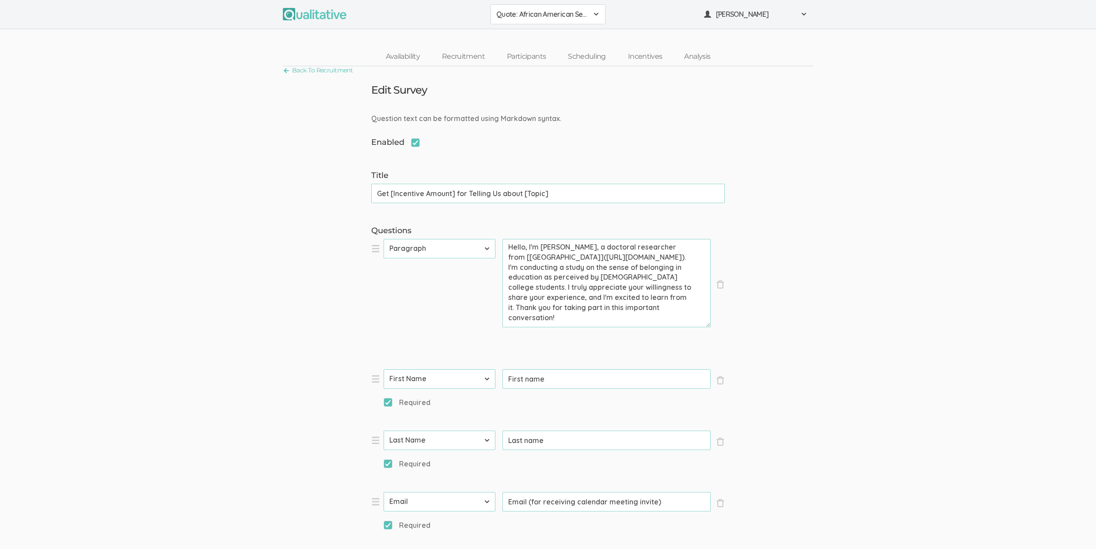
type input "Get [Incentive Amount] for Telling Us about [Topic]"
click at [523, 53] on link "Participants" at bounding box center [526, 56] width 61 height 19
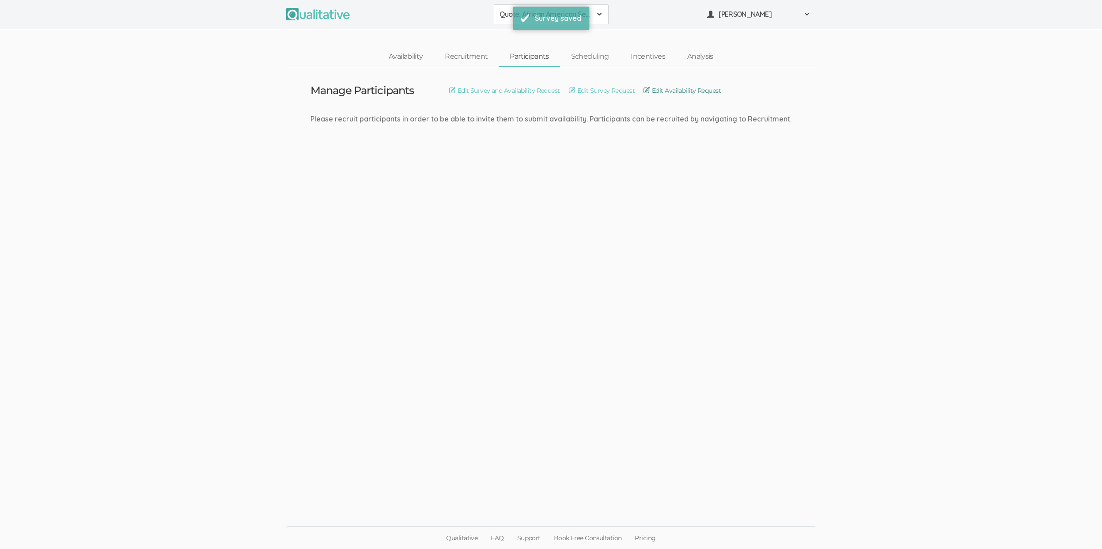
click at [702, 91] on link "Edit Availability Request" at bounding box center [682, 91] width 77 height 10
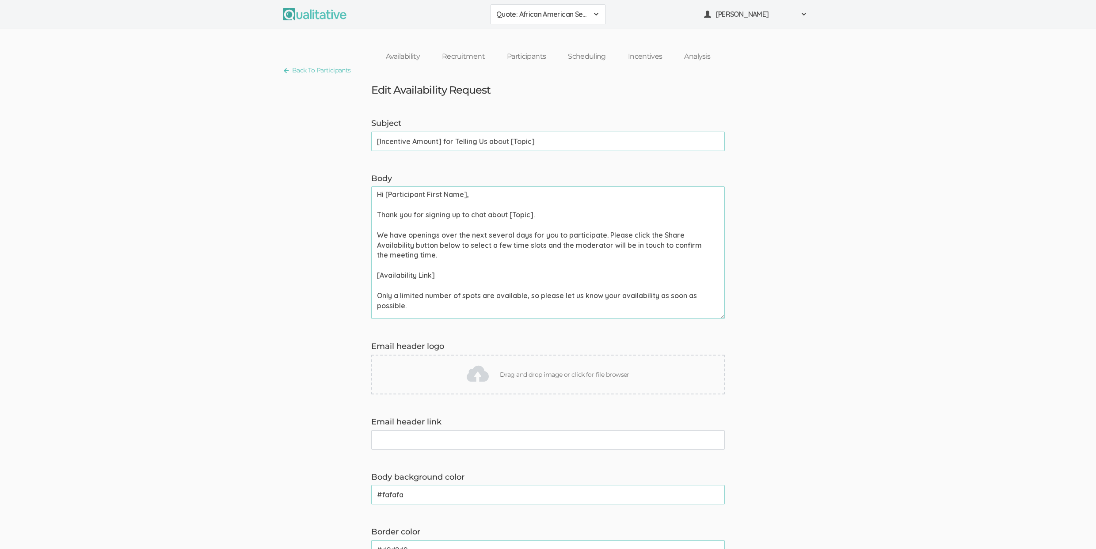
click at [453, 140] on input "[Incentive Amount] for Telling Us about [Topic]" at bounding box center [547, 141] width 353 height 19
paste input "Get"
type input "Get [Incentive Amount] for Telling Us about [Topic]"
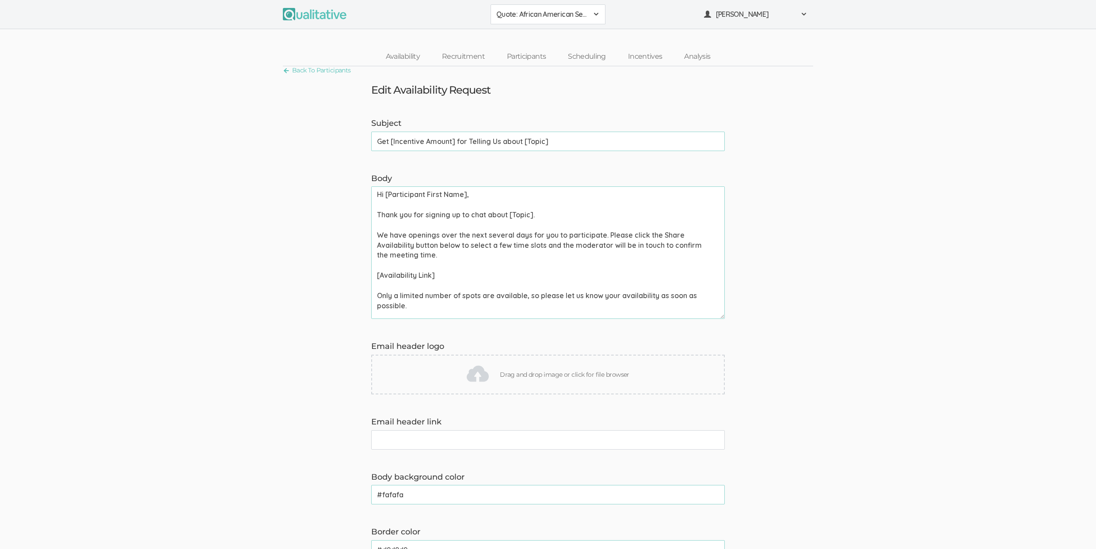
click at [575, 57] on link "Scheduling" at bounding box center [587, 56] width 60 height 19
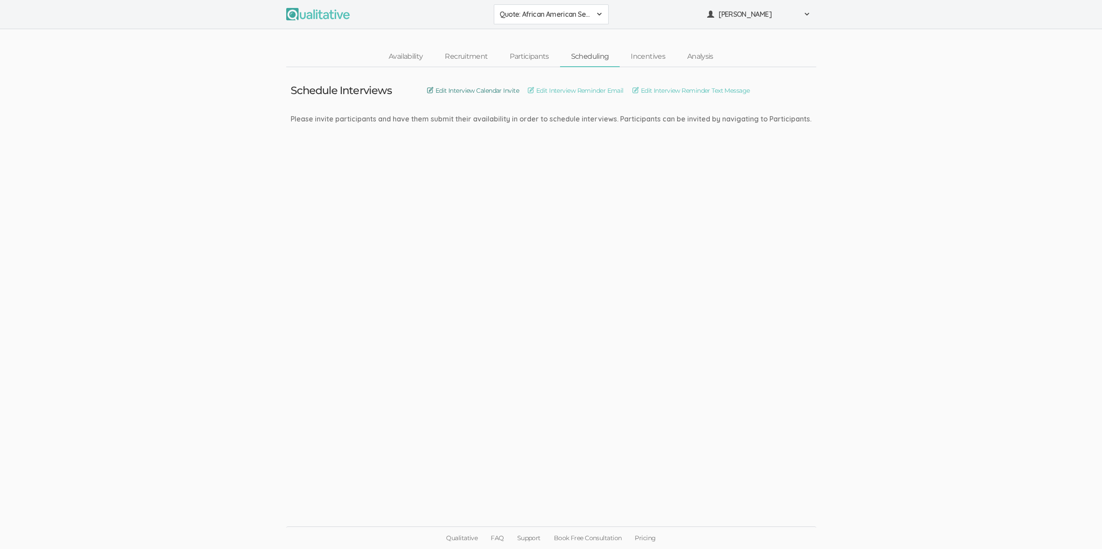
click at [490, 89] on link "Edit Interview Calendar Invite" at bounding box center [473, 91] width 92 height 10
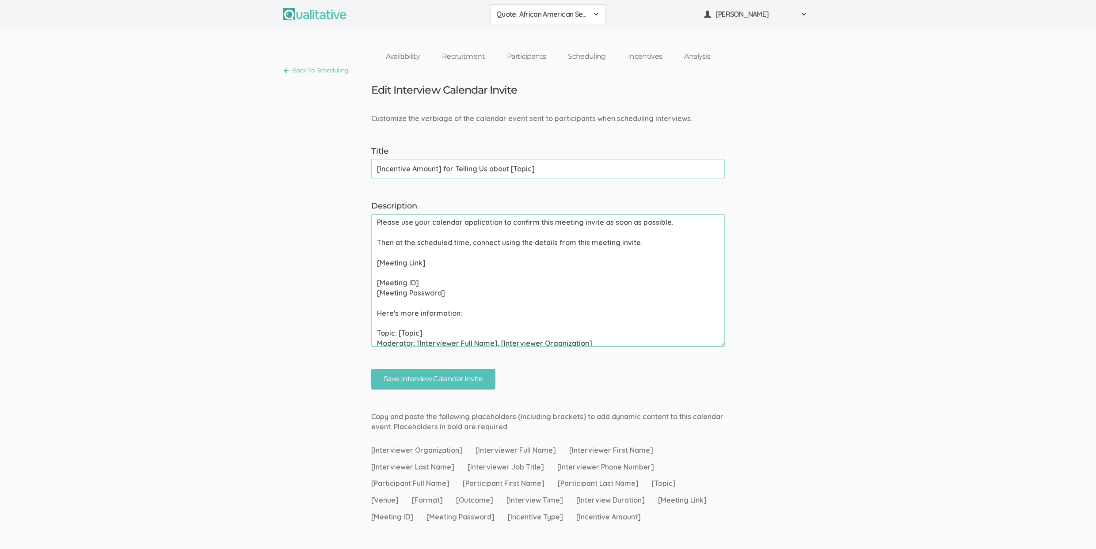
click at [446, 165] on input "[Incentive Amount] for Telling Us about [Topic]" at bounding box center [547, 168] width 353 height 19
type input "Get [Incentive Amount] for Telling Us about [Topic]"
click at [371, 369] on input "Save Interview Calendar Invite" at bounding box center [433, 379] width 124 height 21
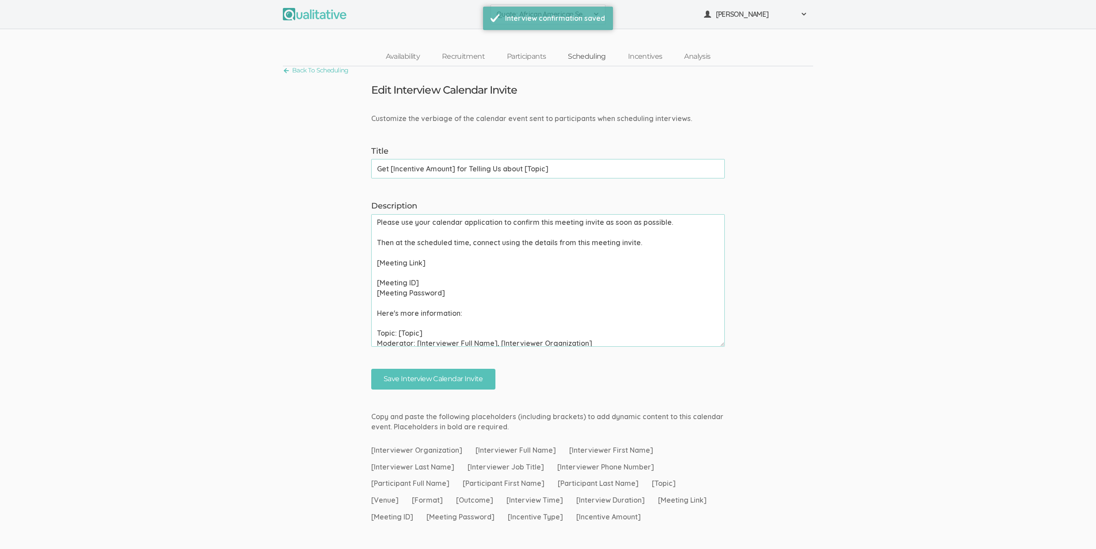
click at [592, 52] on link "Scheduling" at bounding box center [587, 56] width 60 height 19
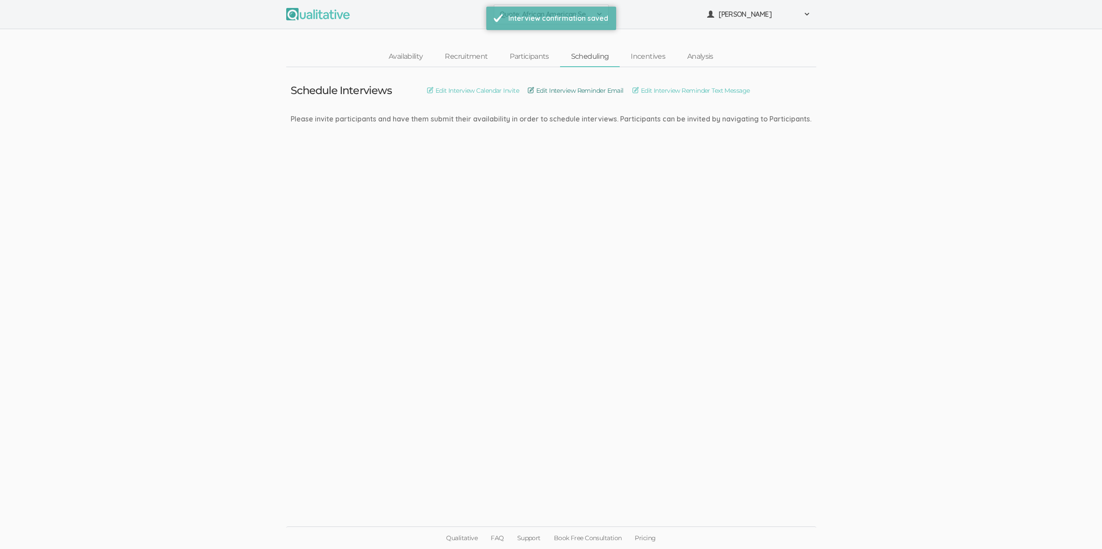
click at [588, 87] on link "Edit Interview Reminder Email" at bounding box center [576, 91] width 96 height 10
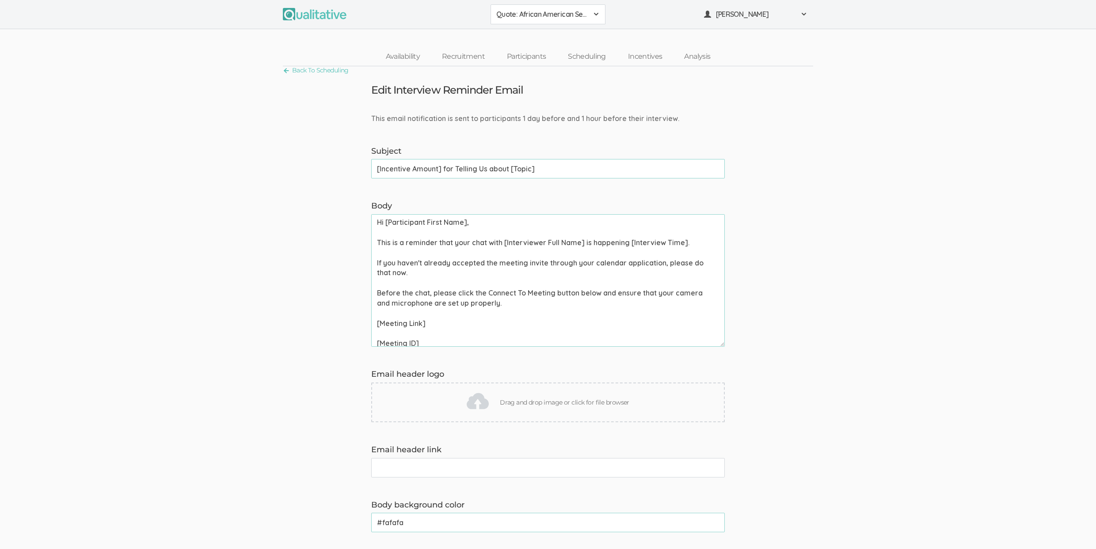
click at [489, 171] on input "[Incentive Amount] for Telling Us about [Topic]" at bounding box center [547, 168] width 353 height 19
paste input "Get"
type input "Get [Incentive Amount] for Telling Us about [Topic]"
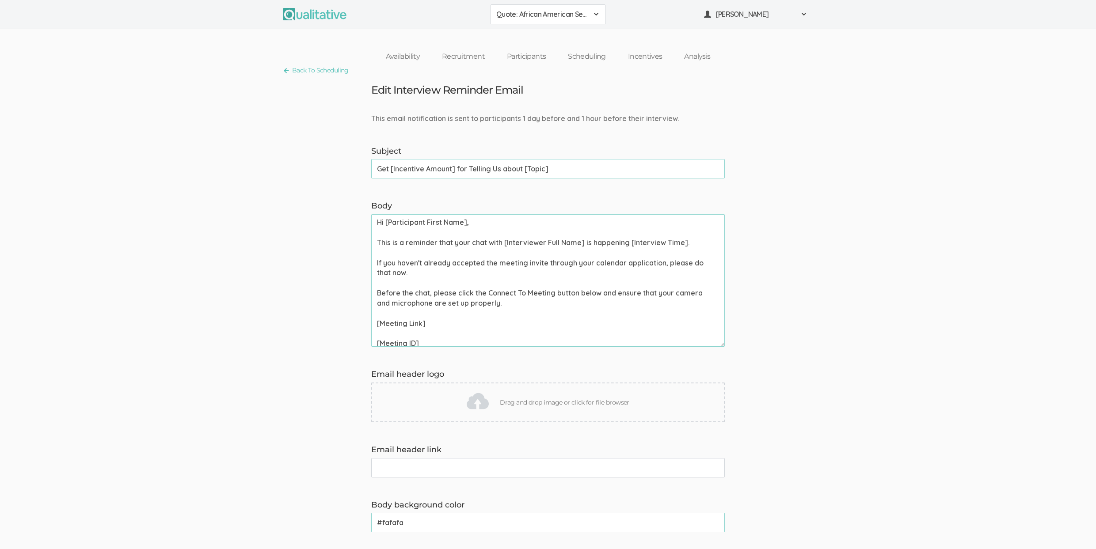
click at [588, 54] on link "Scheduling" at bounding box center [587, 56] width 60 height 19
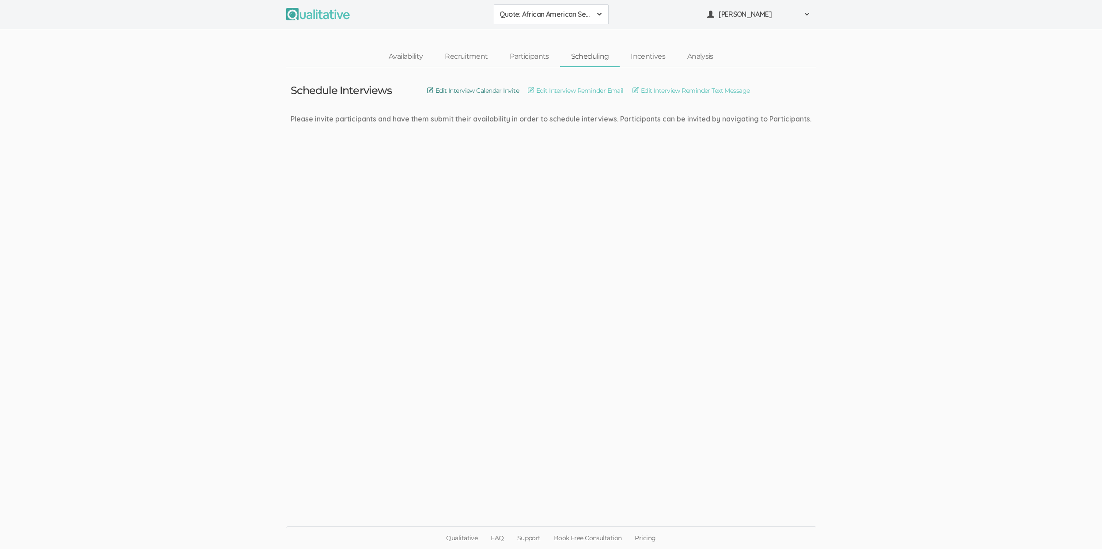
click at [512, 88] on link "Edit Interview Calendar Invite" at bounding box center [473, 91] width 92 height 10
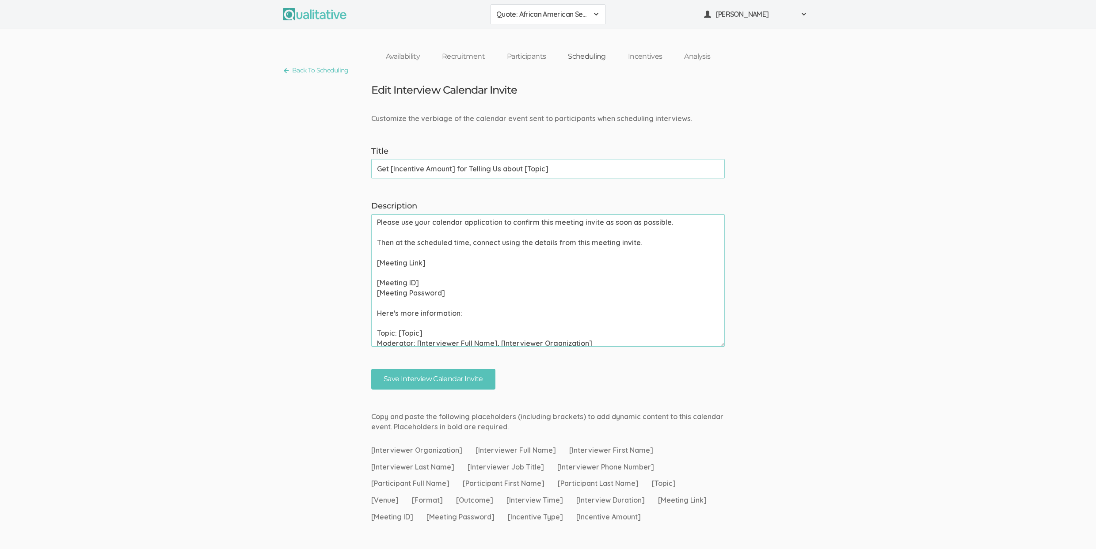
click at [578, 58] on link "Scheduling" at bounding box center [587, 56] width 60 height 19
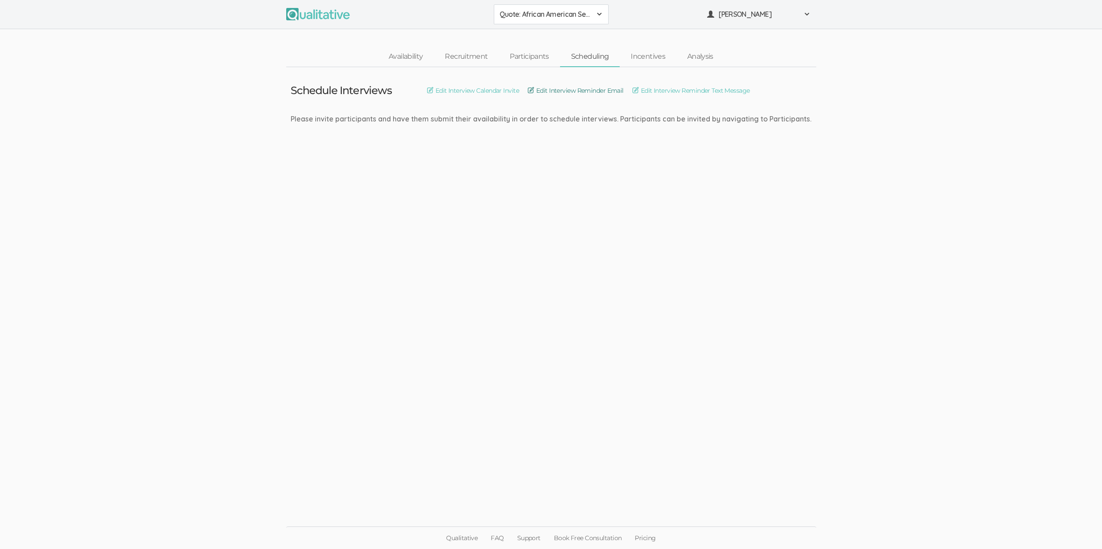
click at [579, 90] on link "Edit Interview Reminder Email" at bounding box center [576, 91] width 96 height 10
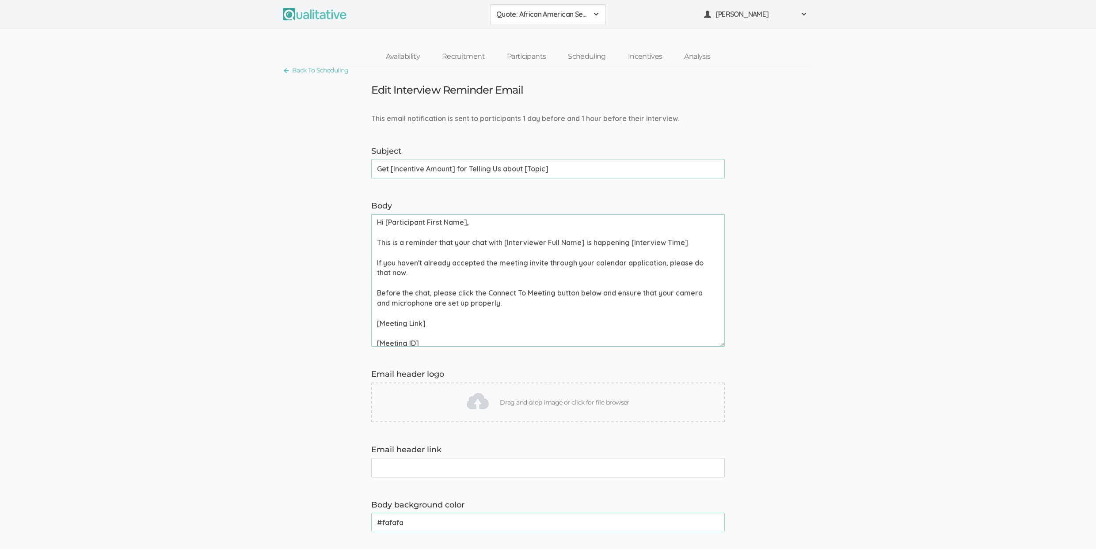
click at [377, 170] on input "Get [Incentive Amount] for Telling Us about [Topic]" at bounding box center [547, 168] width 353 height 19
type input "Reminder: Get [Incentive Amount] for Telling Us about [Topic]"
click at [526, 14] on div "Interview reminder saved" at bounding box center [555, 18] width 88 height 10
click at [595, 53] on link "Scheduling" at bounding box center [587, 56] width 60 height 19
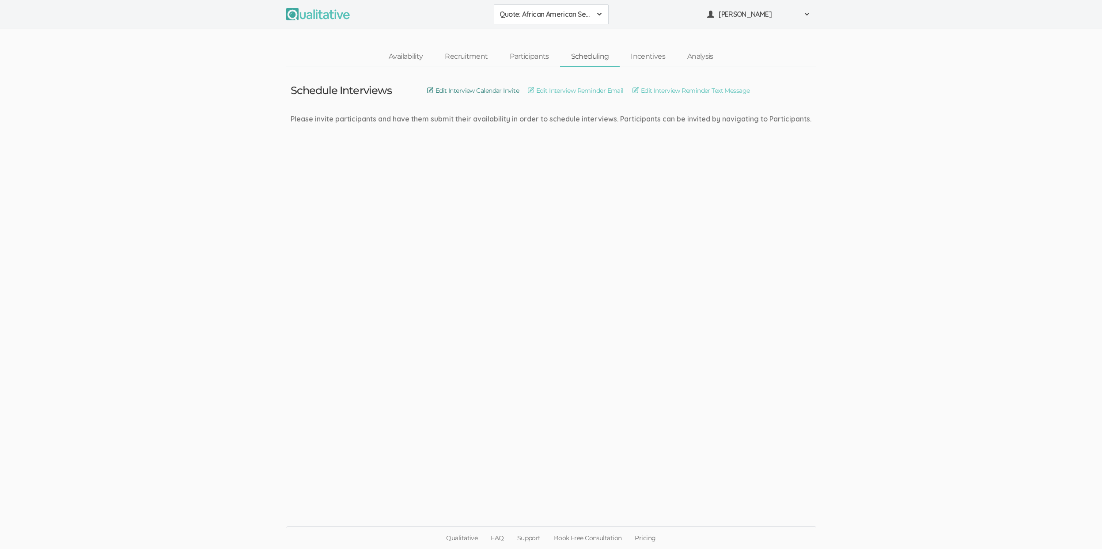
click at [471, 93] on link "Edit Interview Calendar Invite" at bounding box center [473, 91] width 92 height 10
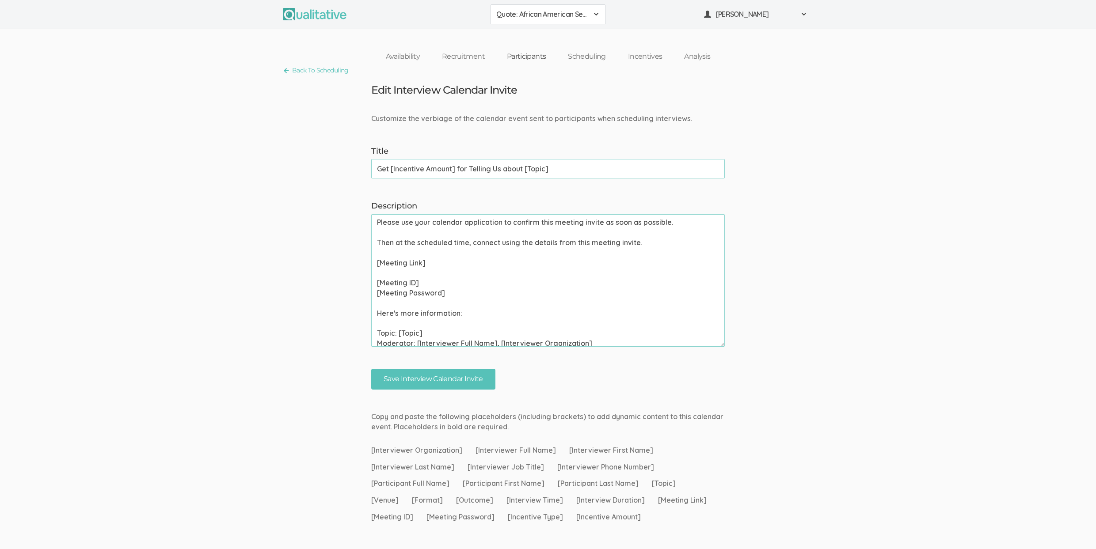
click at [532, 53] on link "Participants" at bounding box center [526, 56] width 61 height 19
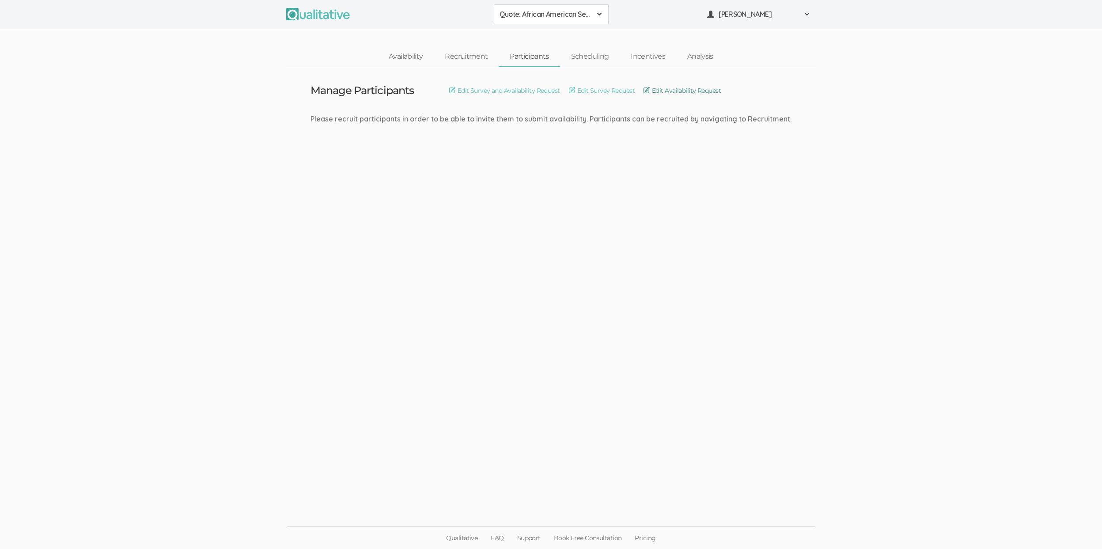
click at [672, 91] on link "Edit Availability Request" at bounding box center [682, 91] width 77 height 10
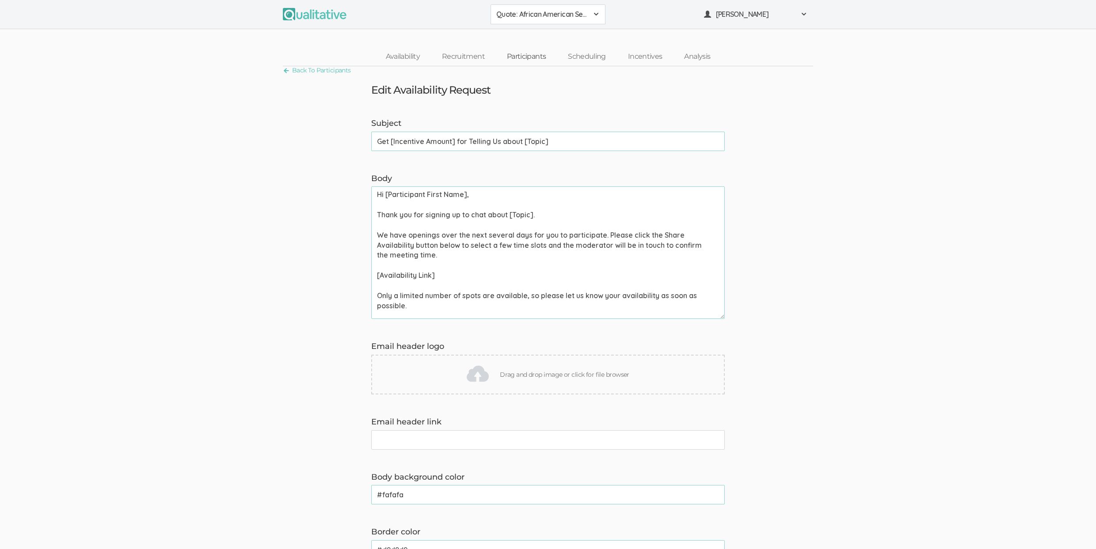
click at [520, 55] on link "Participants" at bounding box center [526, 56] width 61 height 19
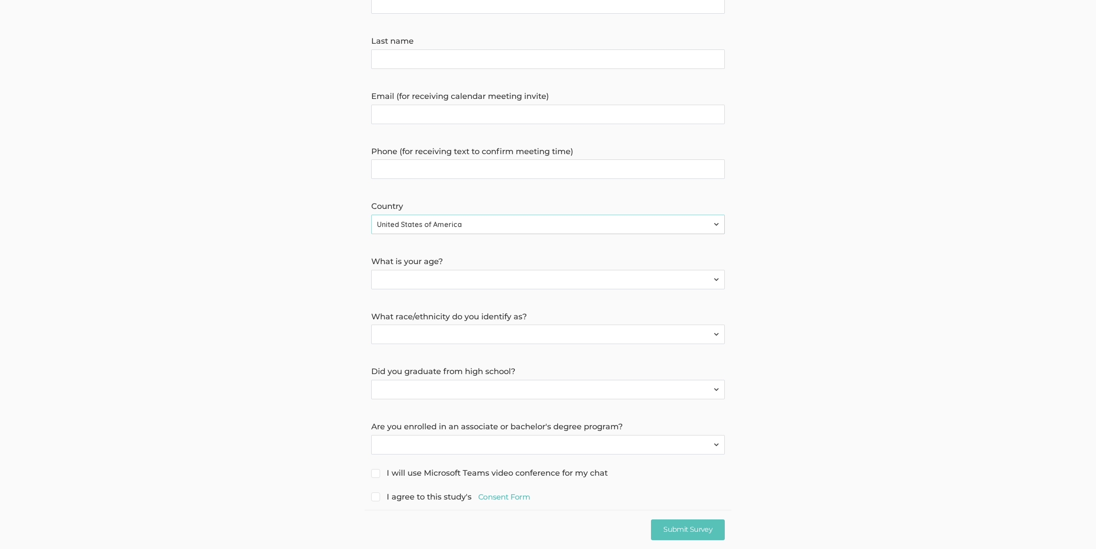
scroll to position [192, 0]
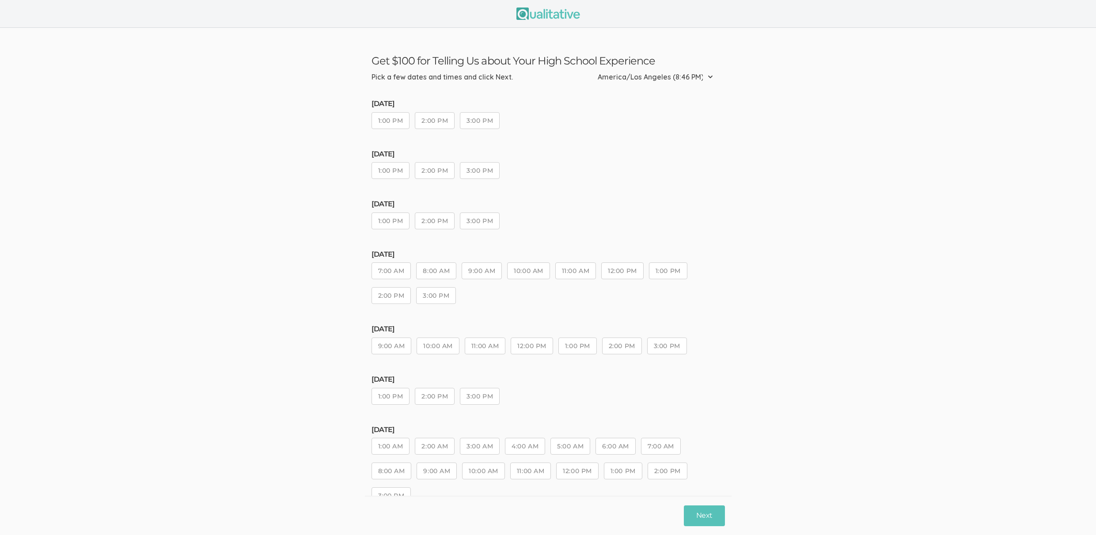
click at [476, 352] on button "11:00 AM" at bounding box center [485, 345] width 41 height 17
drag, startPoint x: 540, startPoint y: 353, endPoint x: 549, endPoint y: 358, distance: 9.7
click at [540, 353] on button "12:00 PM" at bounding box center [532, 345] width 42 height 17
click at [707, 522] on button "Next" at bounding box center [704, 515] width 41 height 21
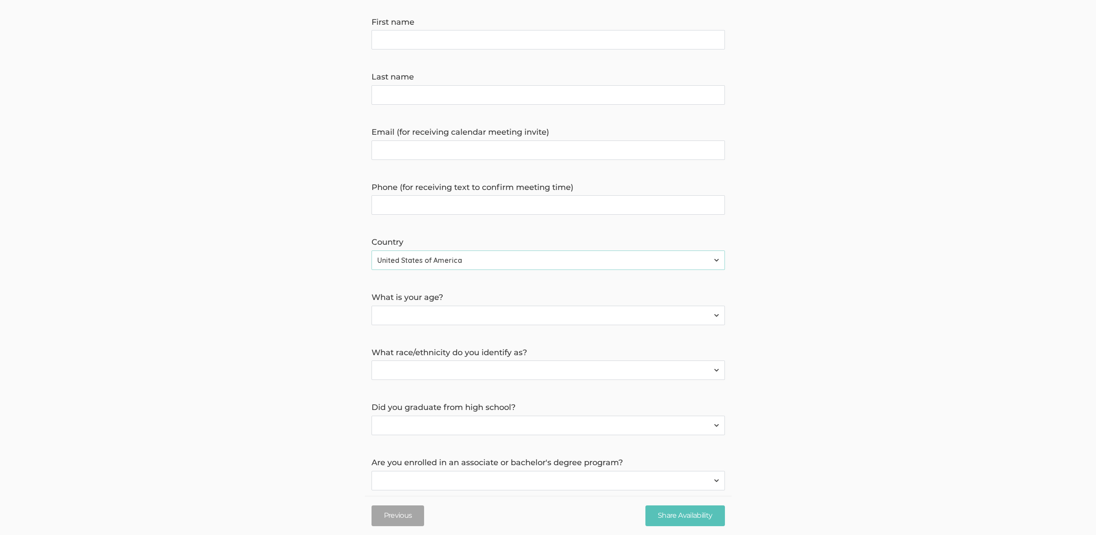
scroll to position [206, 0]
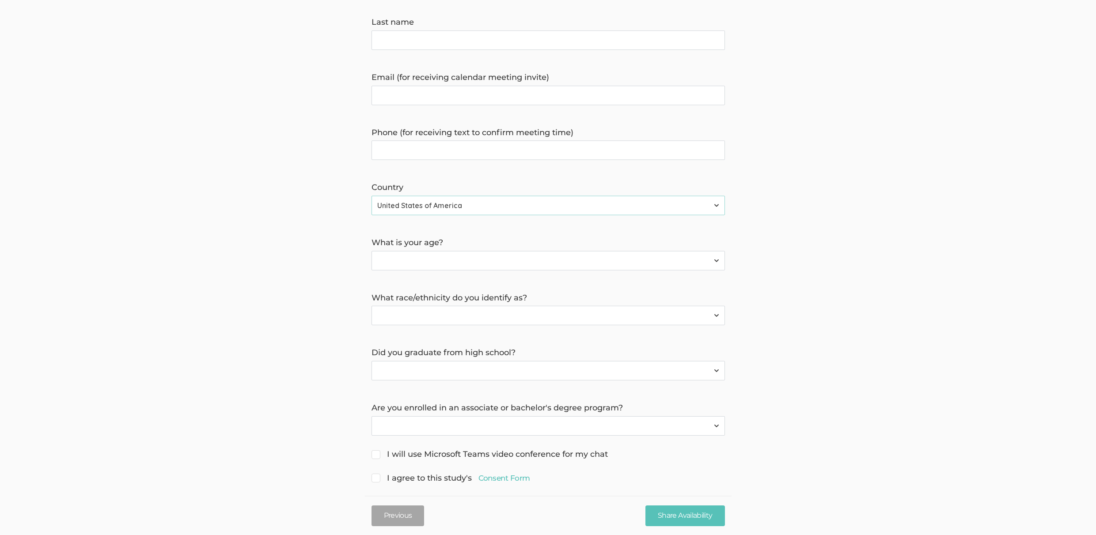
click at [473, 314] on select "[DEMOGRAPHIC_DATA] or [US_STATE][DEMOGRAPHIC_DATA] Black or [DEMOGRAPHIC_DATA] …" at bounding box center [548, 315] width 353 height 19
click at [456, 368] on select "Yes No" at bounding box center [548, 370] width 353 height 19
click at [415, 416] on select "Yes No" at bounding box center [548, 425] width 353 height 19
click at [493, 473] on link "Consent Form" at bounding box center [504, 478] width 52 height 11
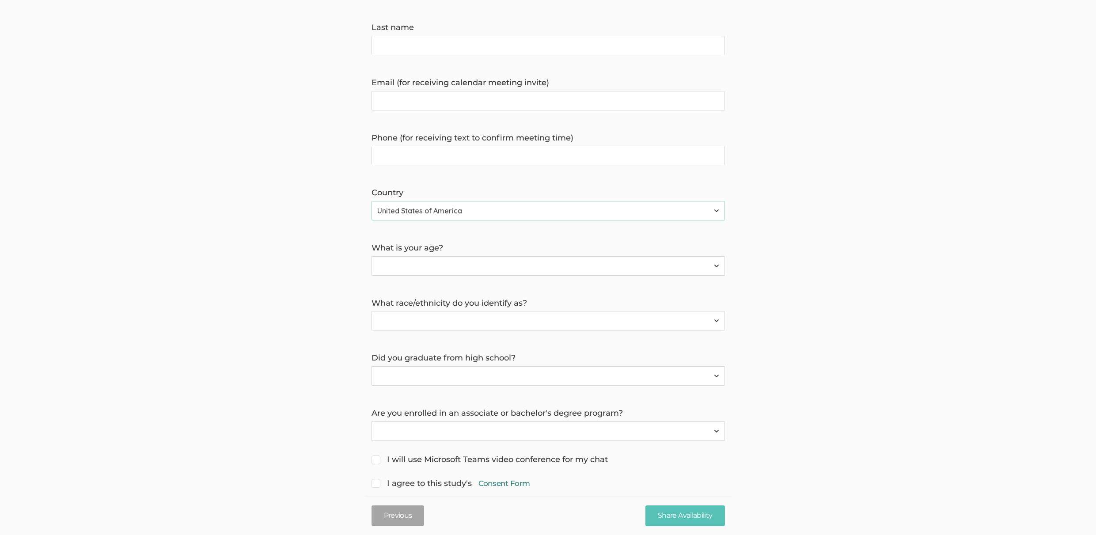
scroll to position [0, 0]
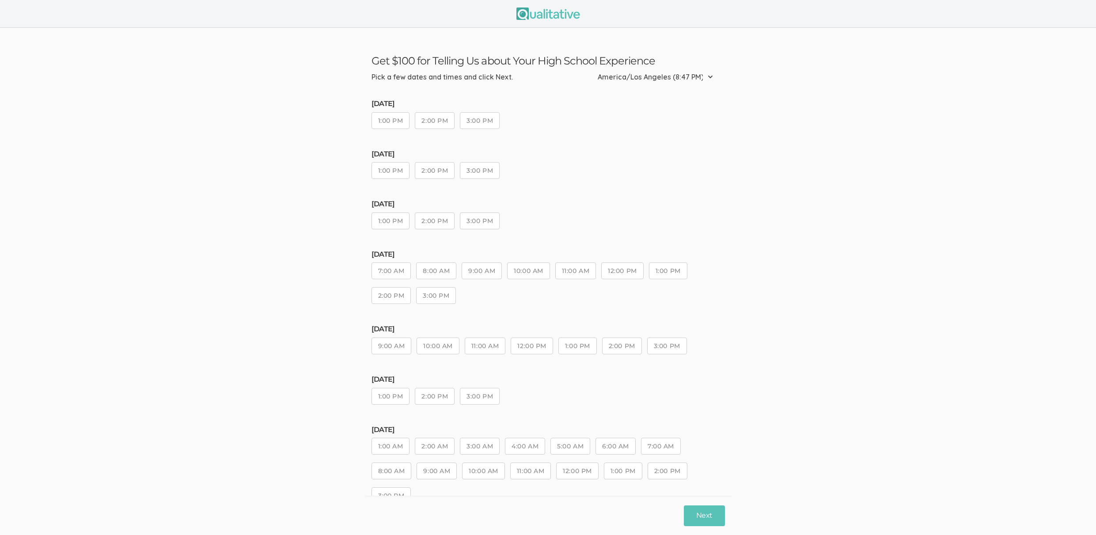
click at [428, 169] on button "2:00 PM" at bounding box center [435, 170] width 40 height 17
click at [702, 516] on button "Next" at bounding box center [704, 515] width 41 height 21
